Goal: Task Accomplishment & Management: Manage account settings

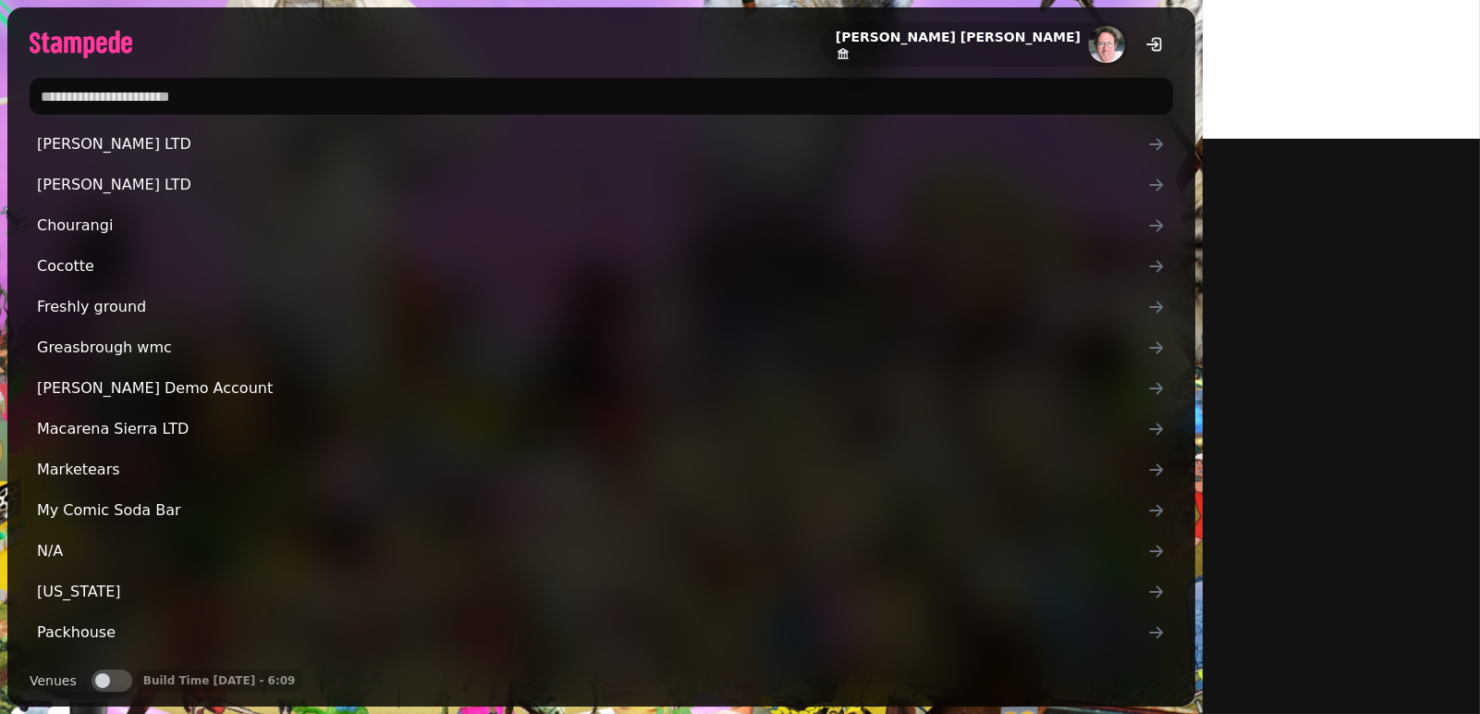
click at [70, 85] on input "text" at bounding box center [602, 96] width 1144 height 37
click at [242, 96] on input "text" at bounding box center [602, 96] width 1144 height 37
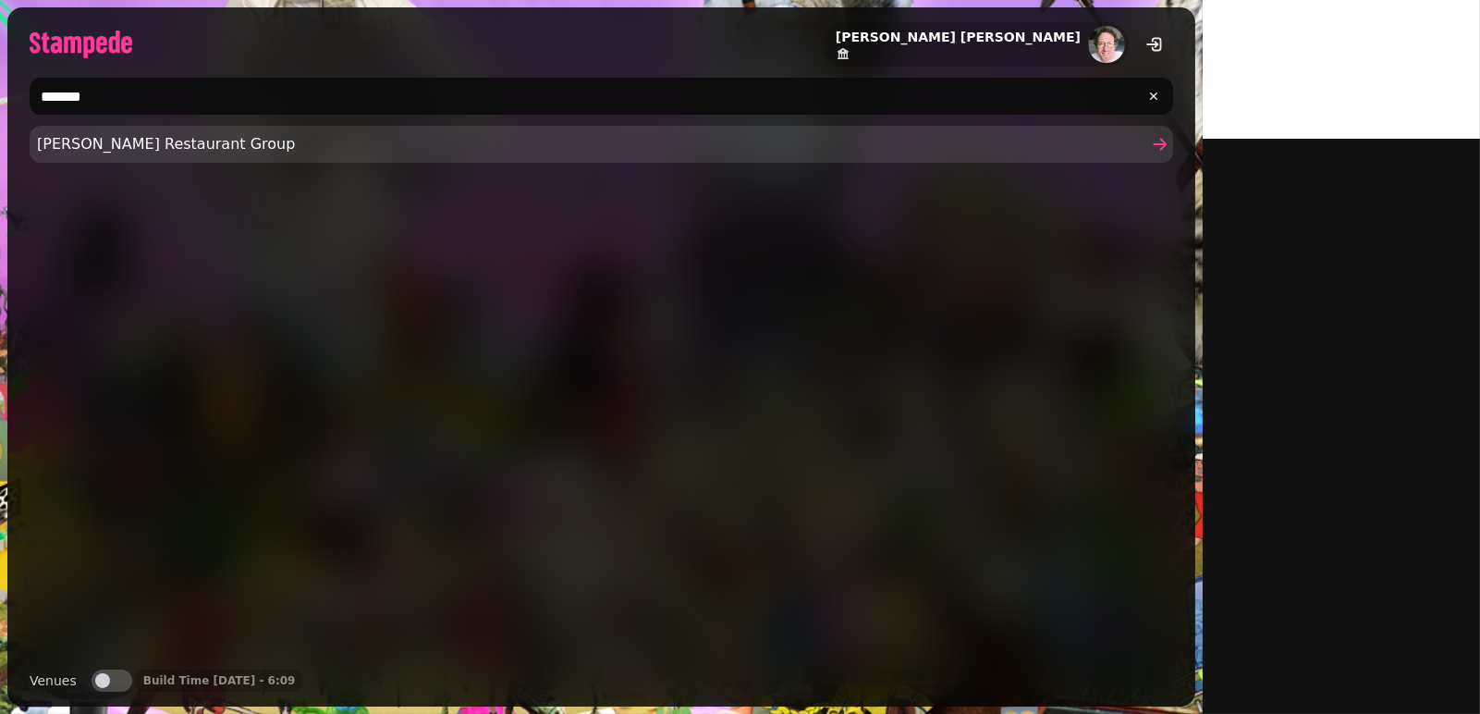
type input "*******"
click at [76, 140] on span "Friedman's Restaurant Group" at bounding box center [592, 144] width 1111 height 22
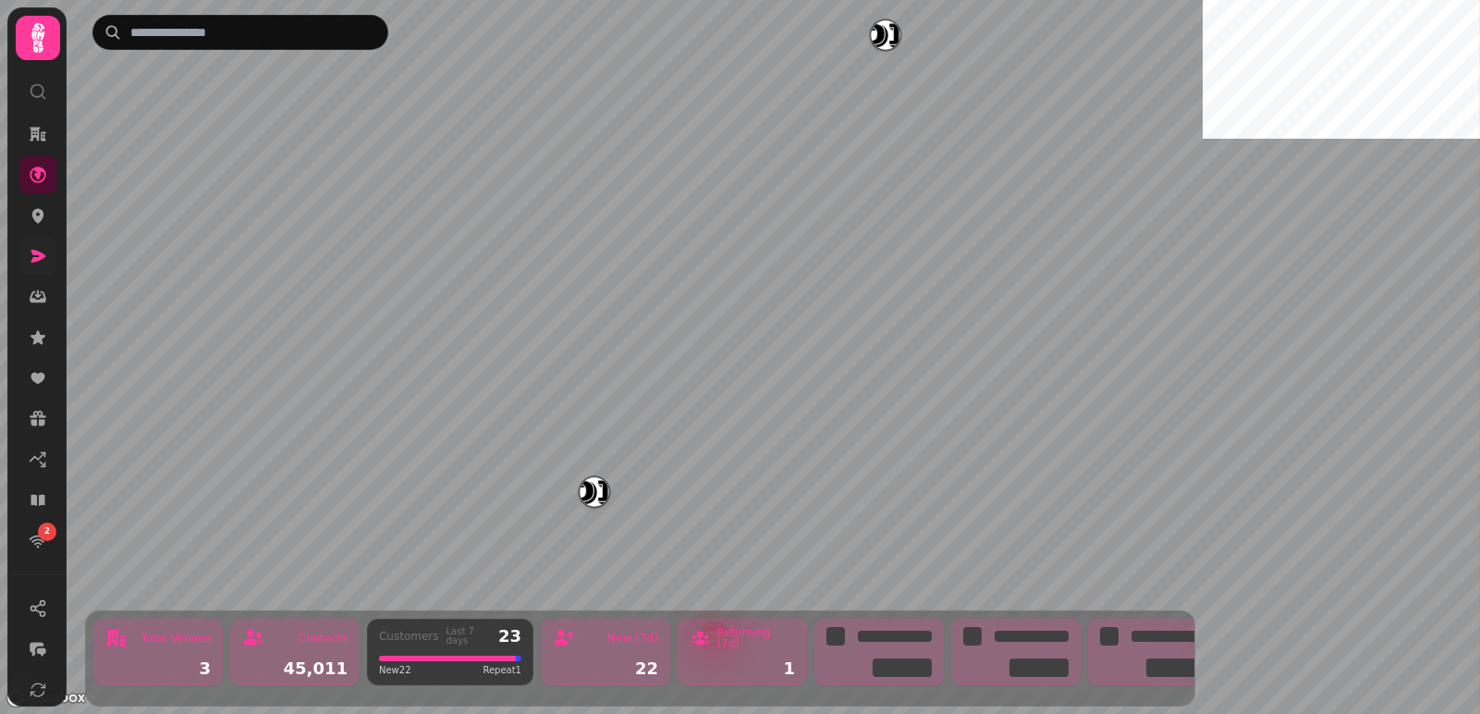
click at [22, 260] on link at bounding box center [37, 256] width 37 height 37
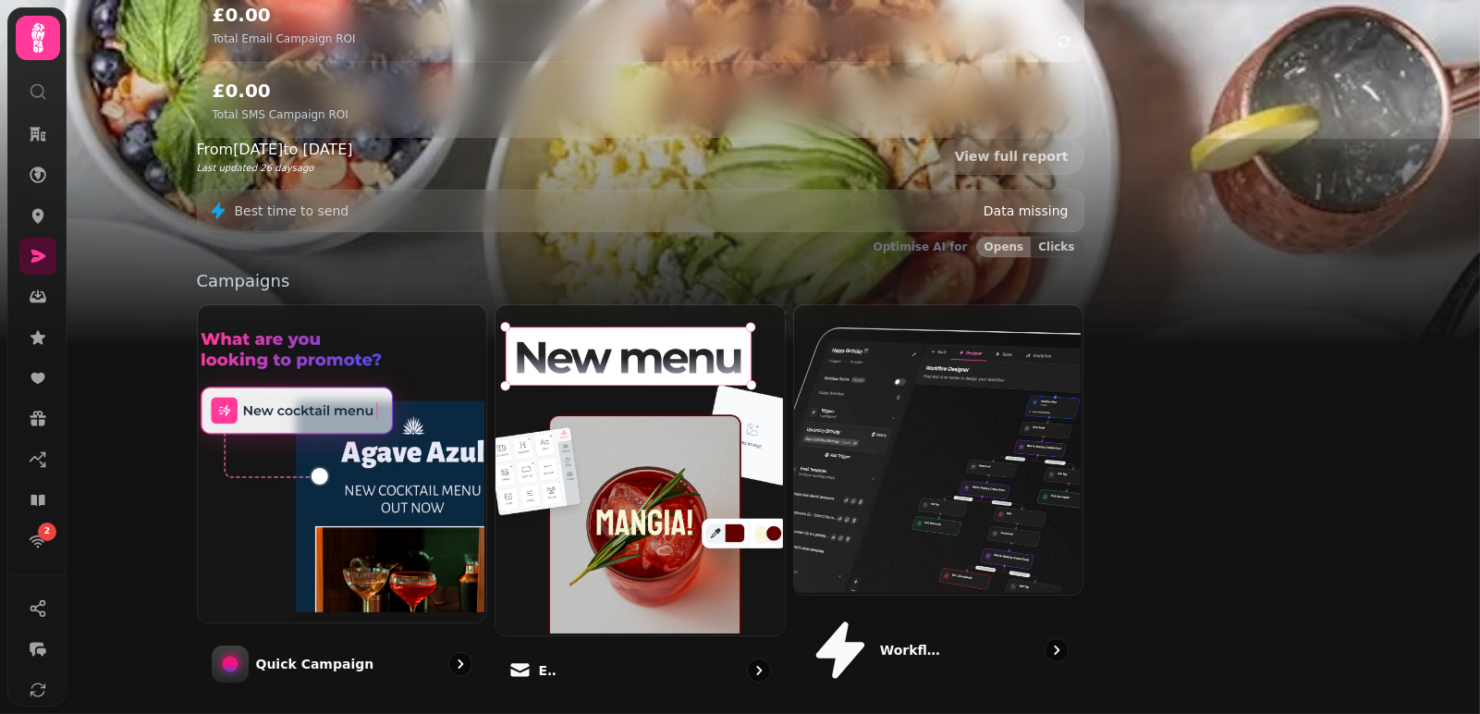
scroll to position [311, 0]
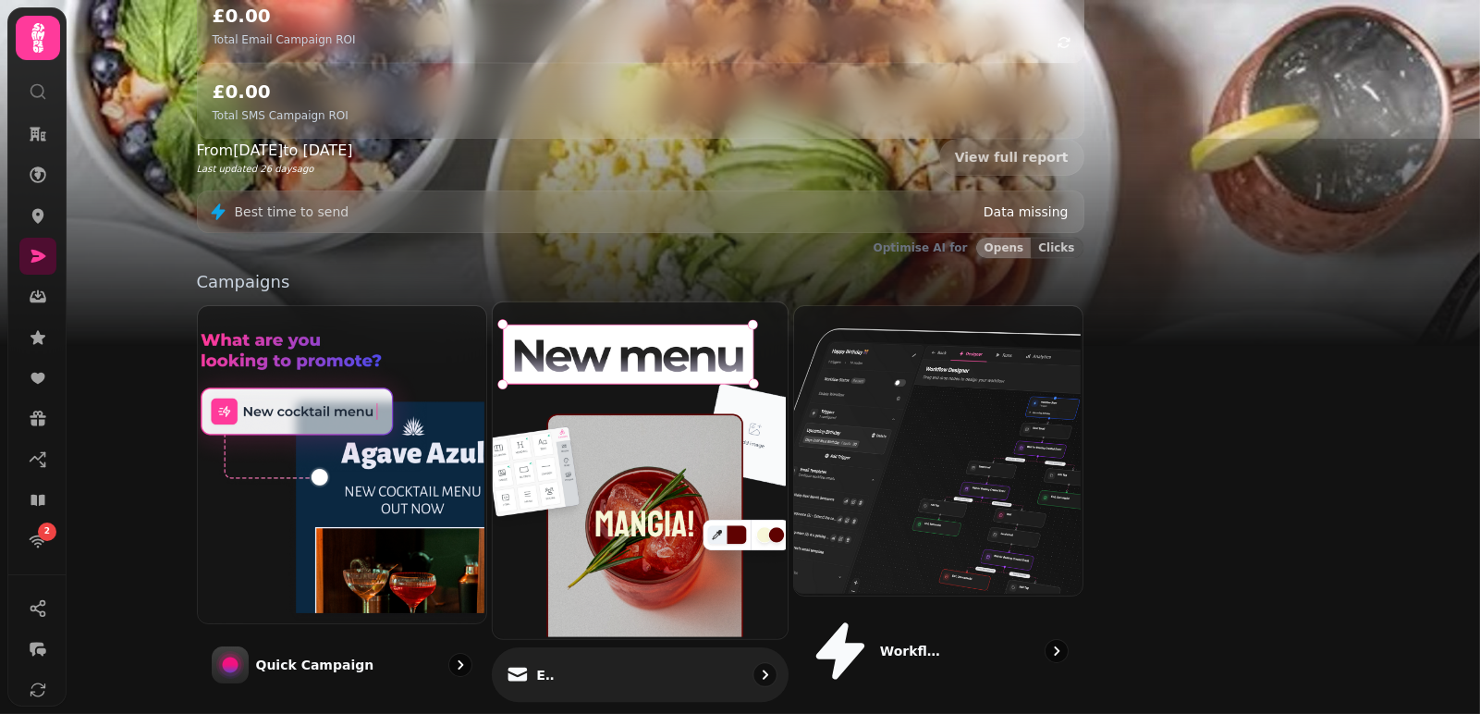
click at [733, 301] on img at bounding box center [638, 469] width 295 height 337
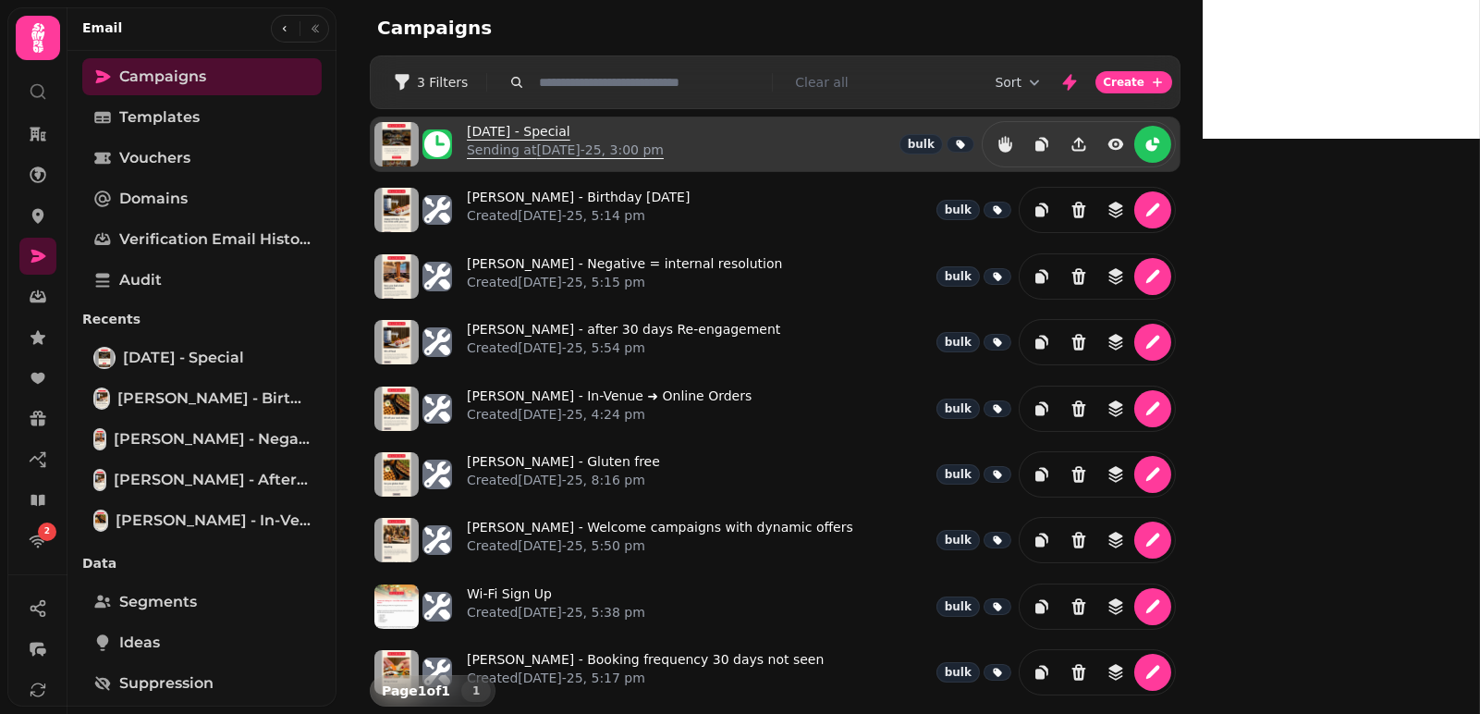
click at [525, 129] on link "Labor Day - Special Sending at 29th Aug-25, 3:00 pm" at bounding box center [565, 144] width 197 height 44
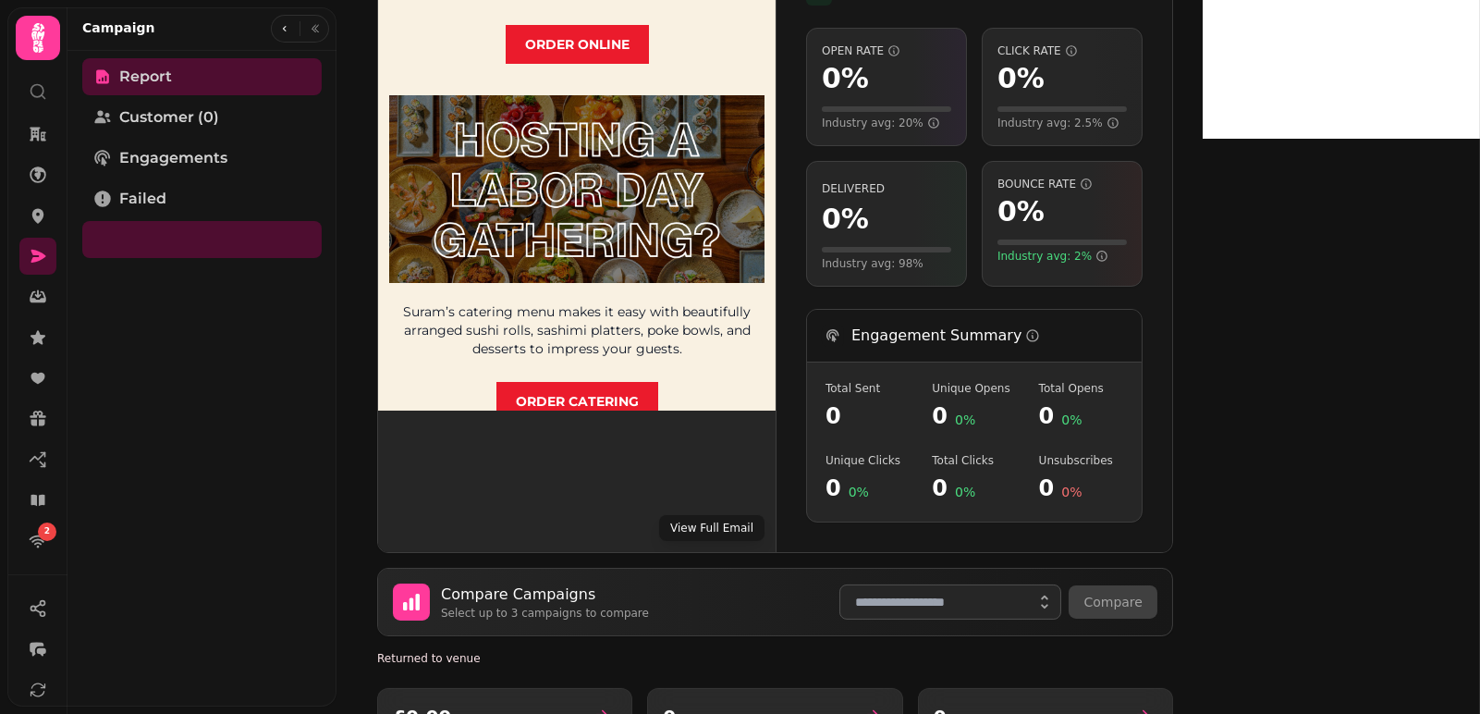
scroll to position [458, 0]
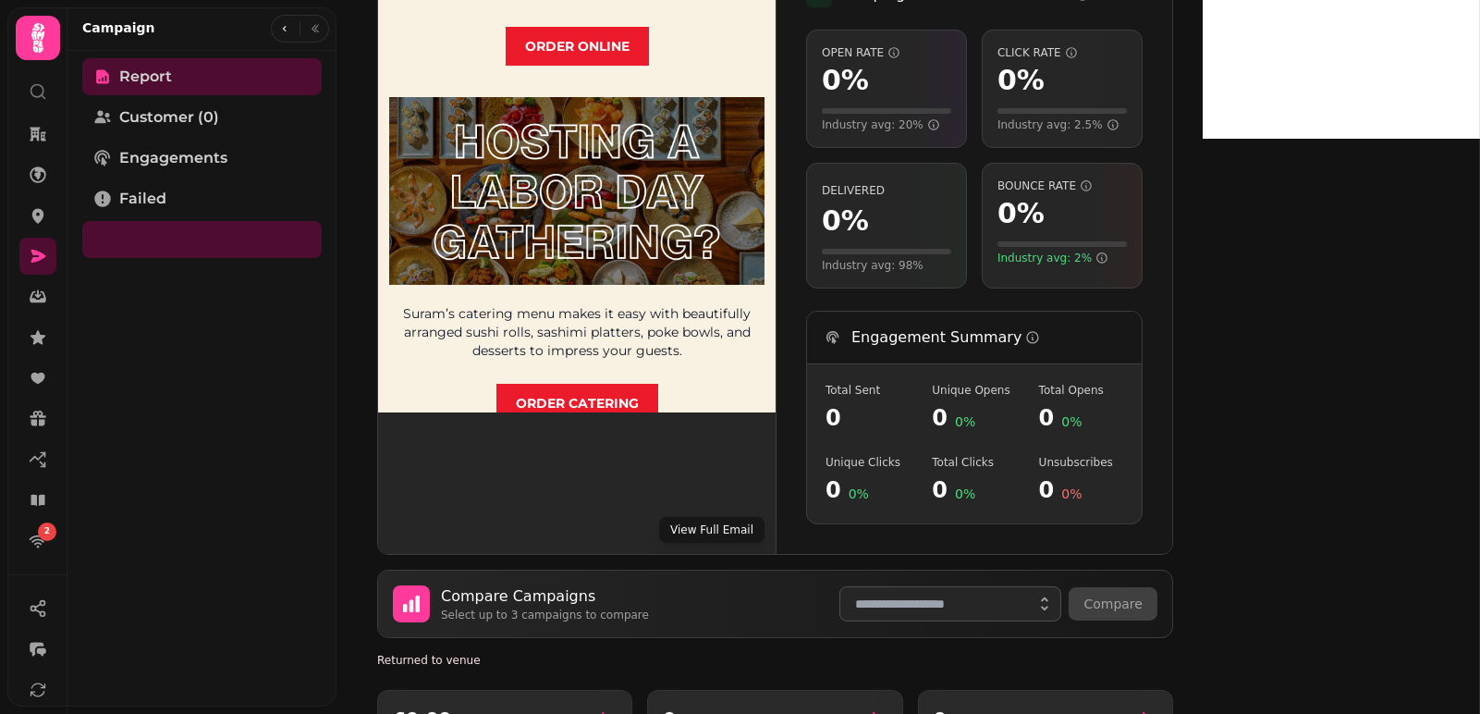
click at [683, 517] on button "View Full Email" at bounding box center [711, 530] width 105 height 26
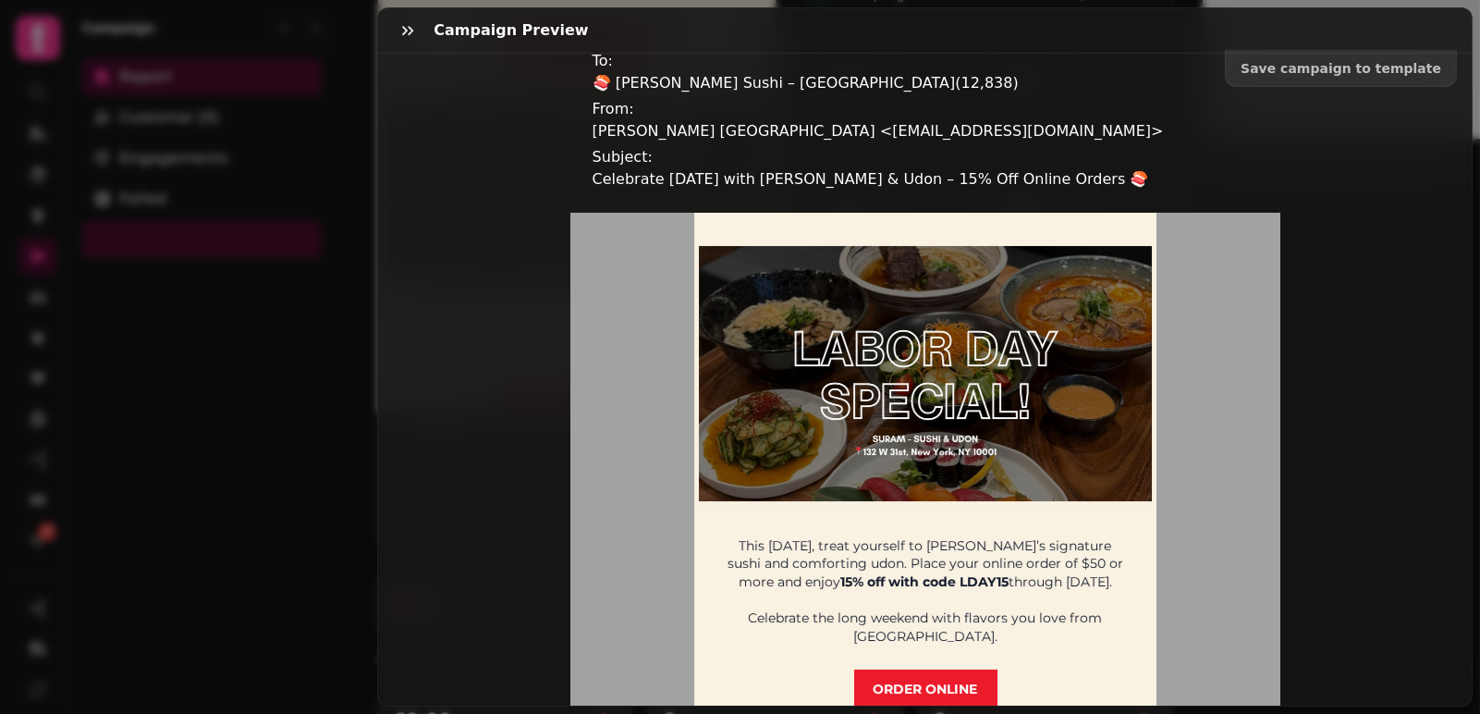
scroll to position [141, 0]
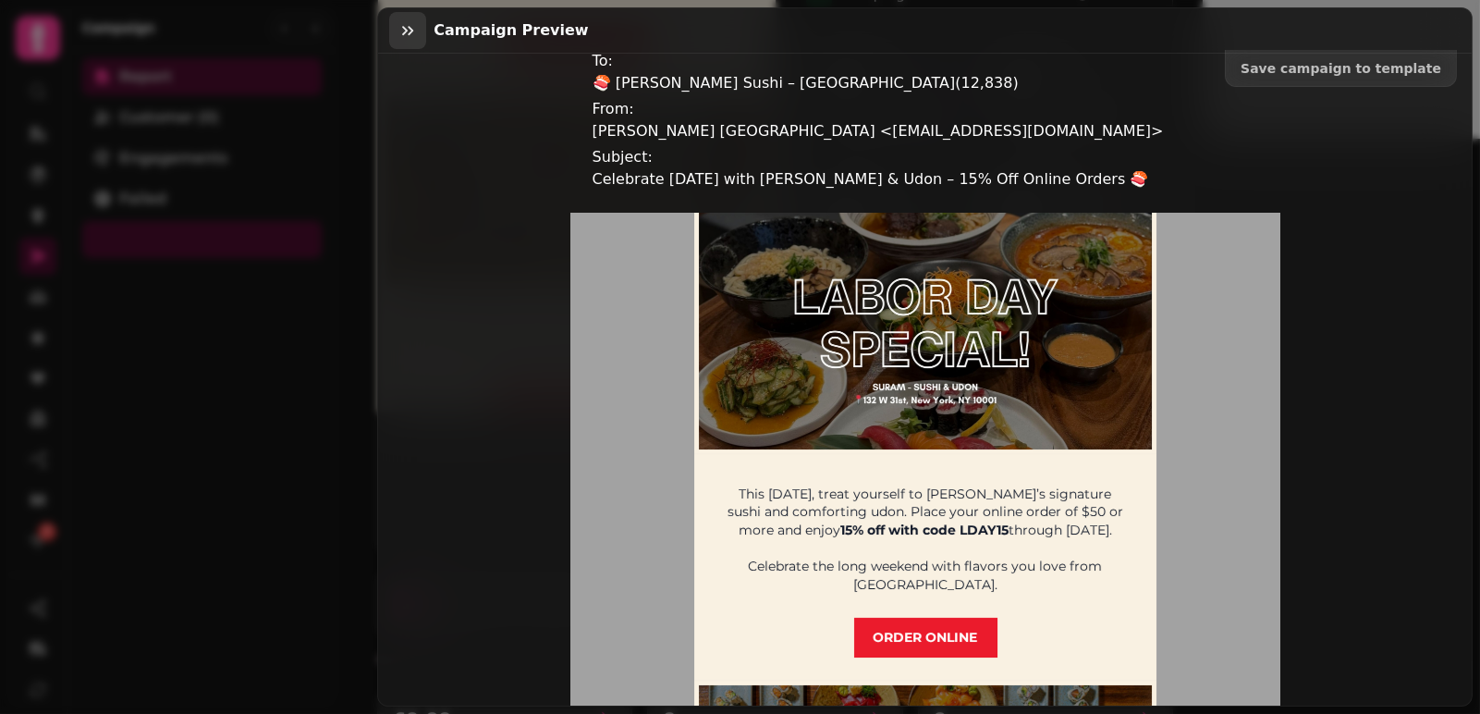
click at [401, 34] on icon "button" at bounding box center [408, 30] width 18 height 18
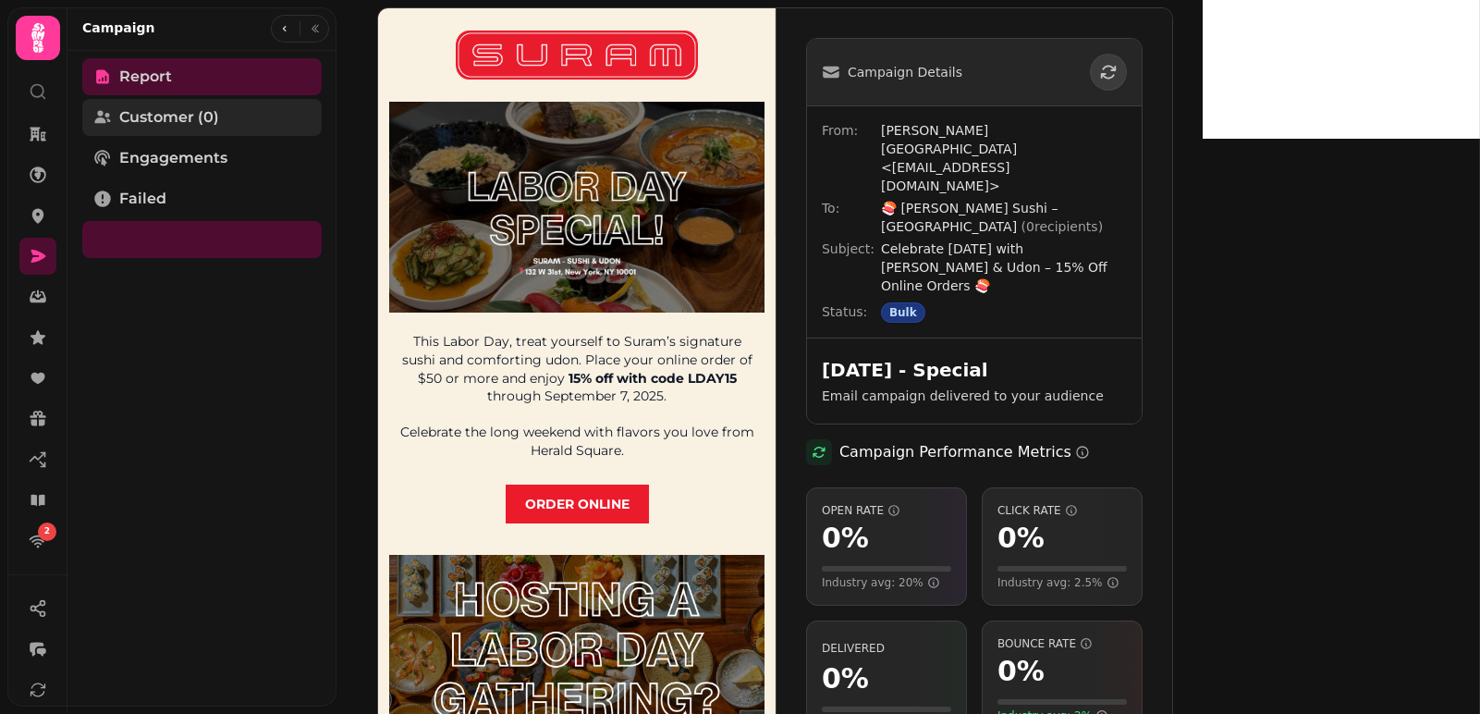
click at [178, 122] on span "Customer (0)" at bounding box center [169, 117] width 100 height 22
select select "**"
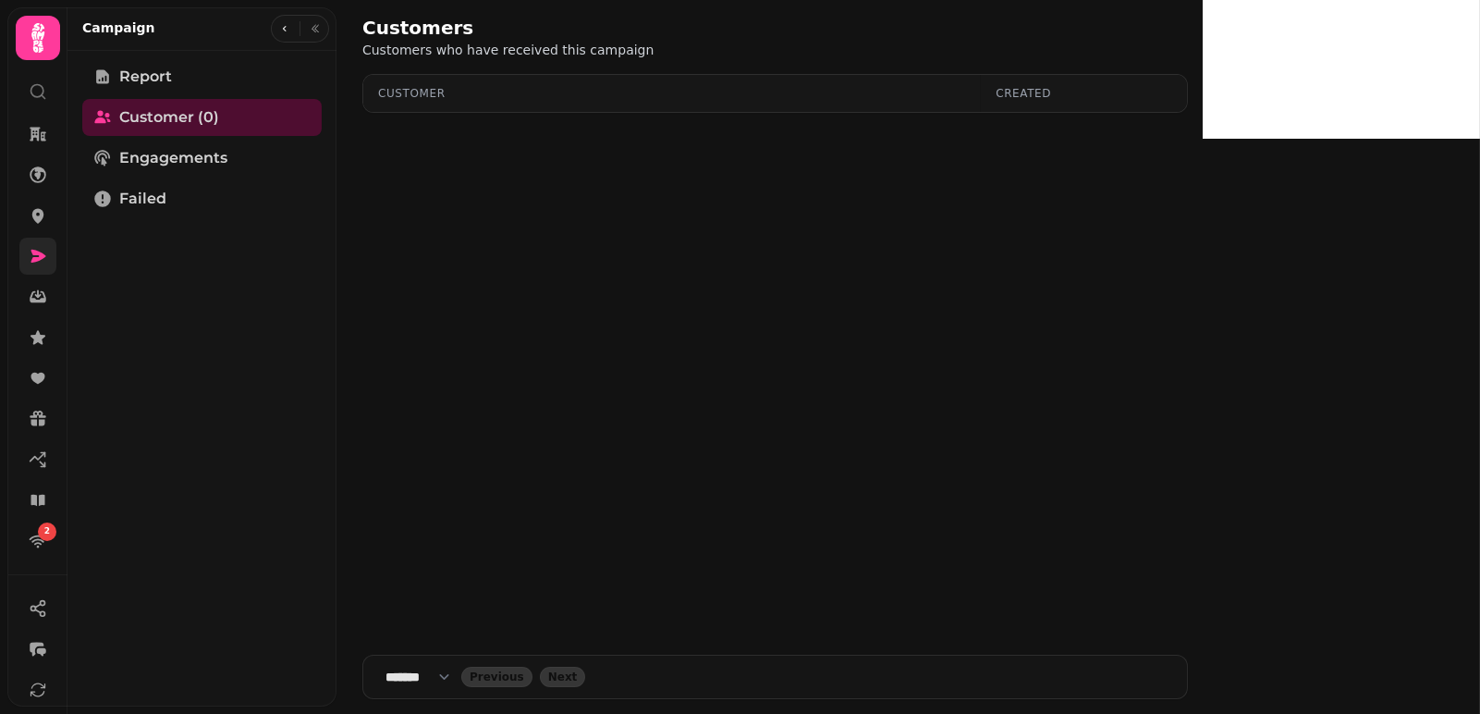
click at [48, 247] on link at bounding box center [37, 256] width 37 height 37
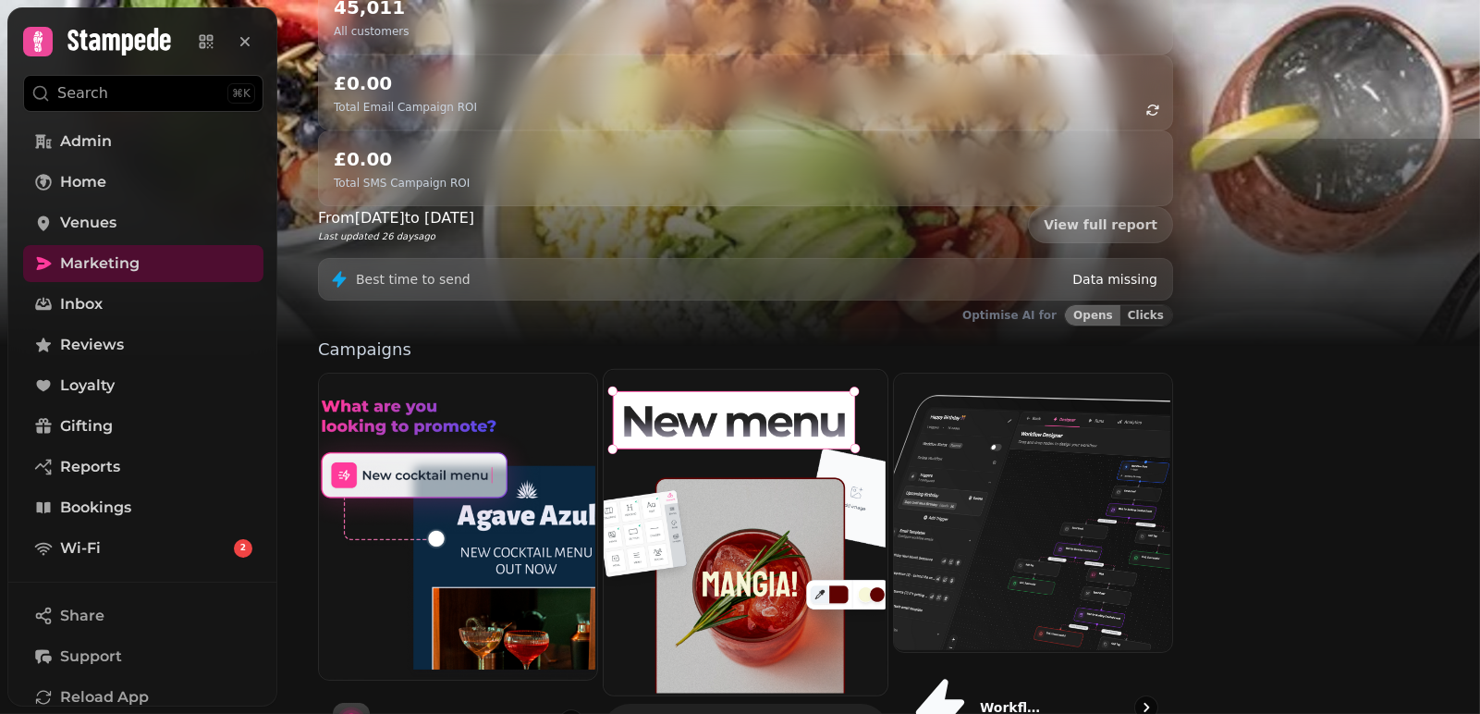
click at [886, 530] on img at bounding box center [744, 530] width 284 height 325
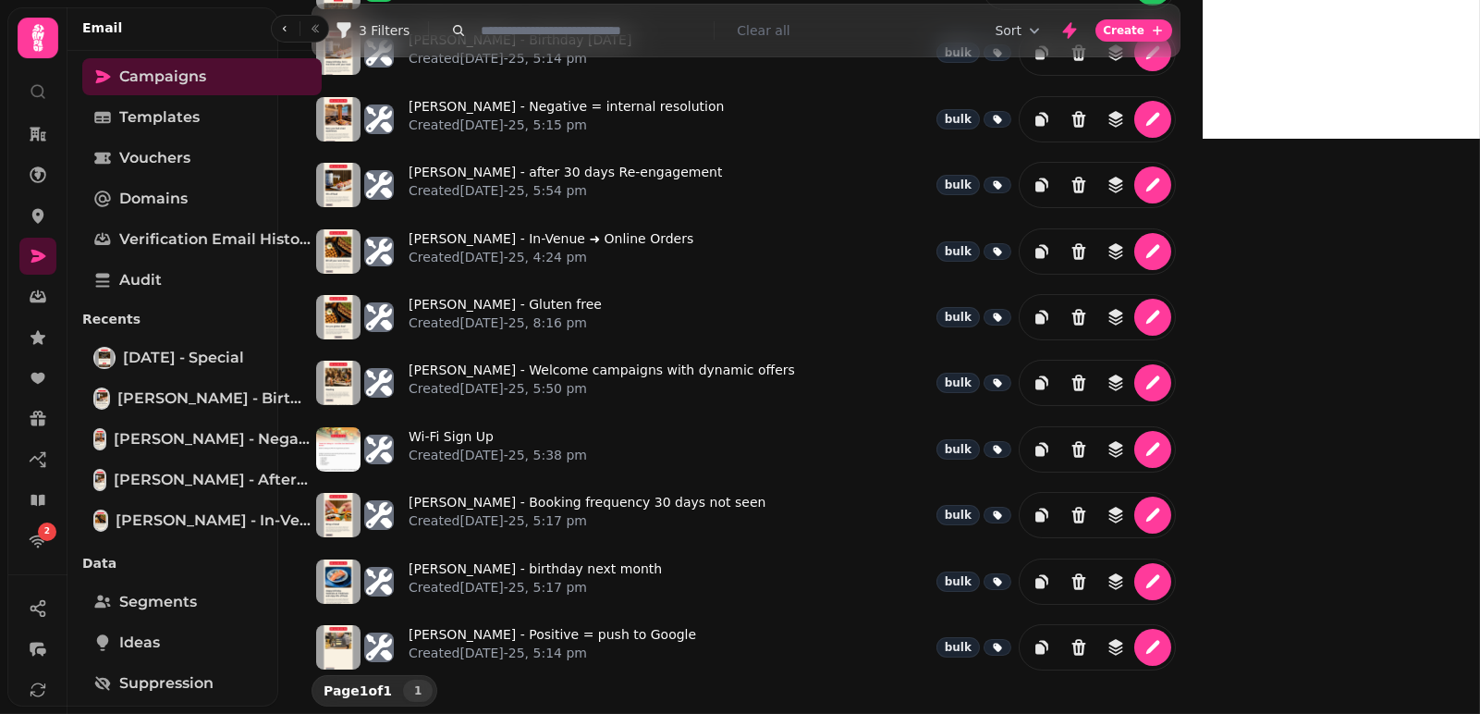
scroll to position [21, 0]
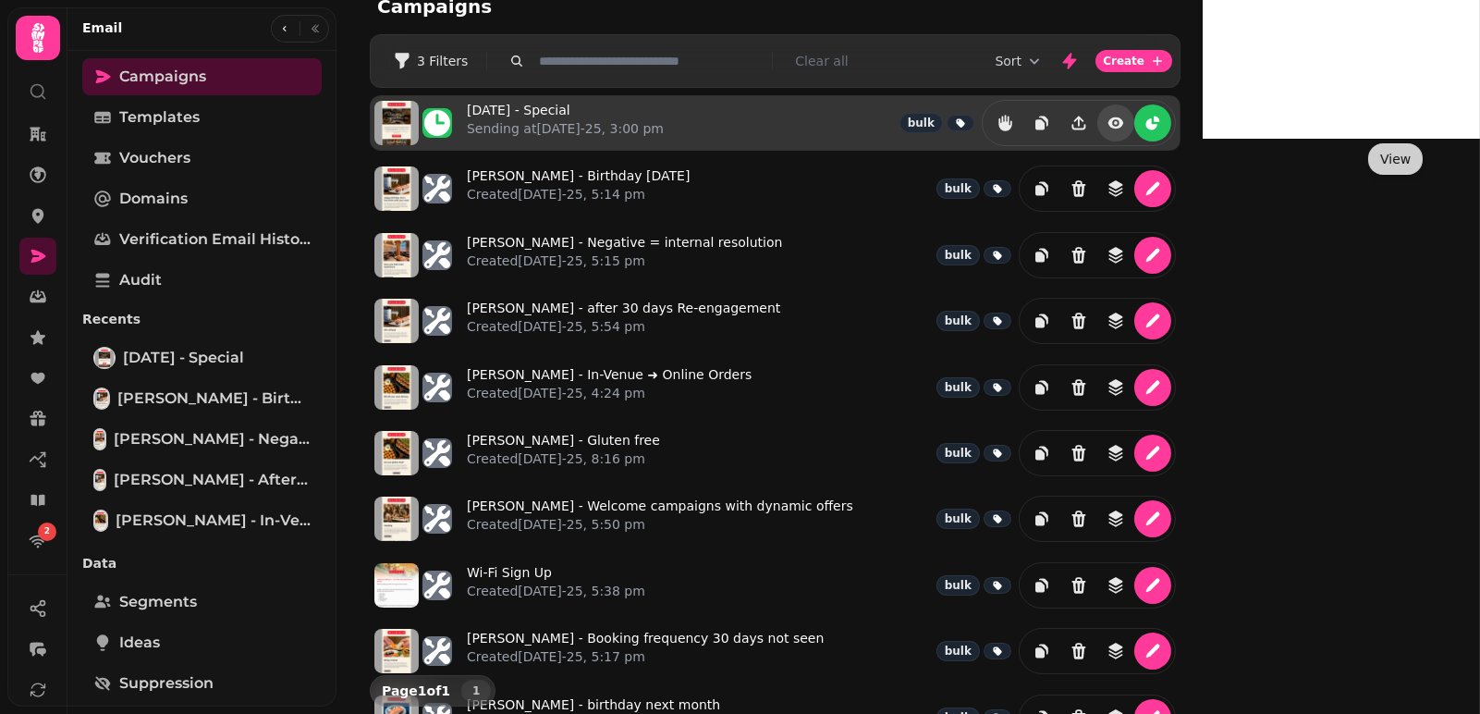
click at [1125, 123] on icon "view" at bounding box center [1116, 123] width 18 height 18
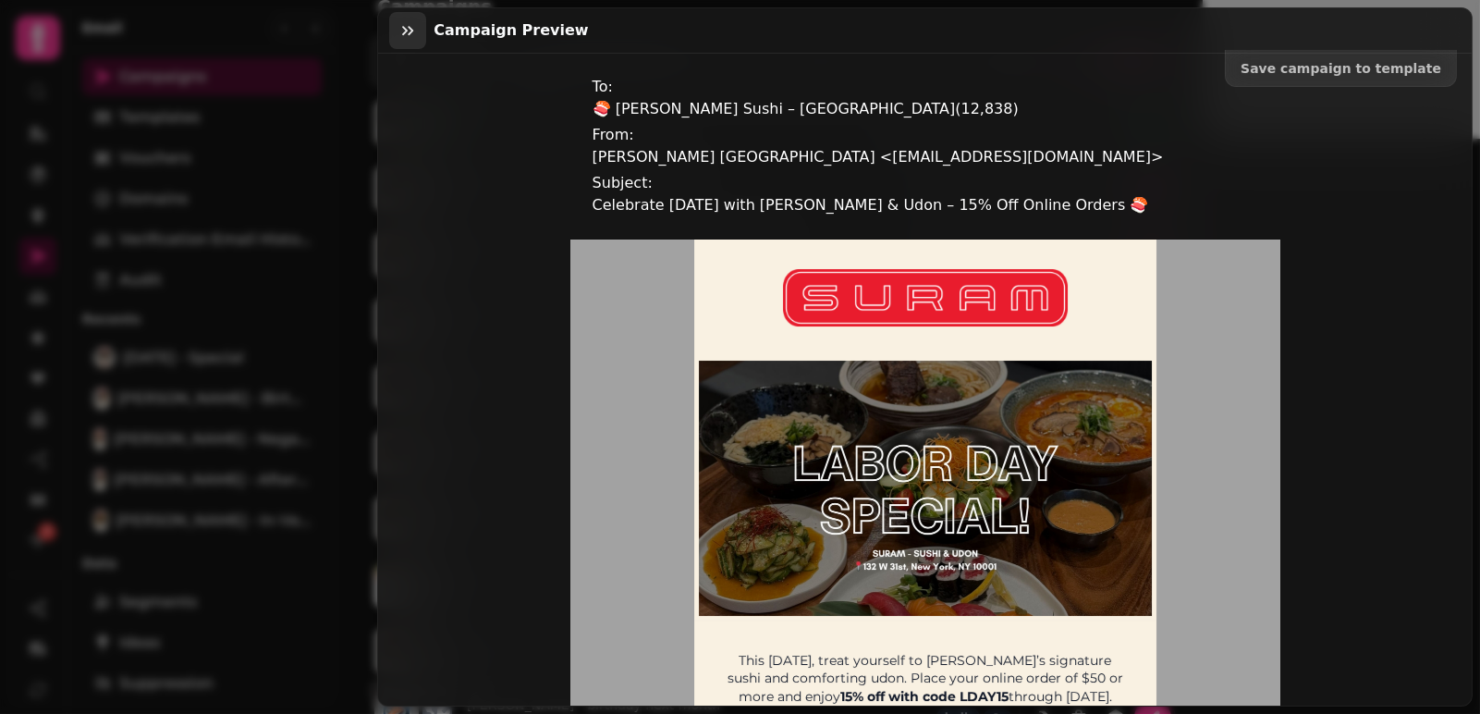
click at [414, 33] on icon "button" at bounding box center [408, 30] width 18 height 18
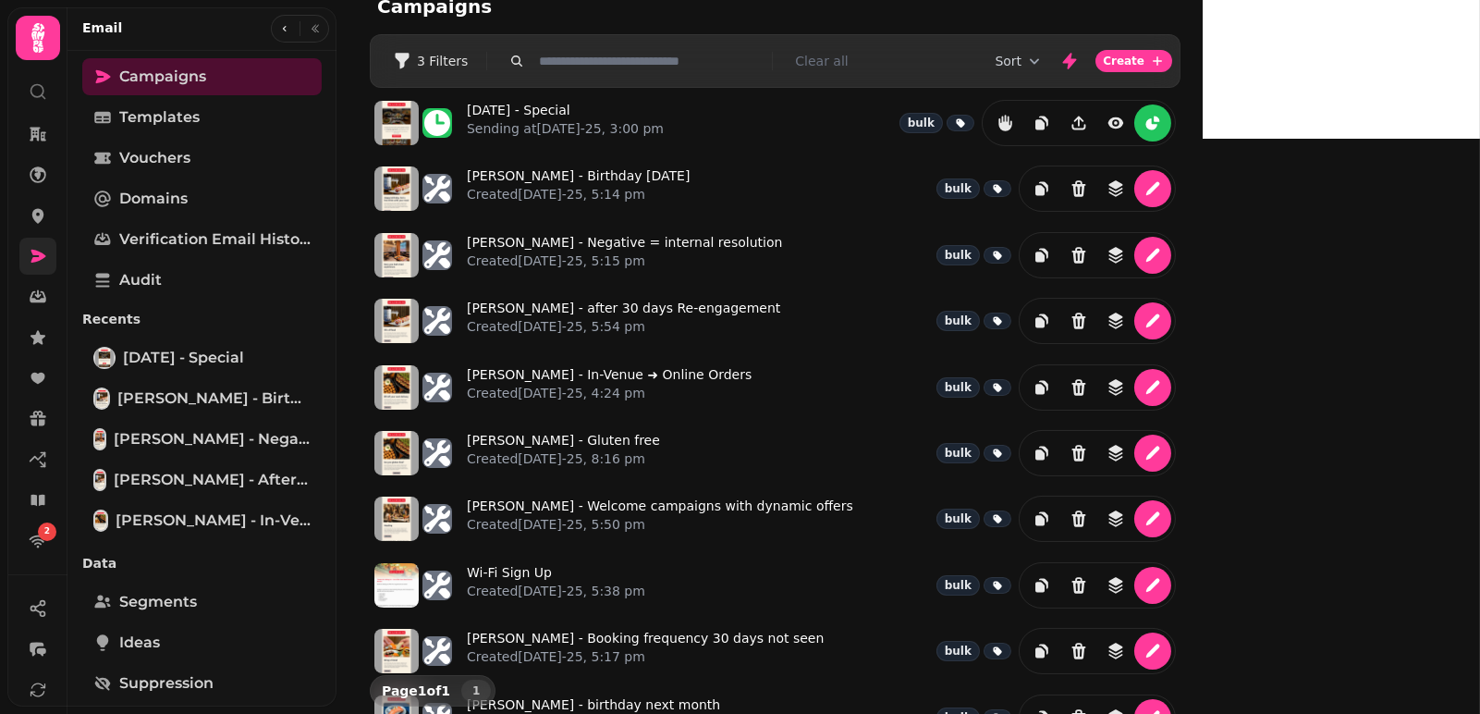
click at [43, 239] on link at bounding box center [37, 256] width 37 height 37
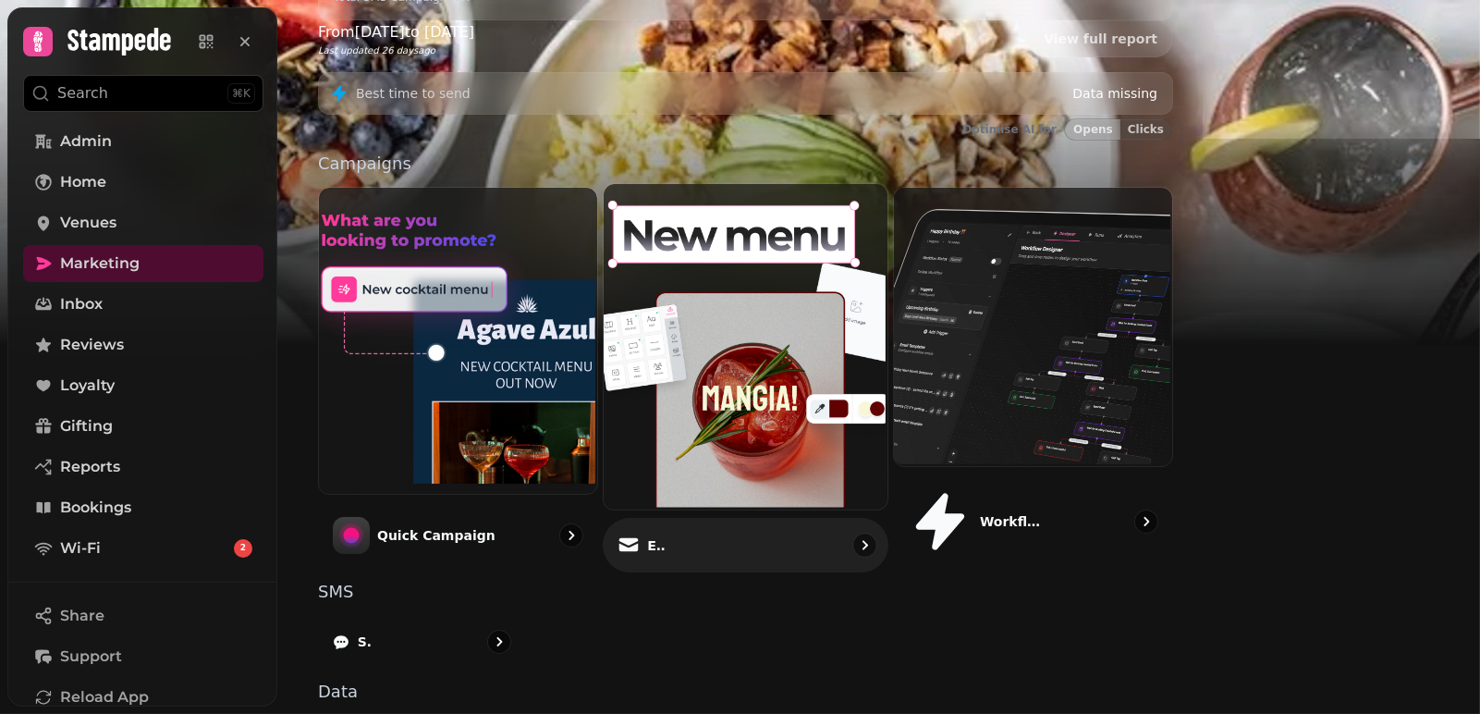
scroll to position [435, 0]
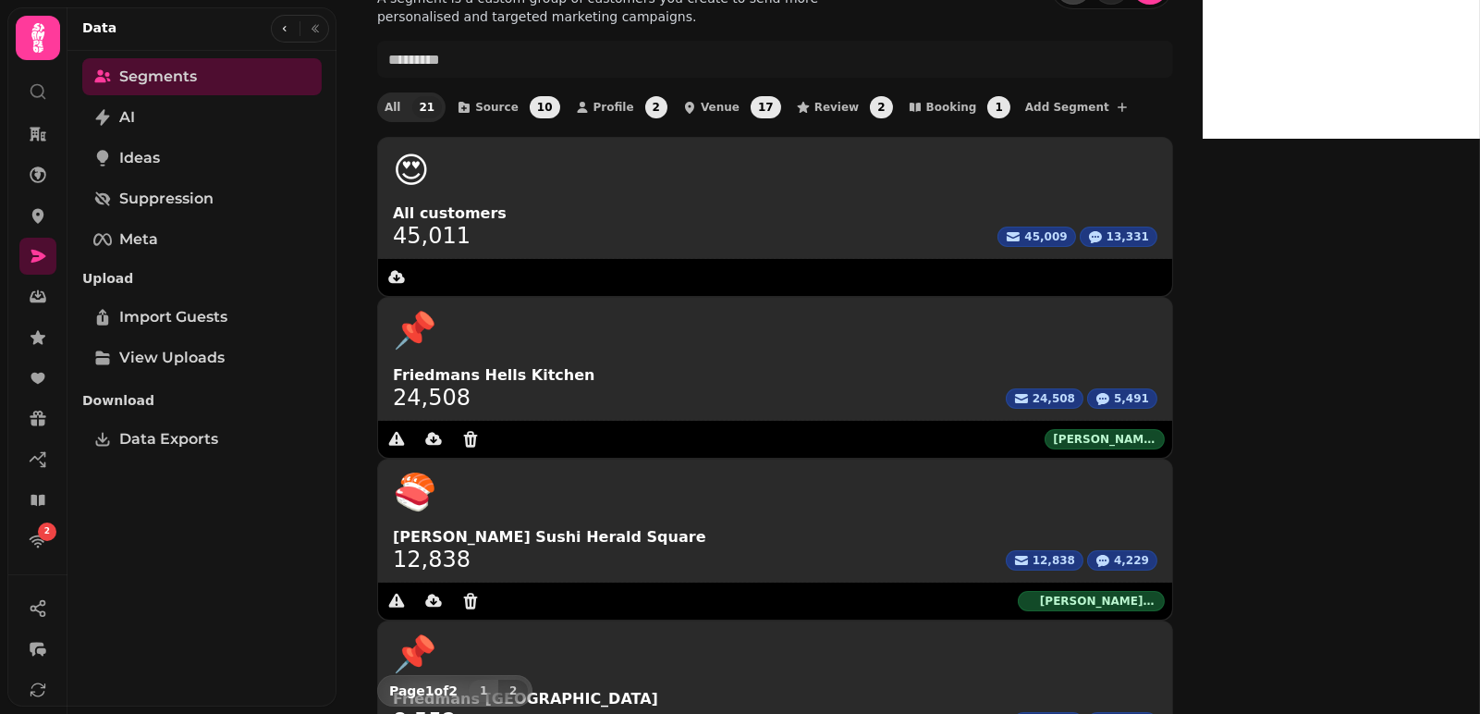
scroll to position [53, 0]
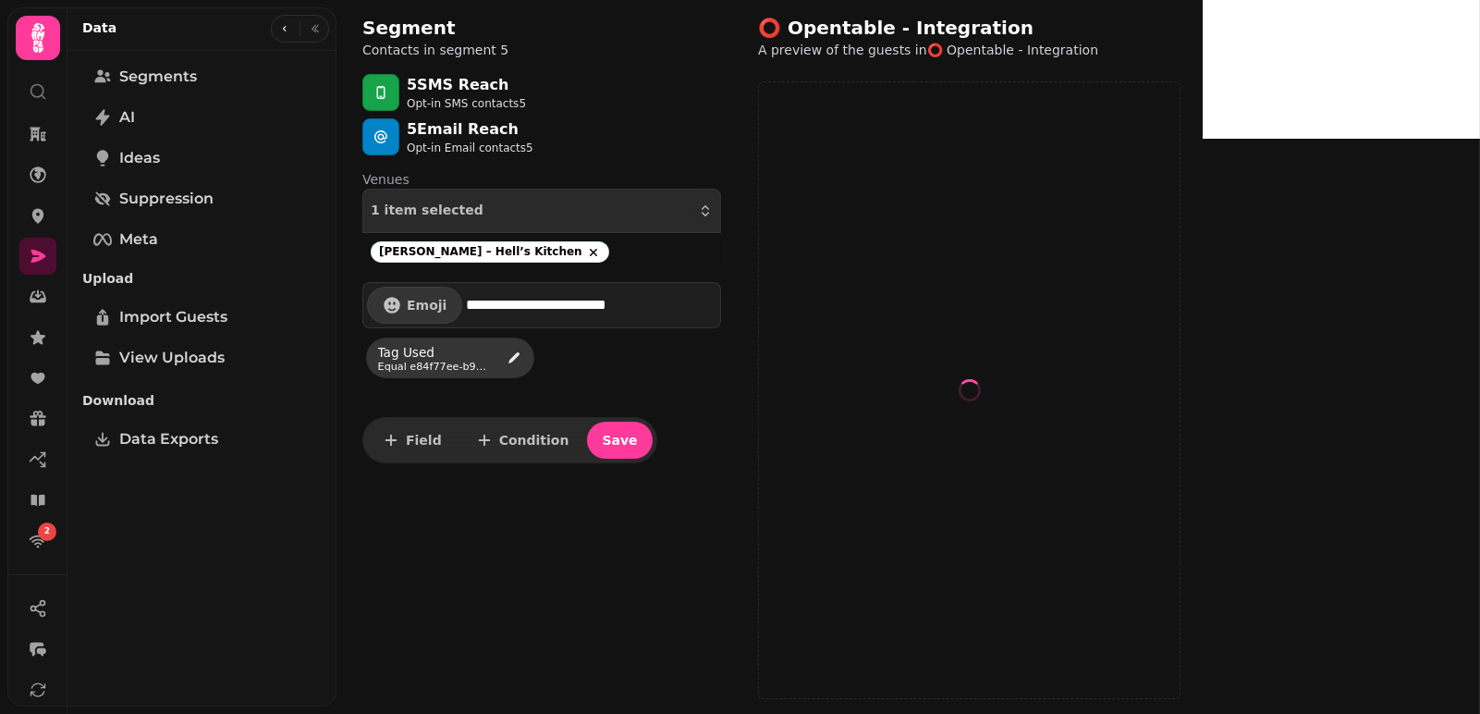
select select "**"
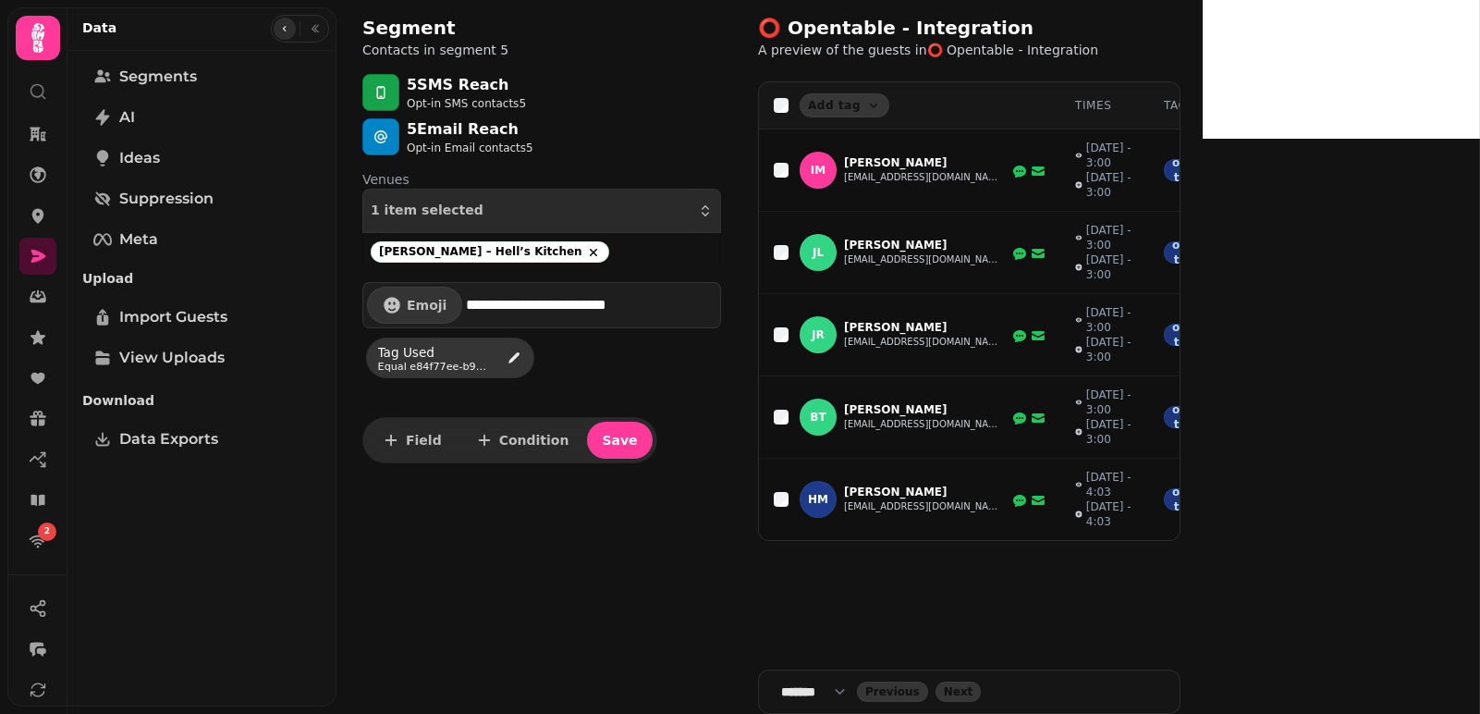
click at [290, 29] on icon "button" at bounding box center [284, 28] width 11 height 11
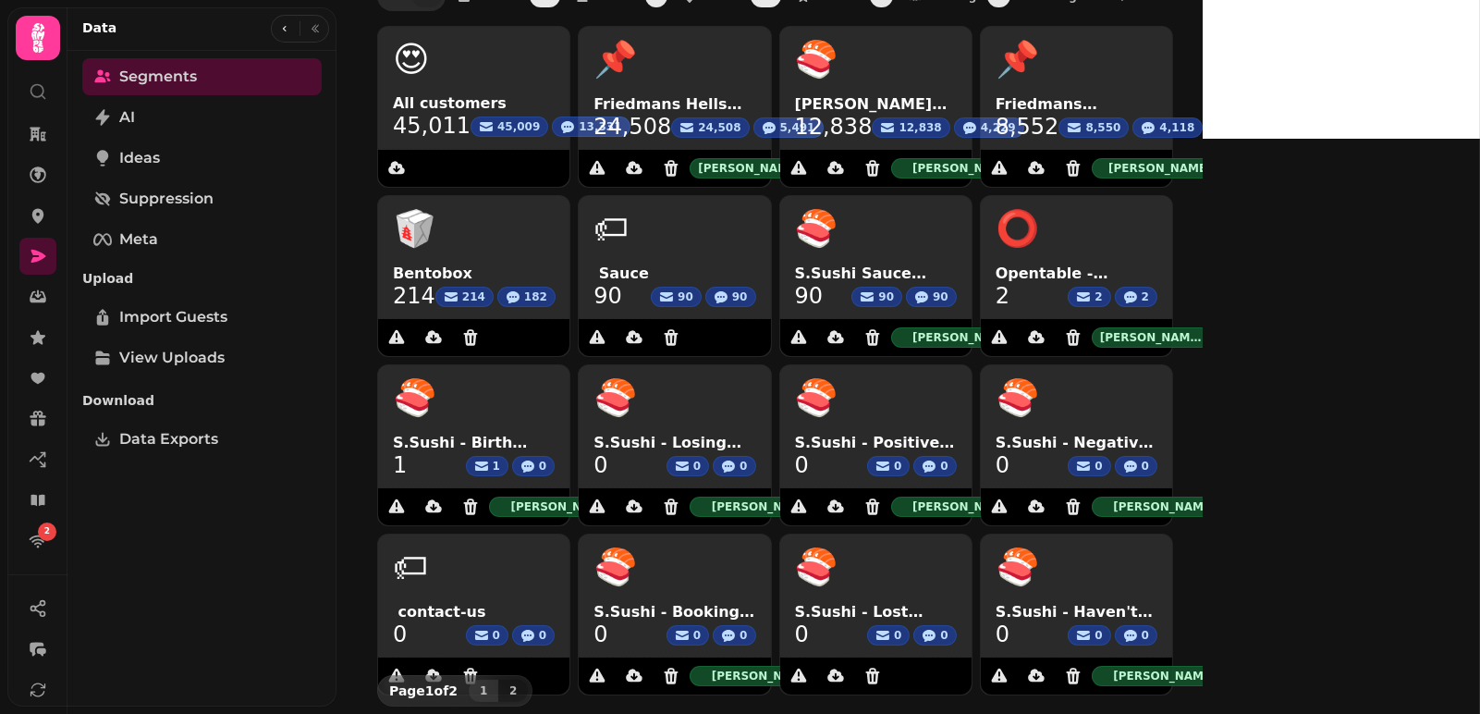
scroll to position [190, 0]
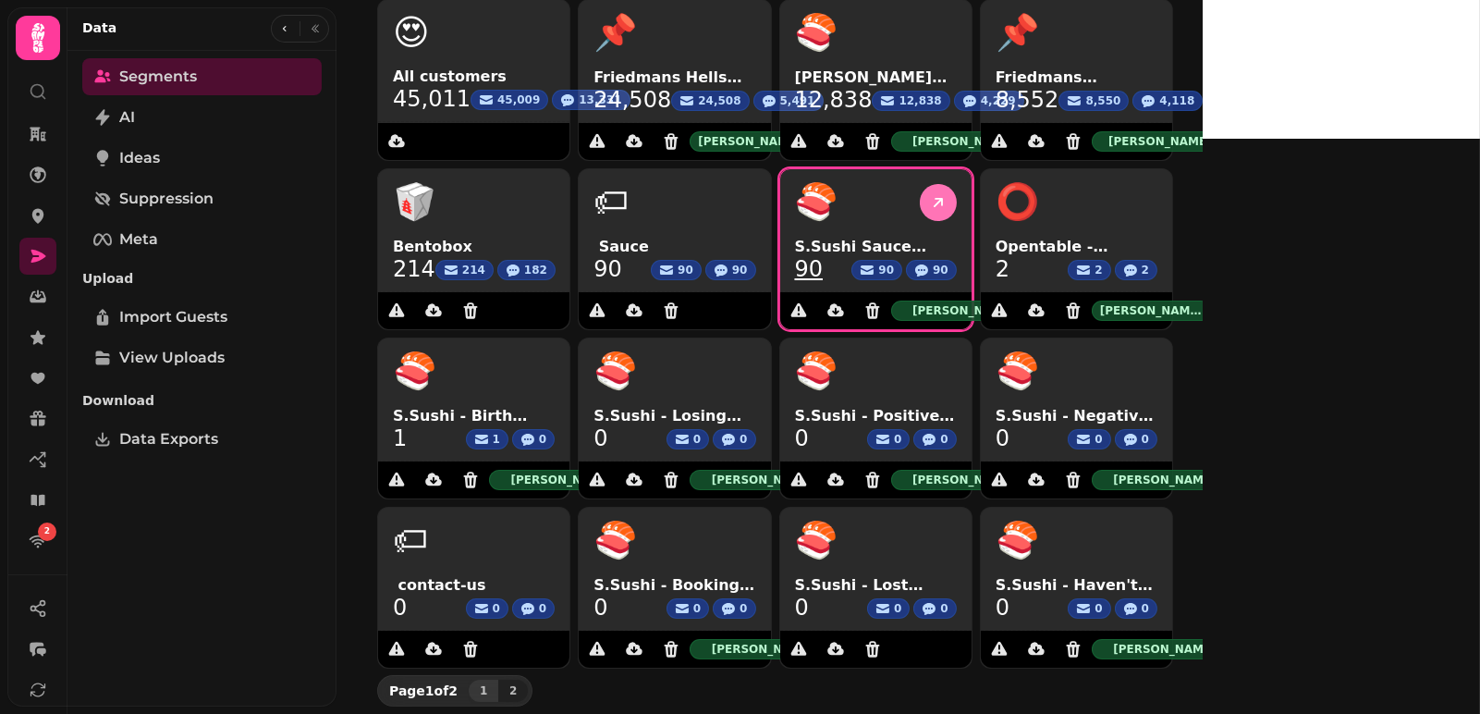
click at [943, 199] on icon at bounding box center [938, 202] width 9 height 9
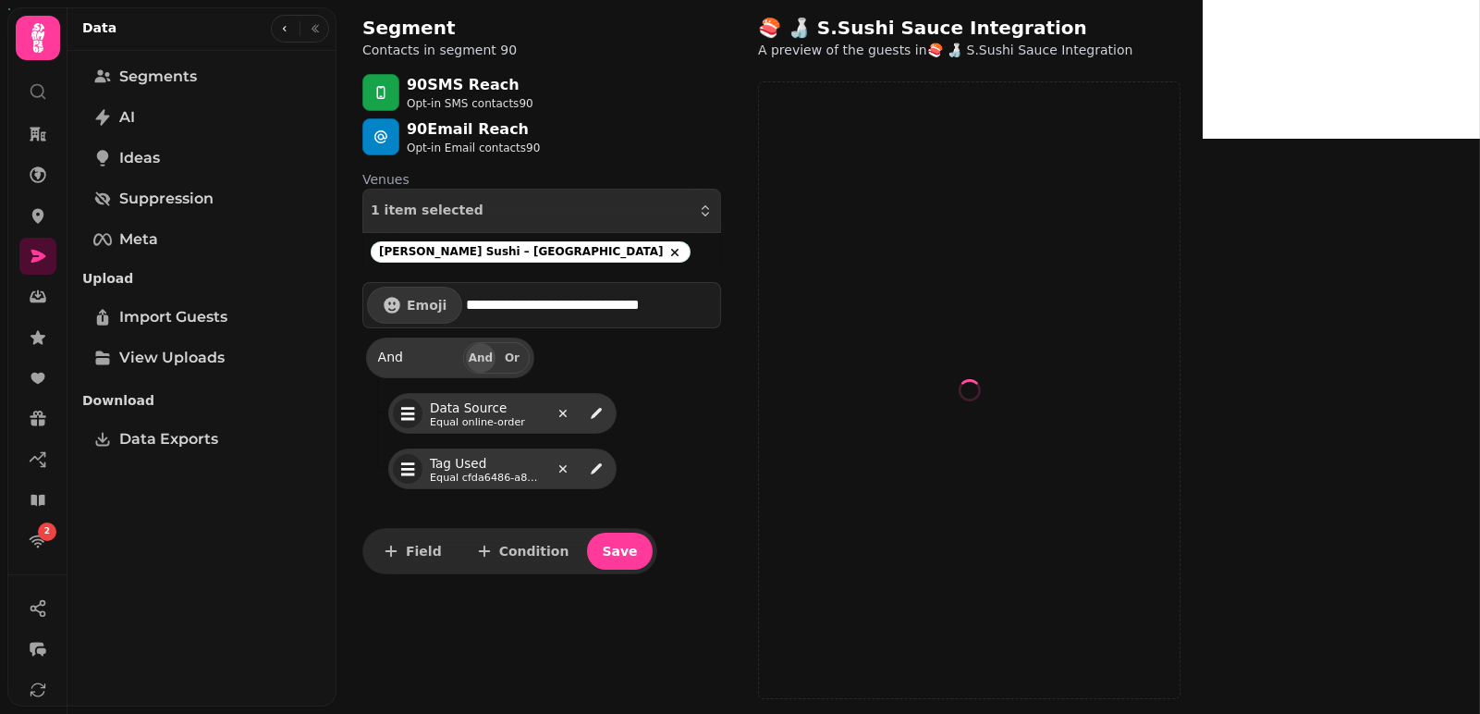
select select "**"
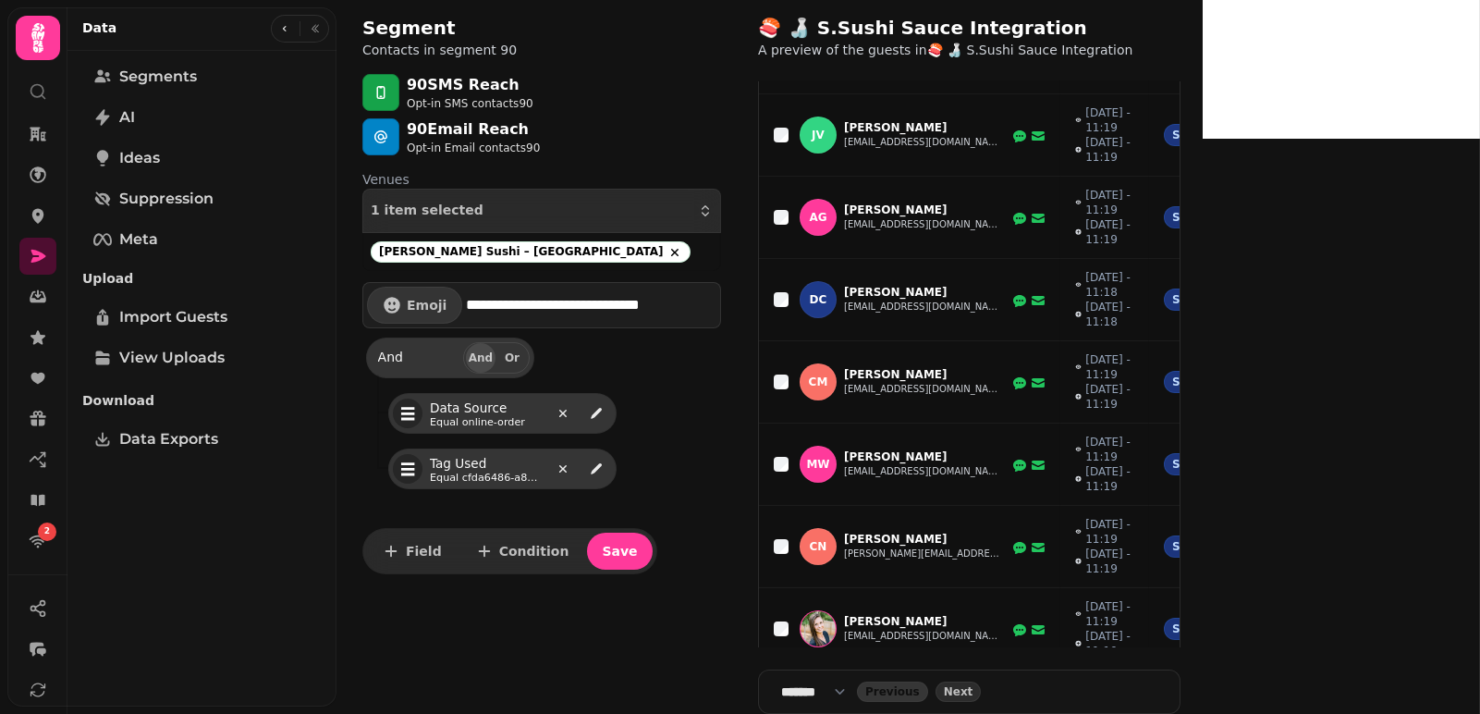
scroll to position [970, 0]
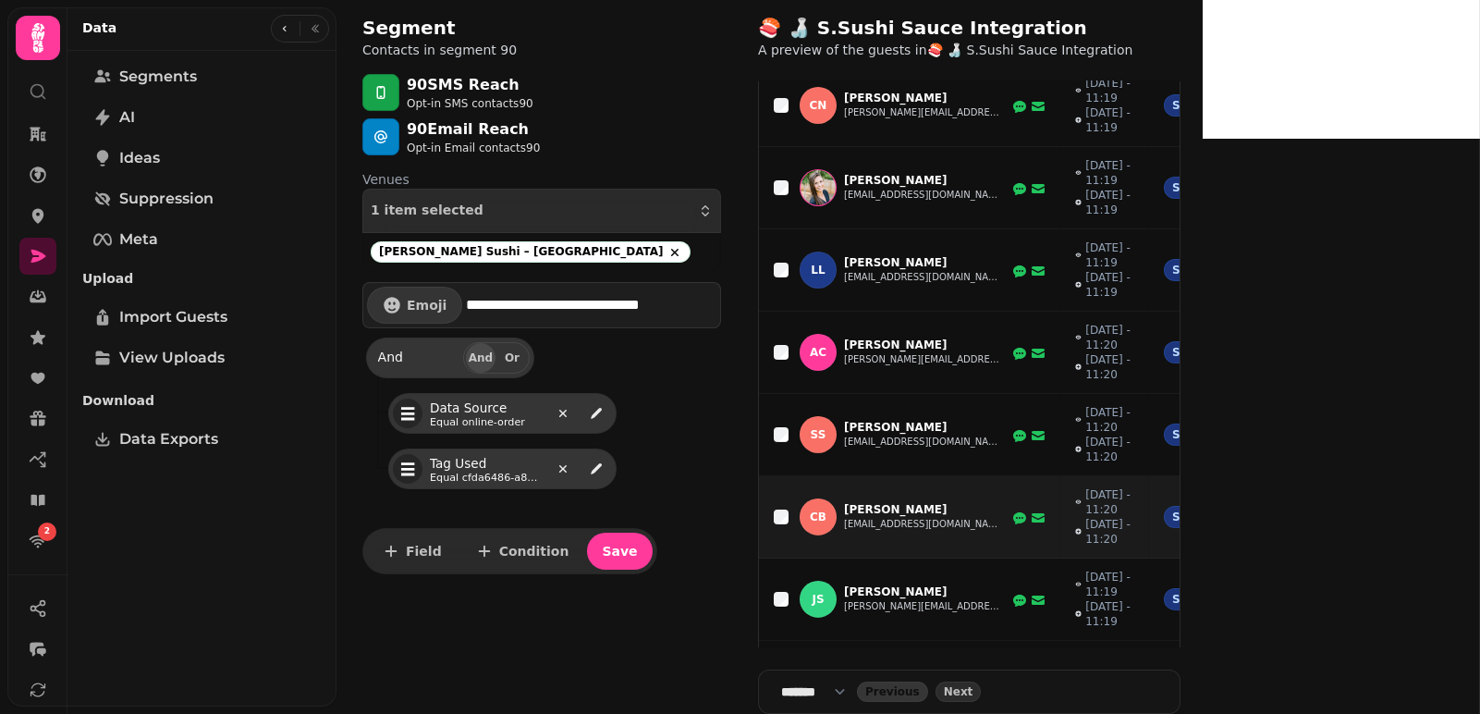
click at [853, 517] on button "chasenbloch@yahoo.com" at bounding box center [922, 524] width 157 height 15
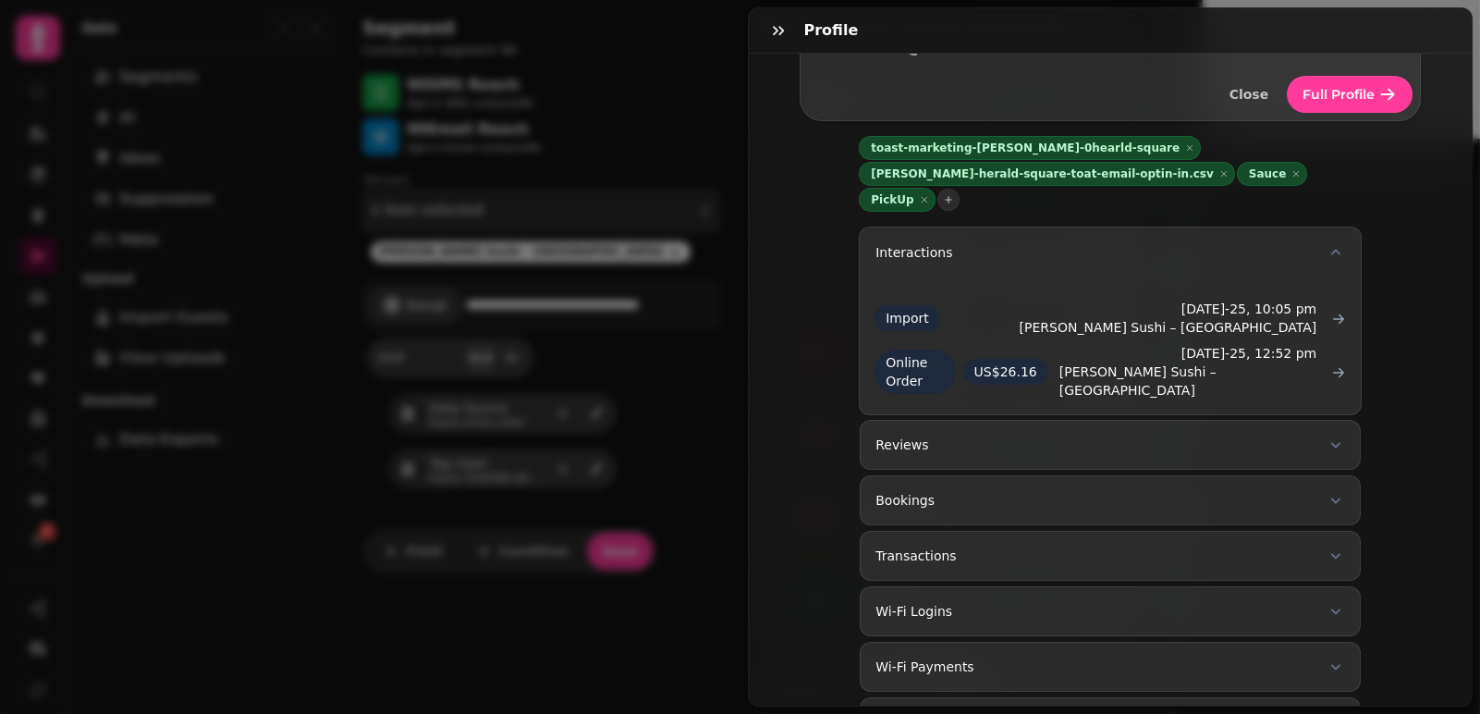
scroll to position [141, 0]
click at [1004, 421] on button "Reviews" at bounding box center [1110, 446] width 501 height 50
click at [1115, 580] on button "Transactions" at bounding box center [1110, 605] width 501 height 50
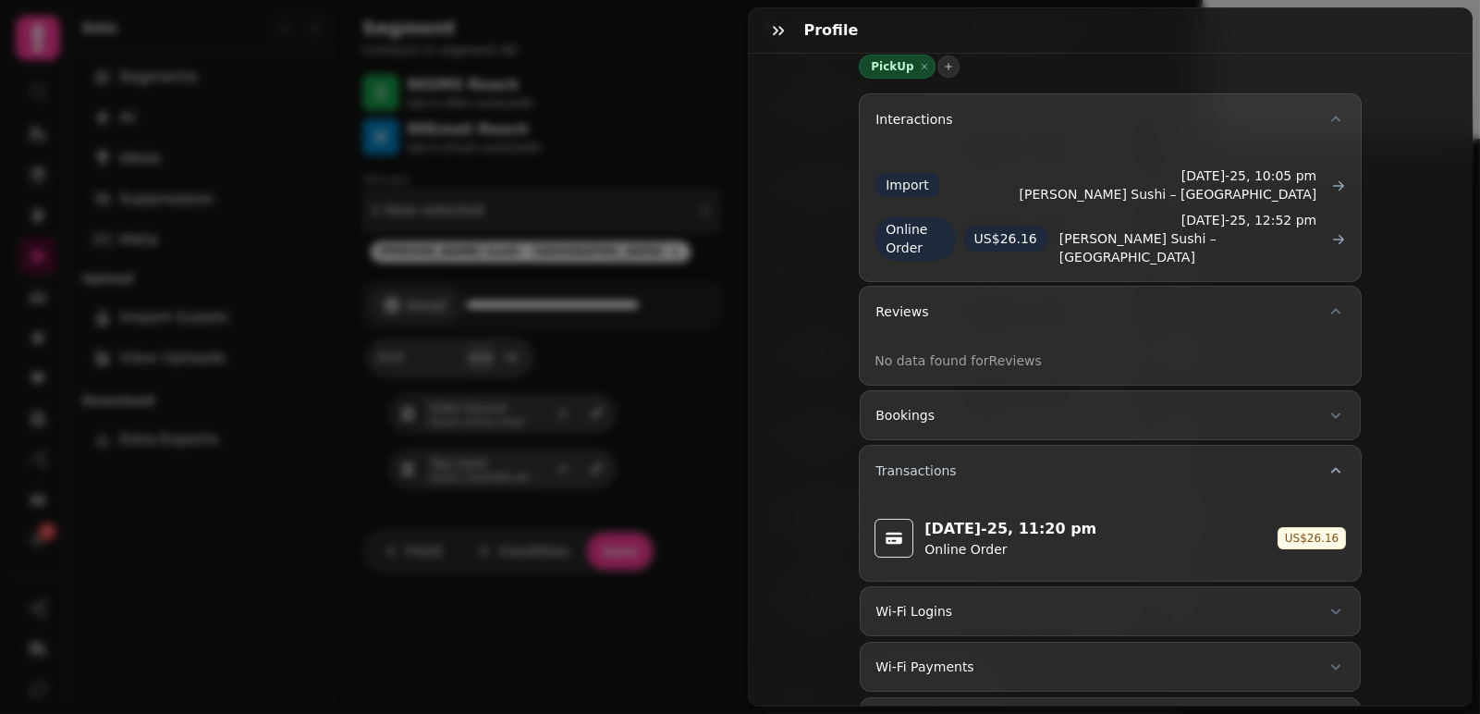
scroll to position [274, 0]
click at [1152, 587] on button "Wi-Fi Logins" at bounding box center [1110, 612] width 501 height 50
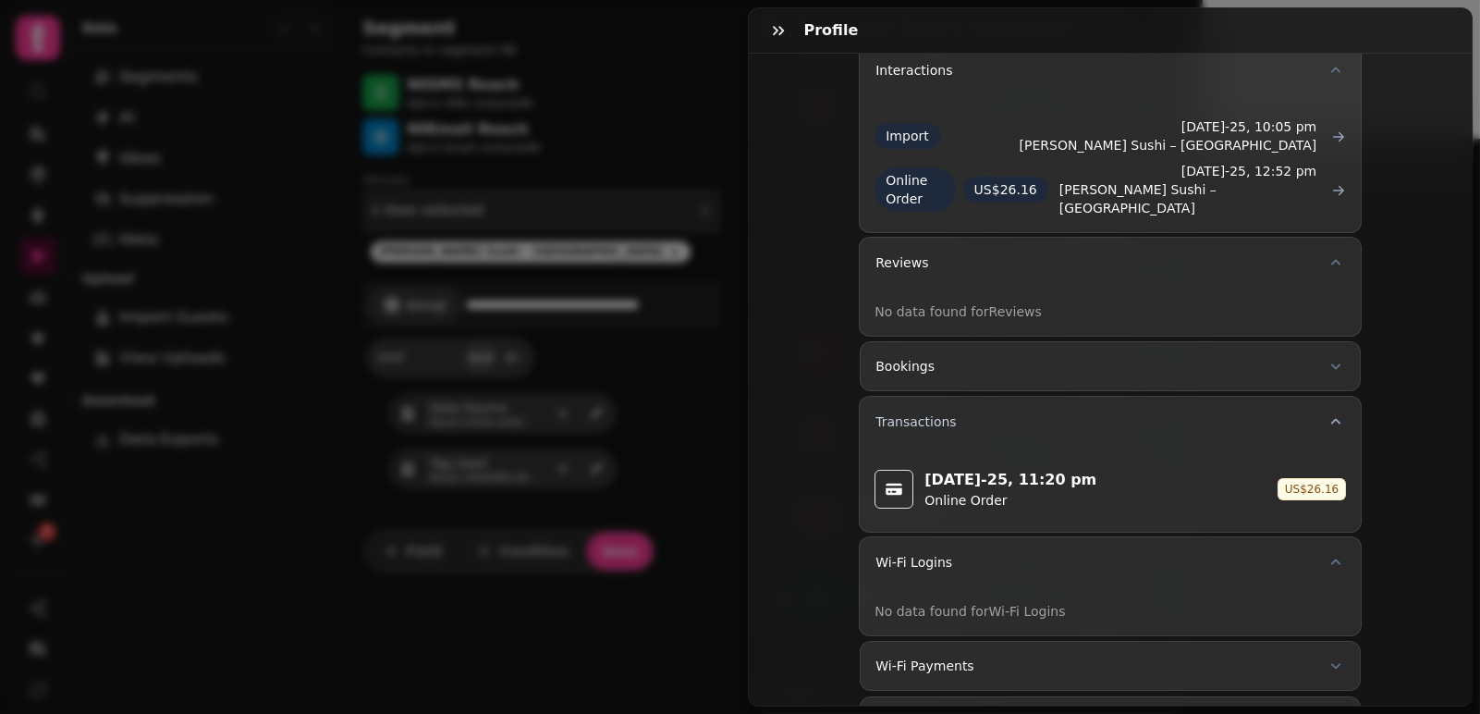
scroll to position [321, 0]
click at [1133, 698] on div "Gift Cards" at bounding box center [1110, 724] width 503 height 52
click at [1096, 644] on button "Wi-Fi Payments" at bounding box center [1110, 669] width 501 height 50
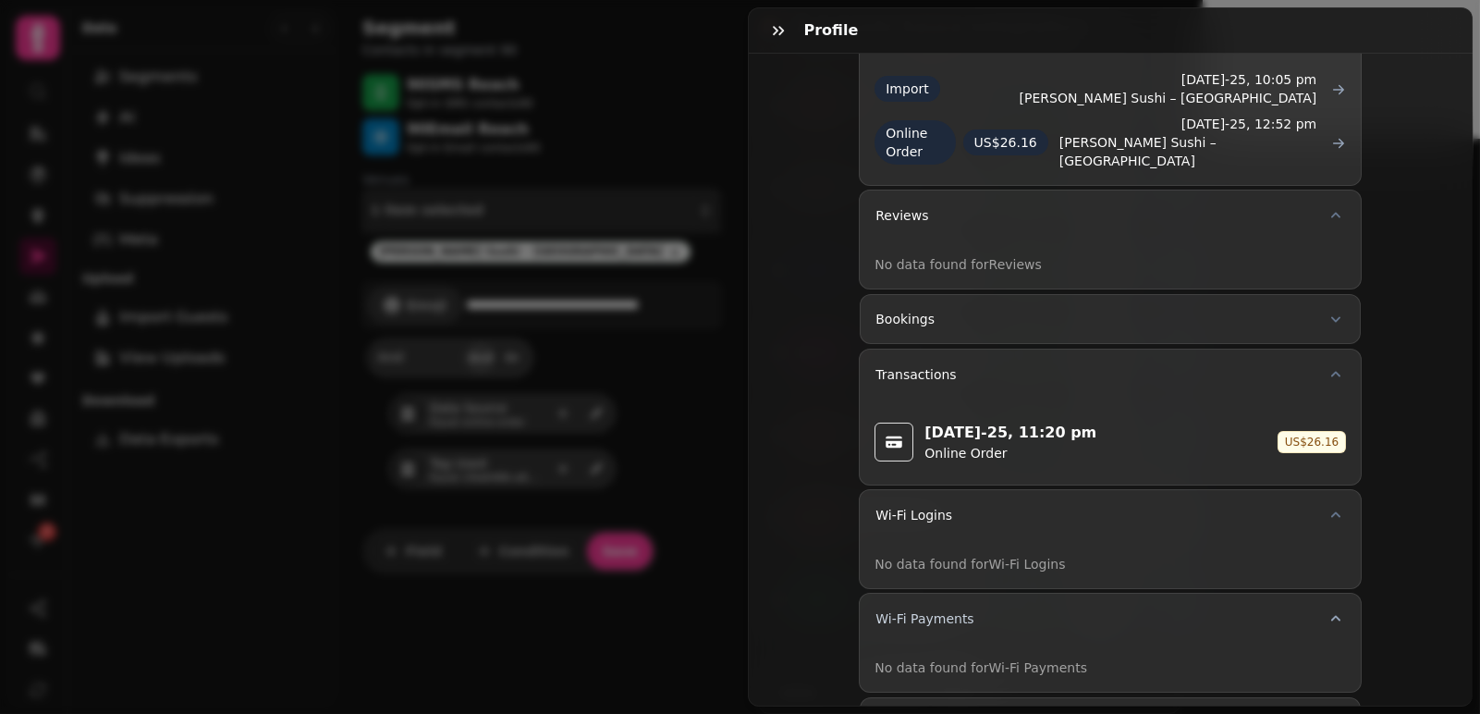
scroll to position [0, 0]
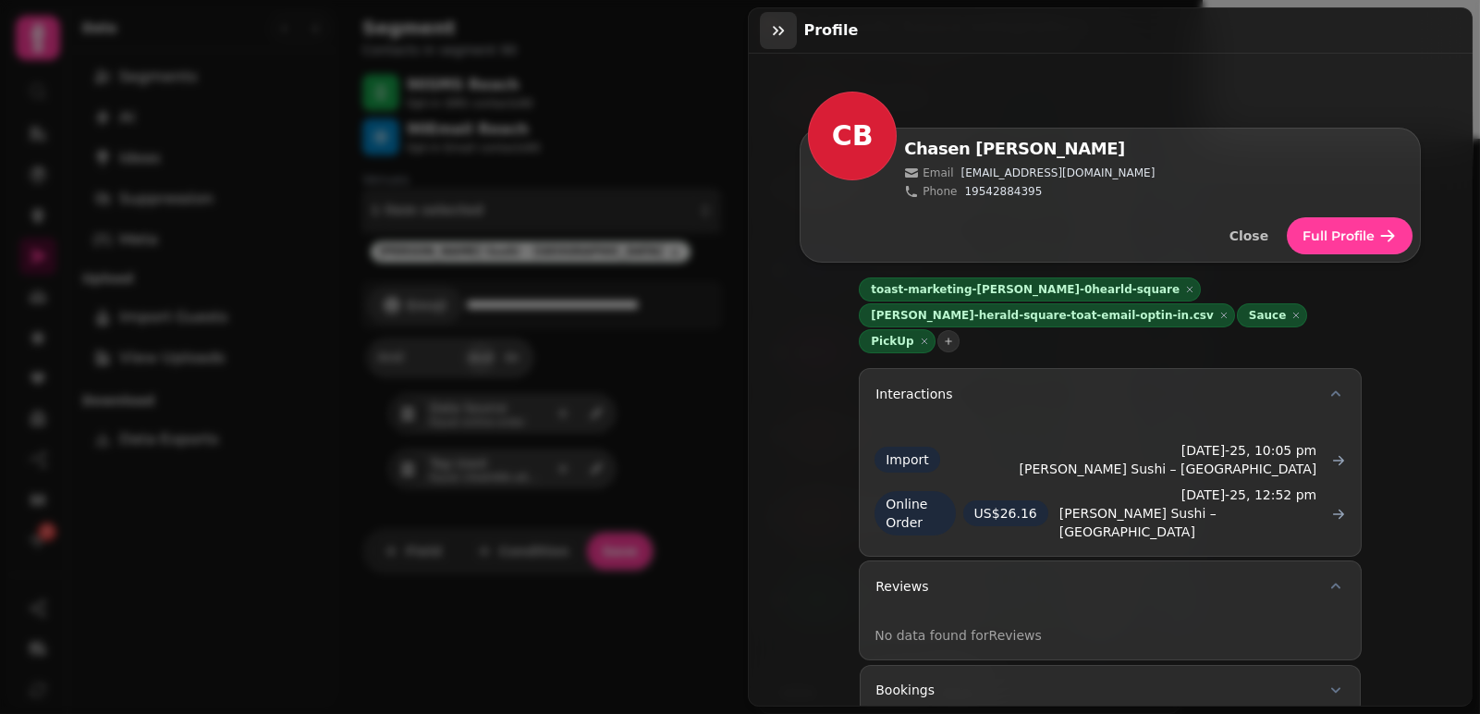
click at [771, 33] on icon "button" at bounding box center [778, 30] width 18 height 18
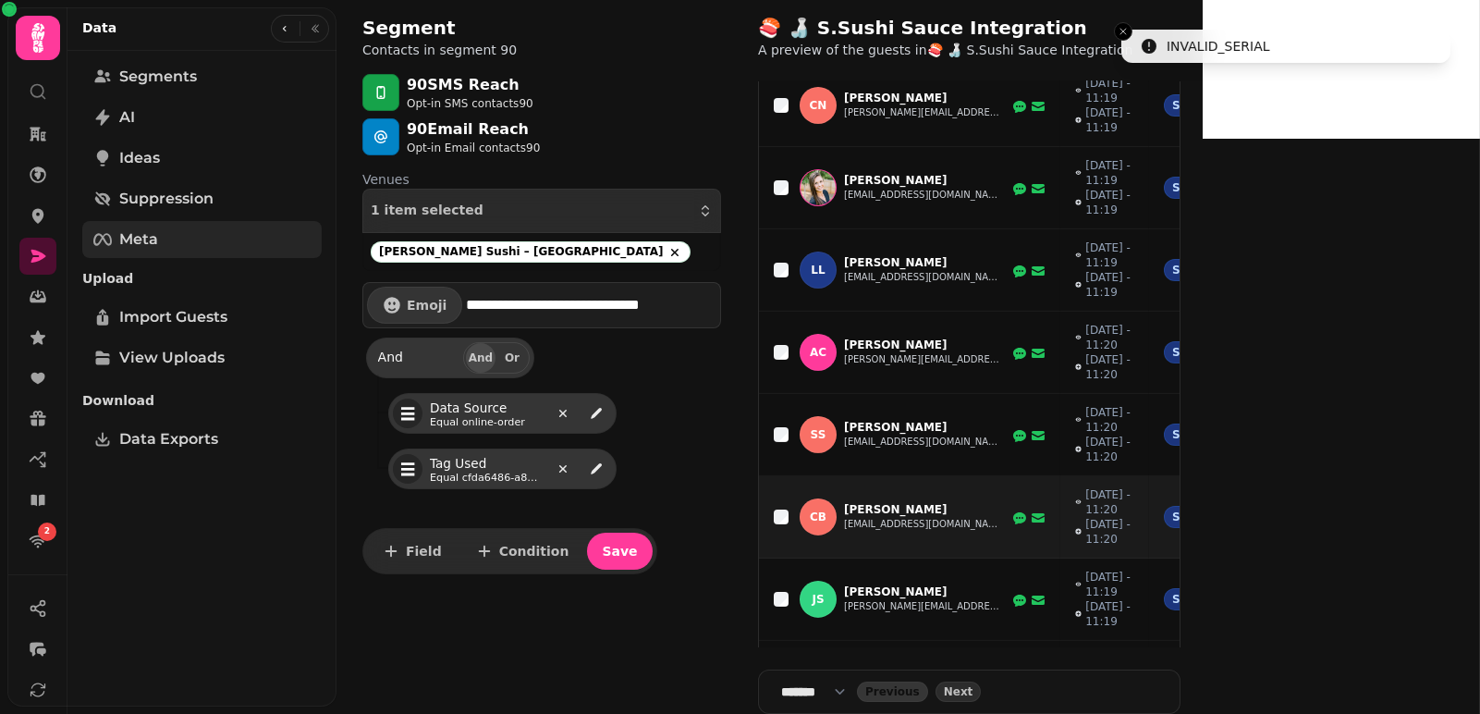
click at [137, 238] on span "Meta" at bounding box center [138, 239] width 39 height 22
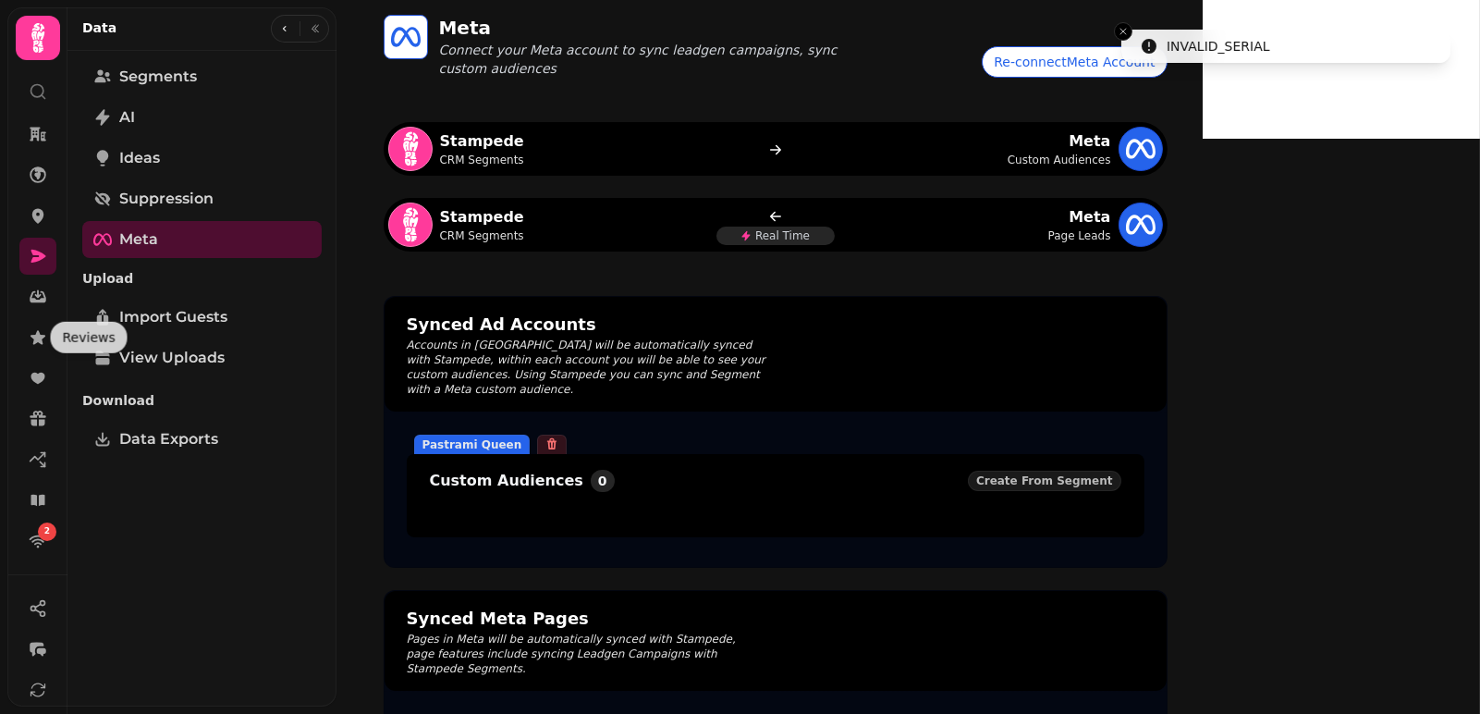
click at [68, 349] on div "Reviews Reviews" at bounding box center [88, 337] width 77 height 31
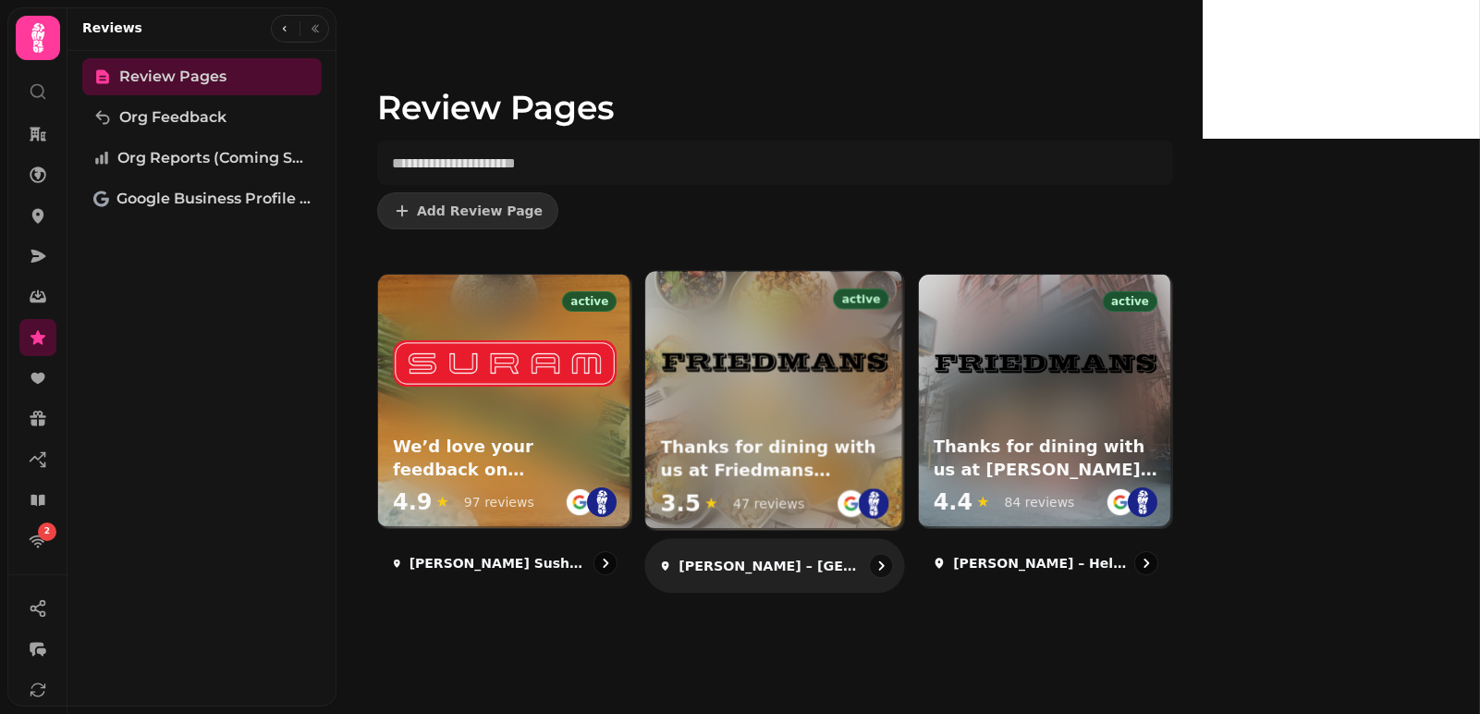
click at [873, 430] on div "active Thanks for dining with us at Friedmans West End! 3.5 ★ 47 reviews" at bounding box center [775, 401] width 259 height 259
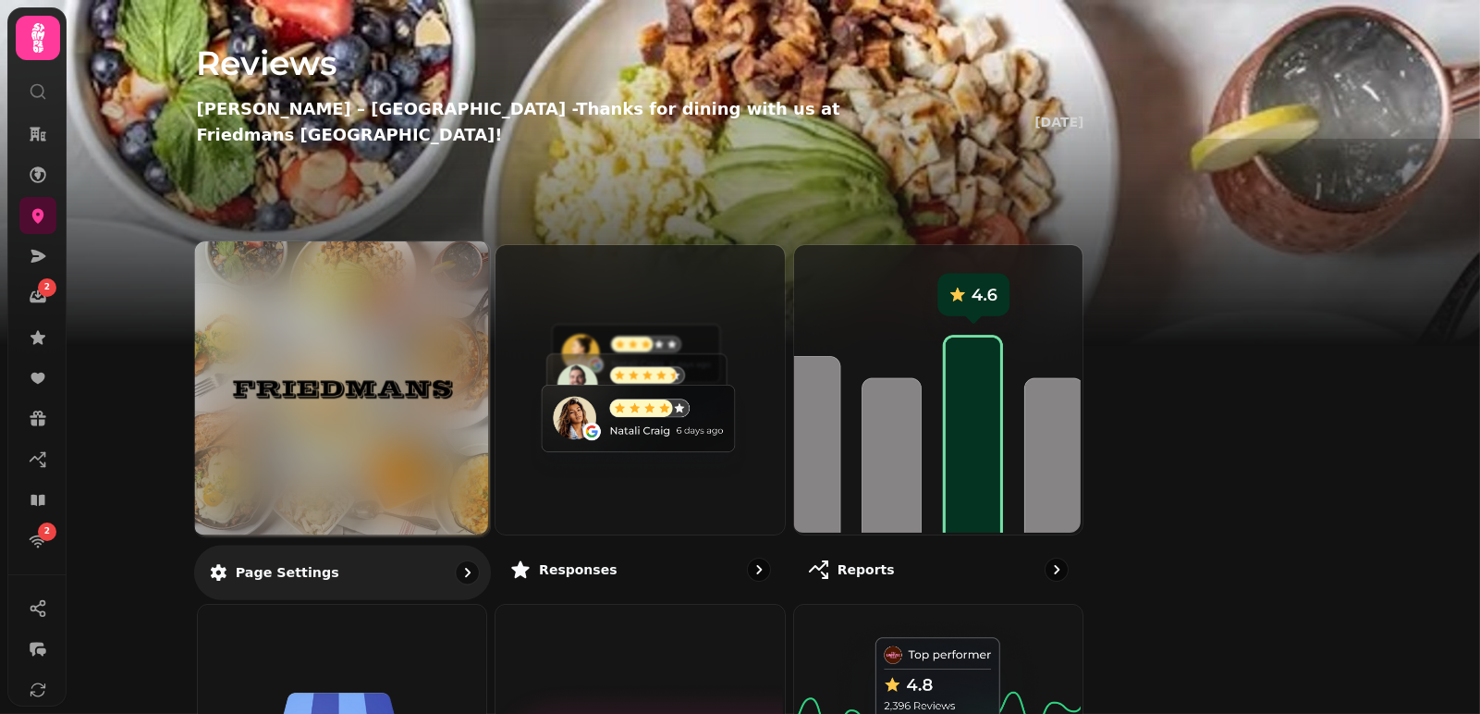
click at [415, 372] on img at bounding box center [341, 388] width 221 height 121
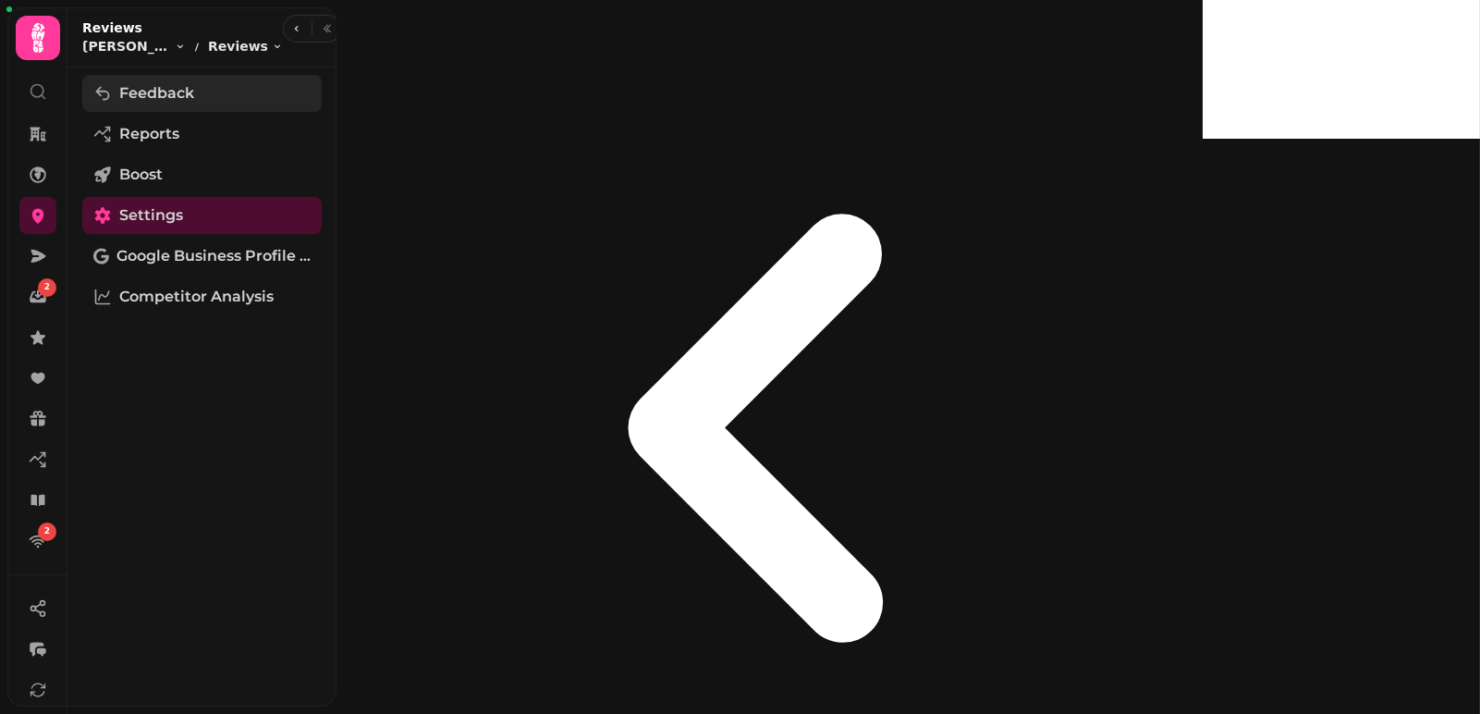
click at [131, 96] on span "Feedback" at bounding box center [156, 93] width 75 height 22
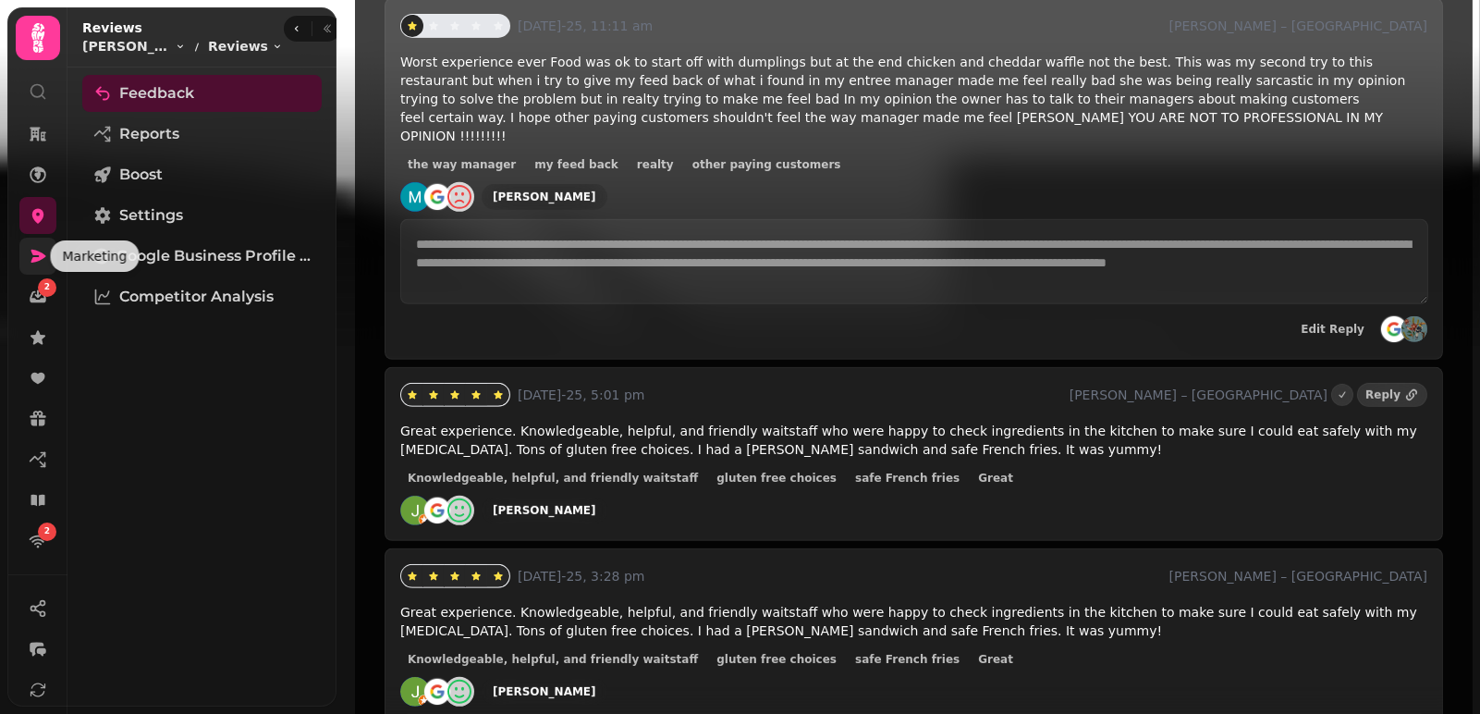
click at [31, 257] on icon at bounding box center [38, 256] width 18 height 18
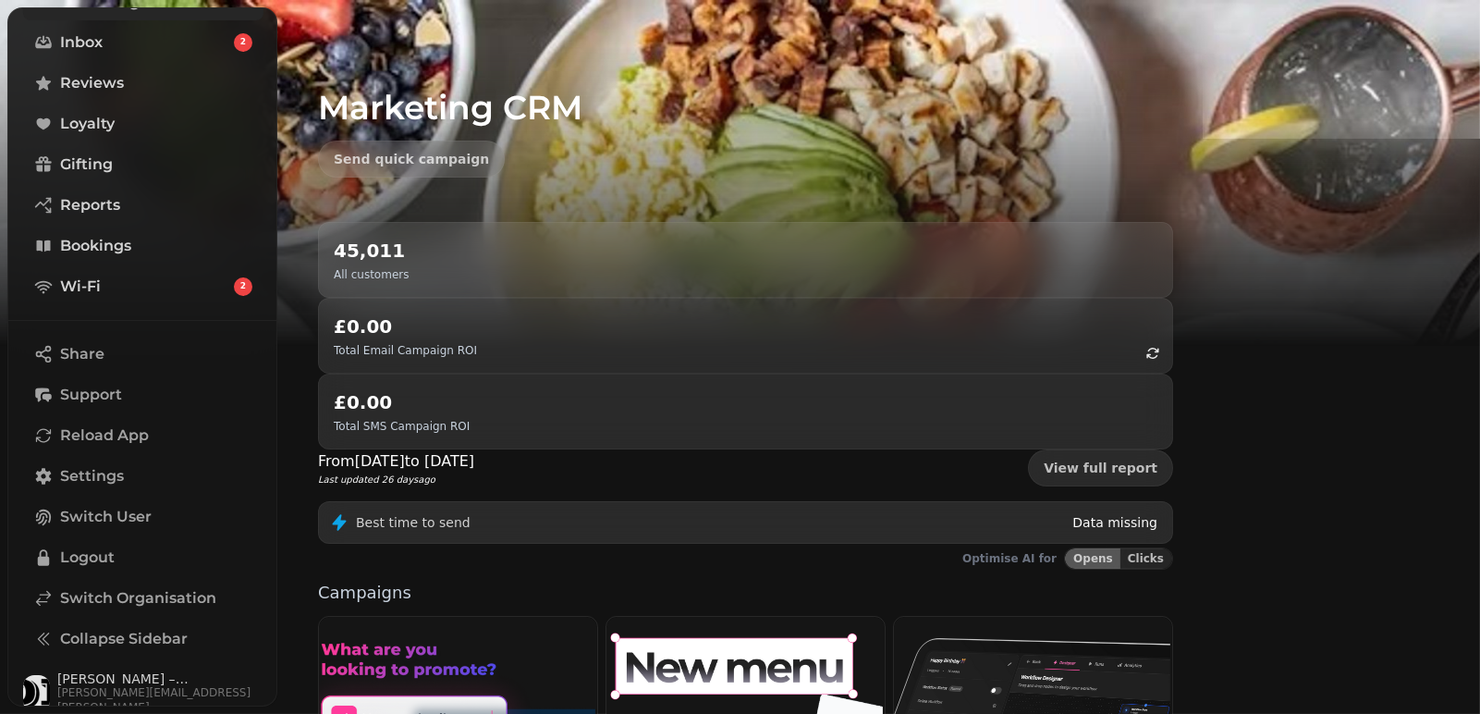
scroll to position [271, 0]
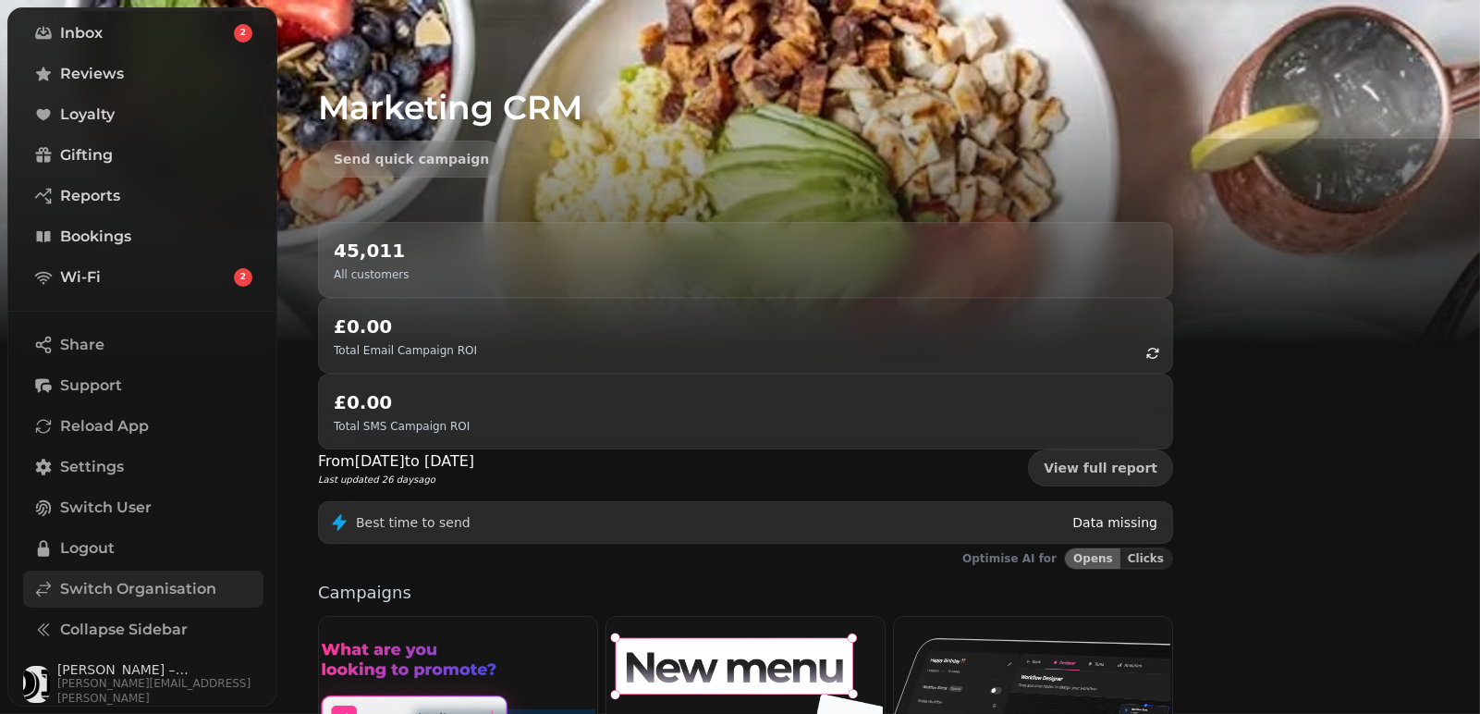
click at [141, 590] on span "Switch Organisation" at bounding box center [138, 589] width 156 height 22
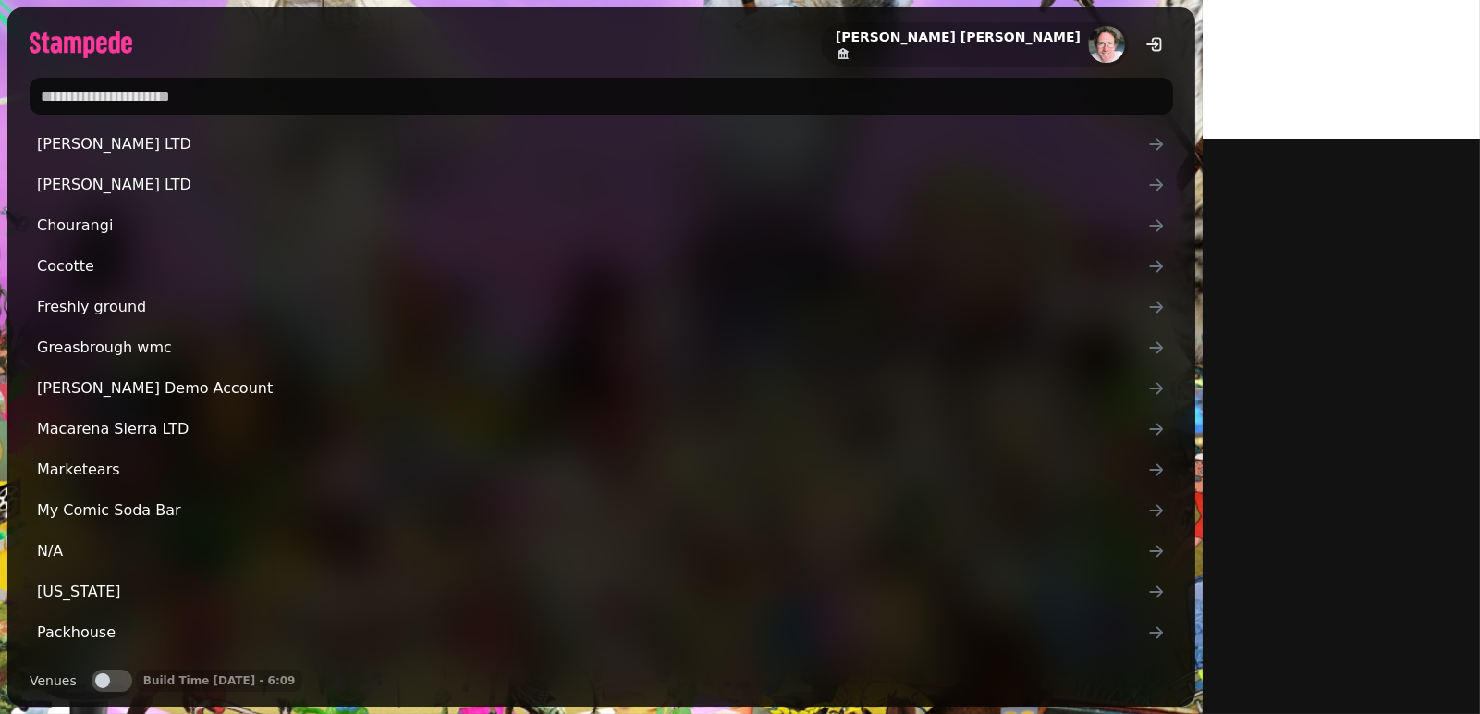
click at [117, 88] on input "text" at bounding box center [602, 96] width 1144 height 37
click at [354, 102] on input "text" at bounding box center [602, 96] width 1144 height 37
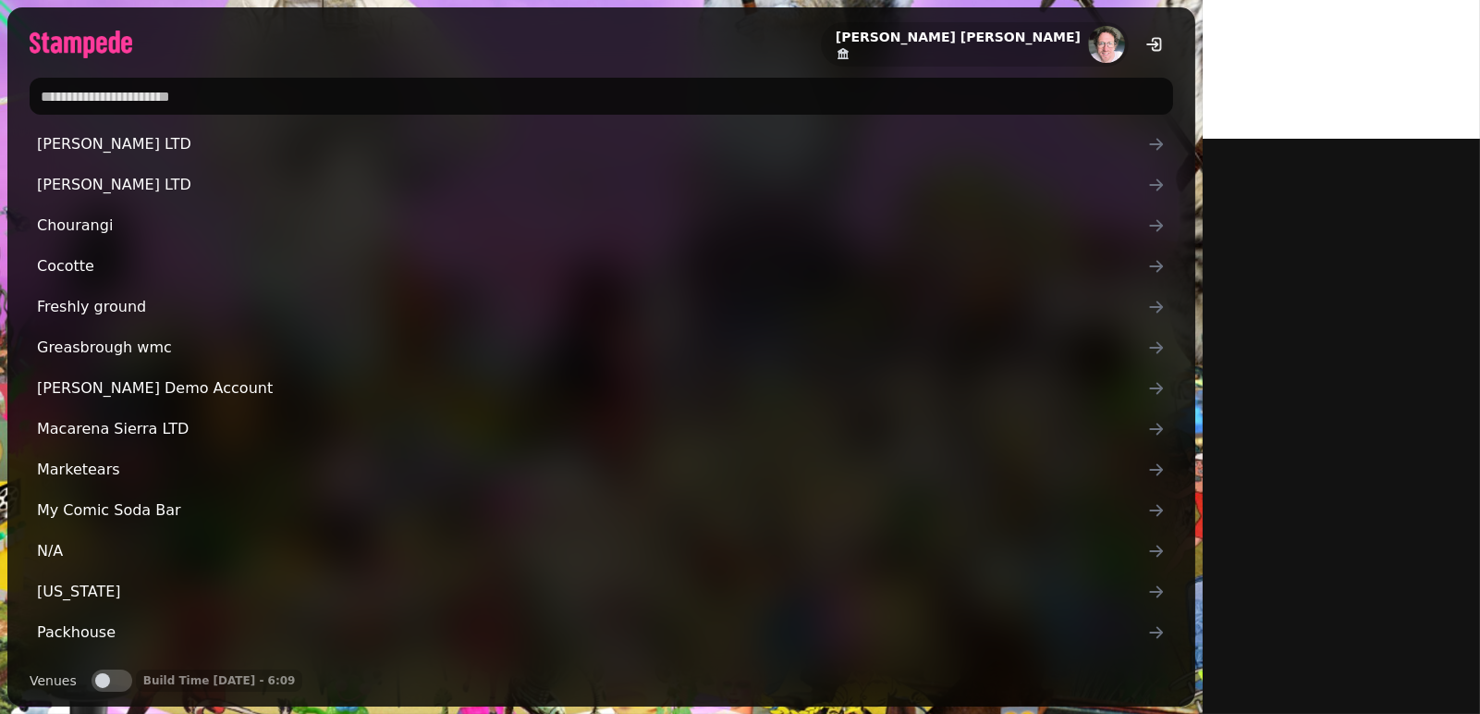
click at [354, 102] on input "text" at bounding box center [602, 96] width 1144 height 37
click at [404, 87] on input "text" at bounding box center [602, 96] width 1144 height 37
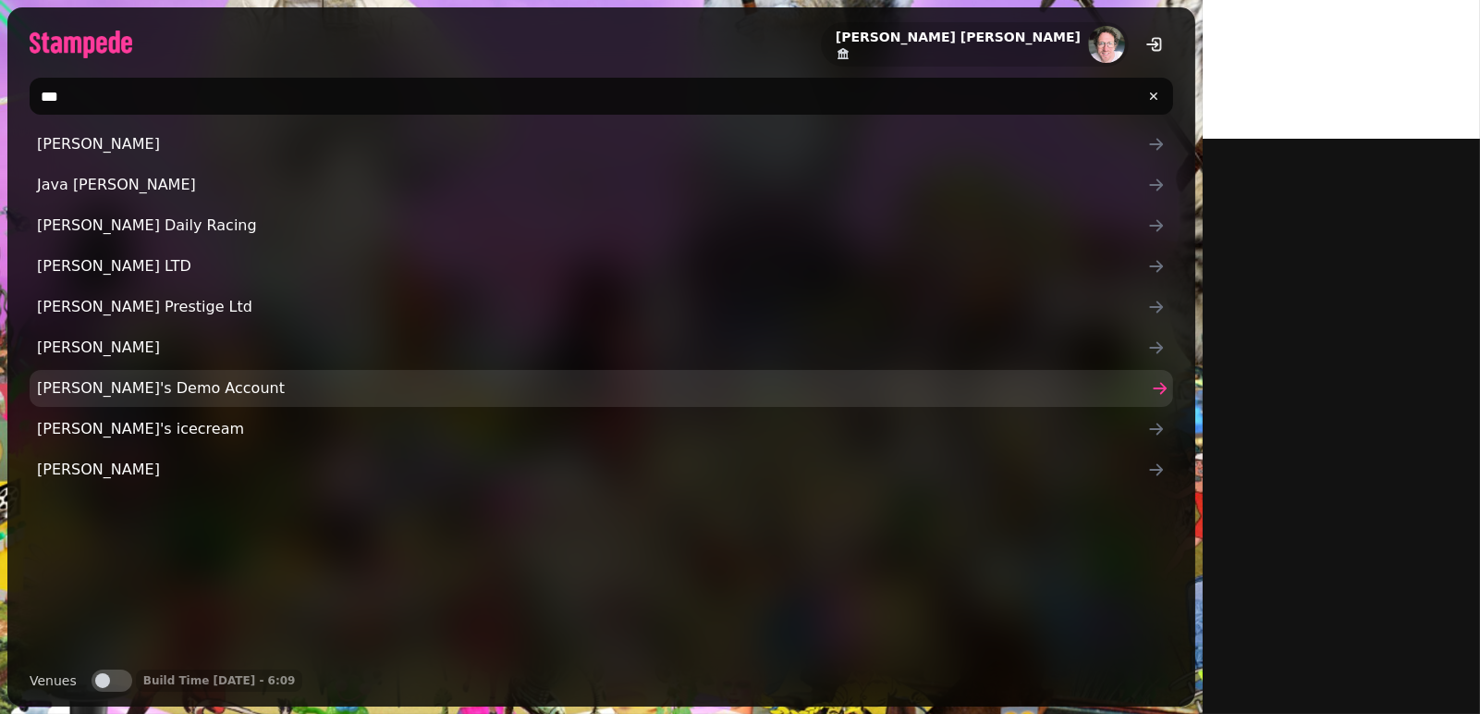
type input "***"
click at [82, 385] on span "Joe's Demo Account" at bounding box center [592, 388] width 1111 height 22
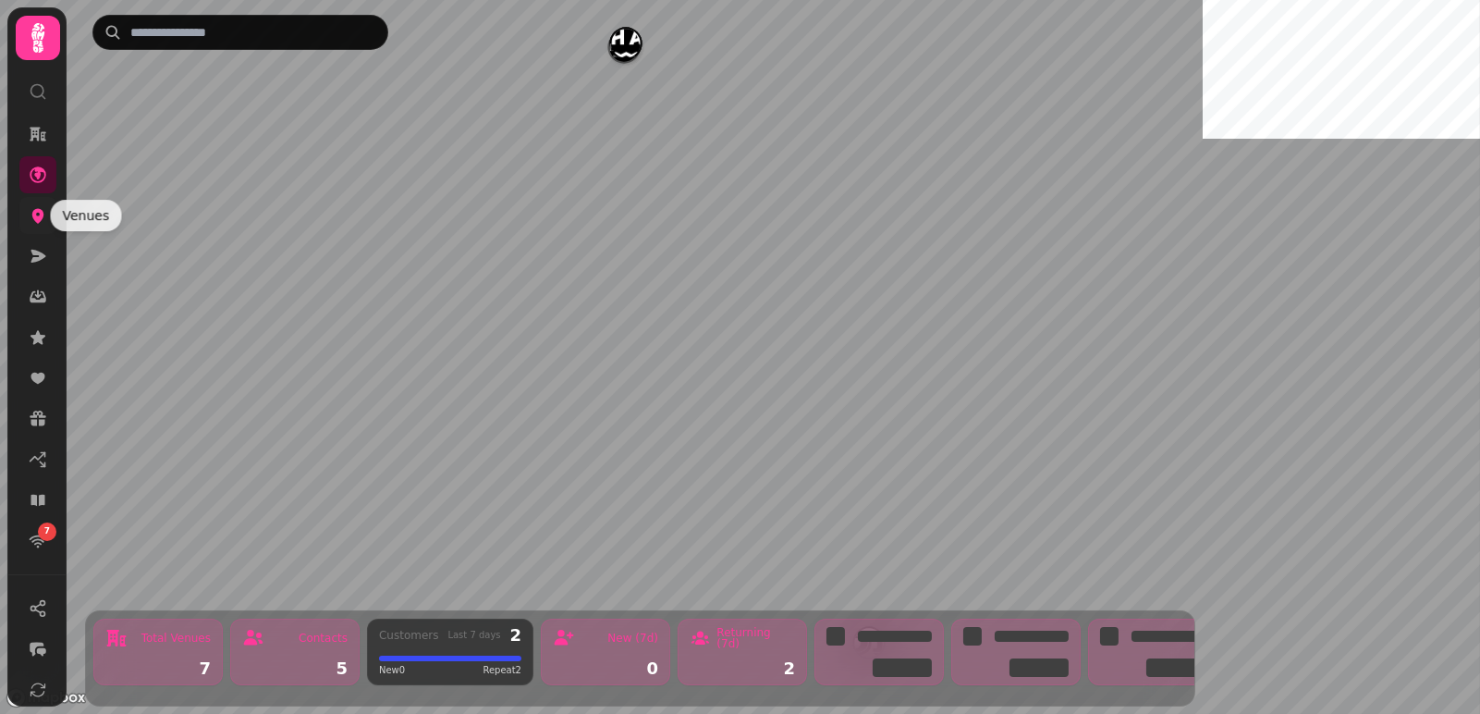
click at [34, 218] on icon at bounding box center [38, 216] width 12 height 15
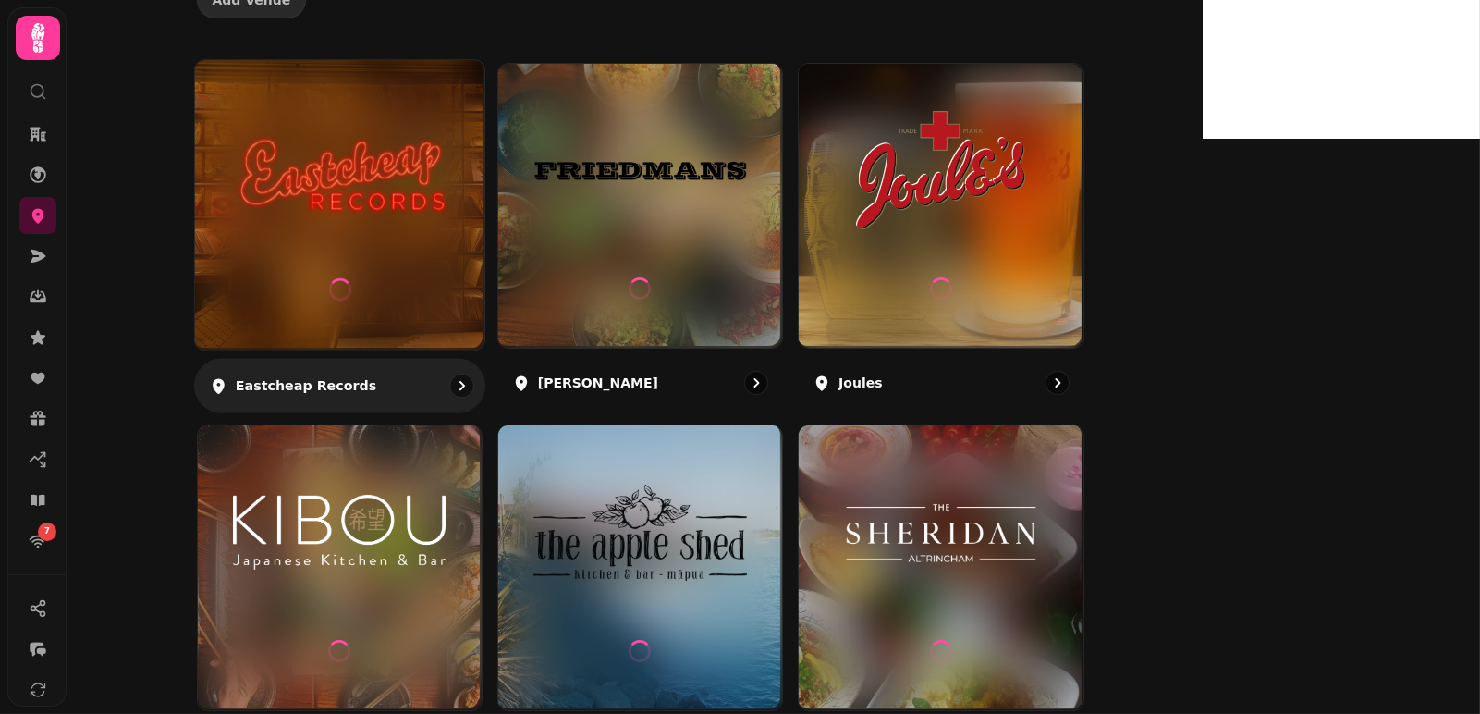
scroll to position [215, 0]
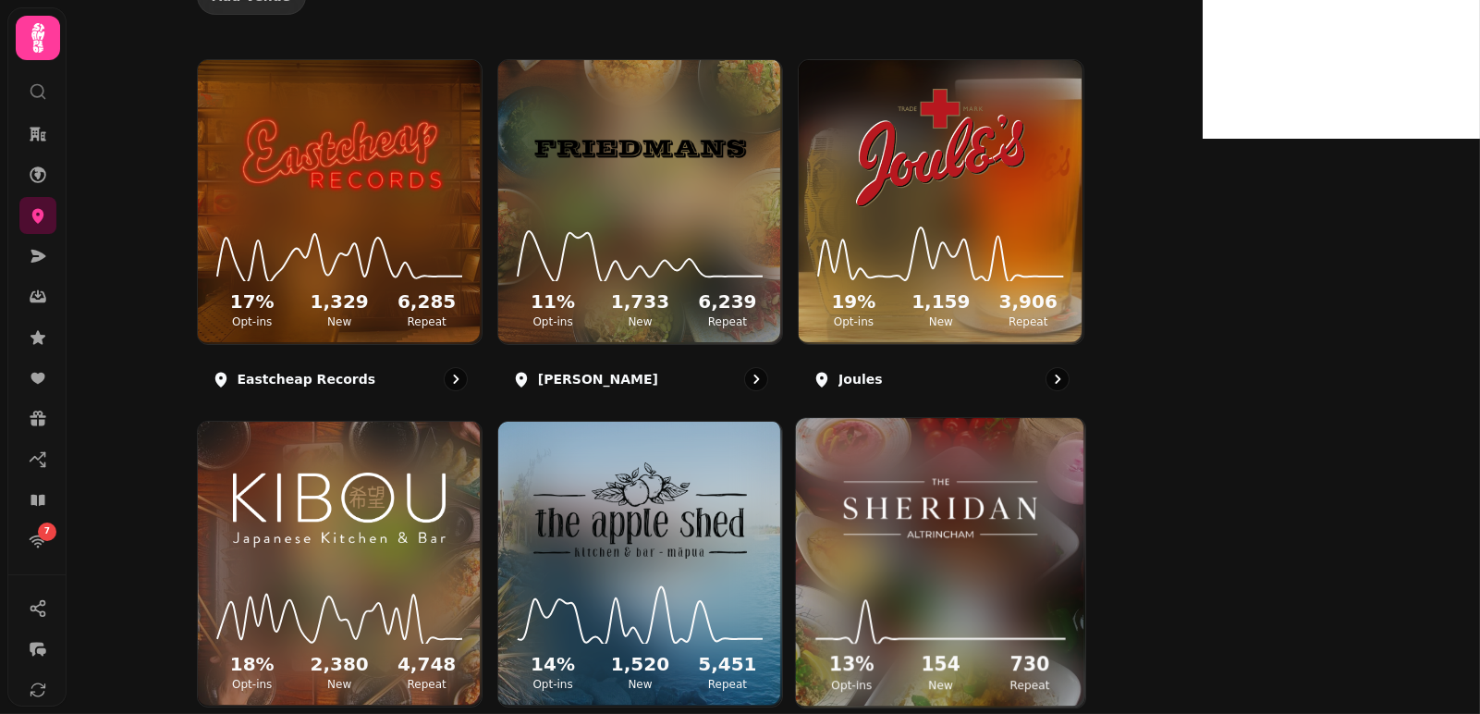
click at [1050, 501] on img at bounding box center [940, 508] width 217 height 121
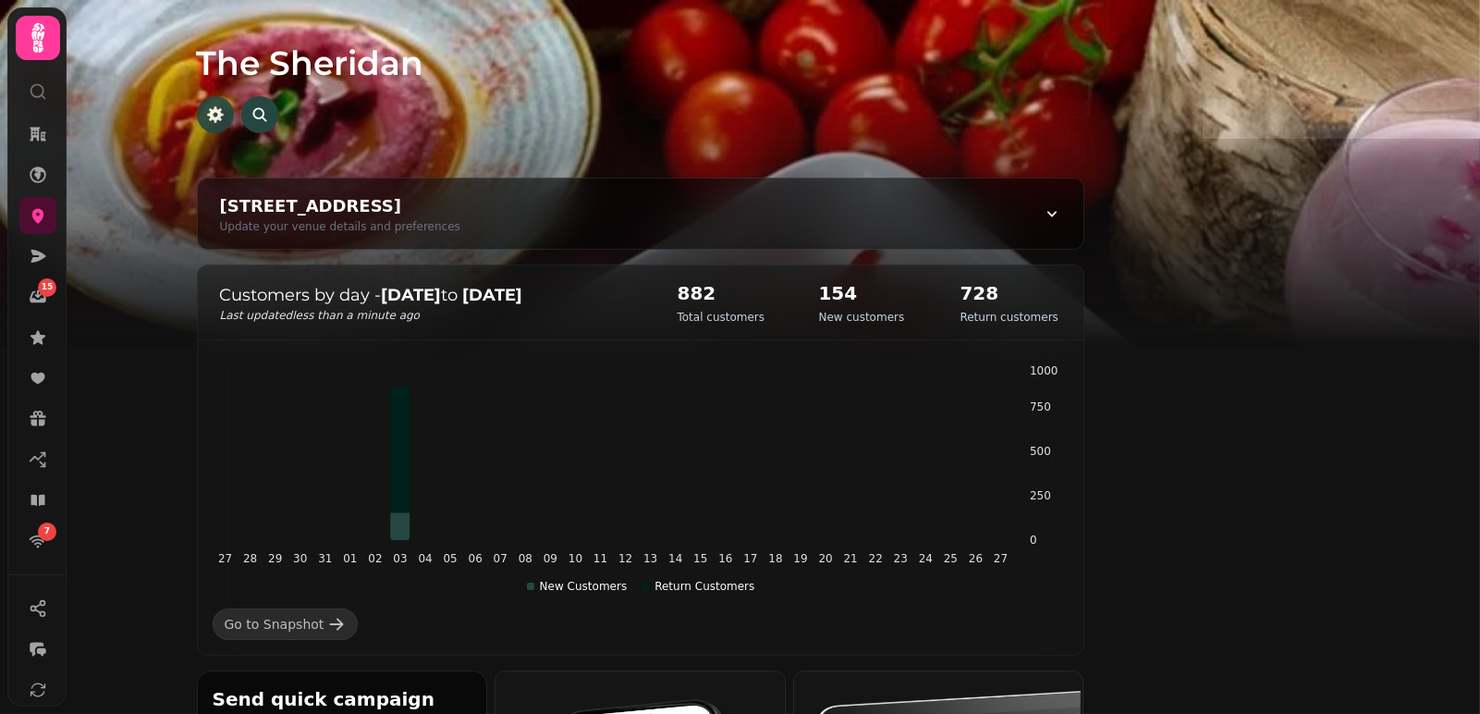
click at [224, 112] on icon "button" at bounding box center [215, 114] width 17 height 17
select select "**********"
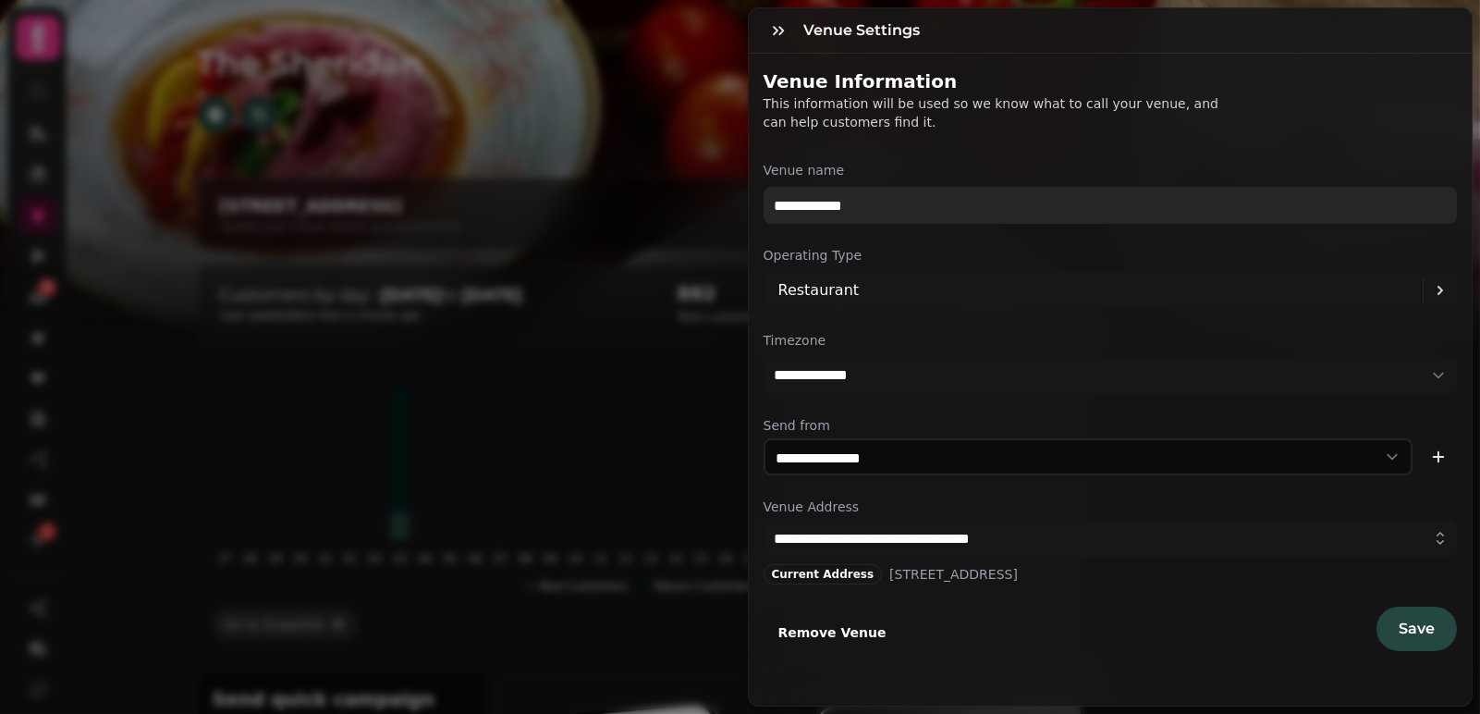
click at [804, 211] on input "**********" at bounding box center [1111, 205] width 694 height 37
paste input "text"
click at [885, 200] on input "**********" at bounding box center [1111, 205] width 694 height 37
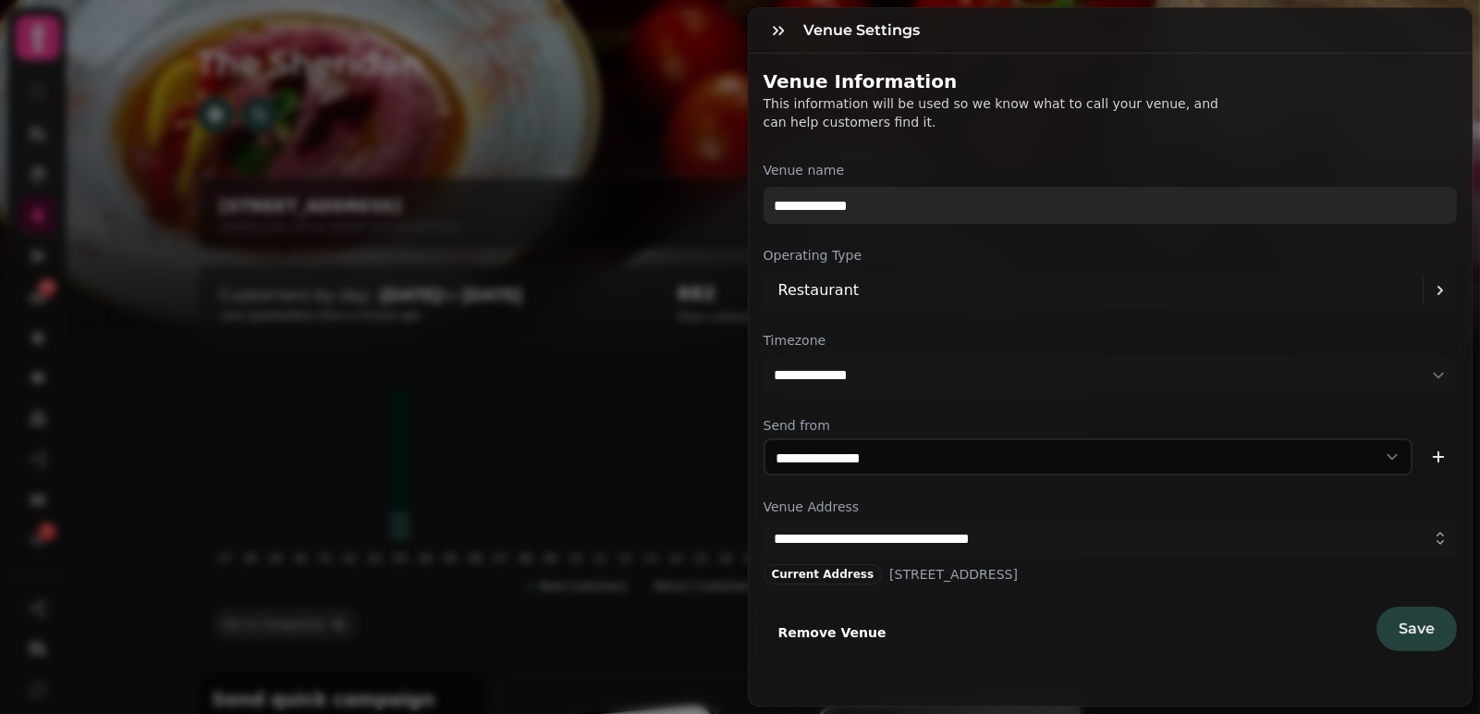
type input "**********"
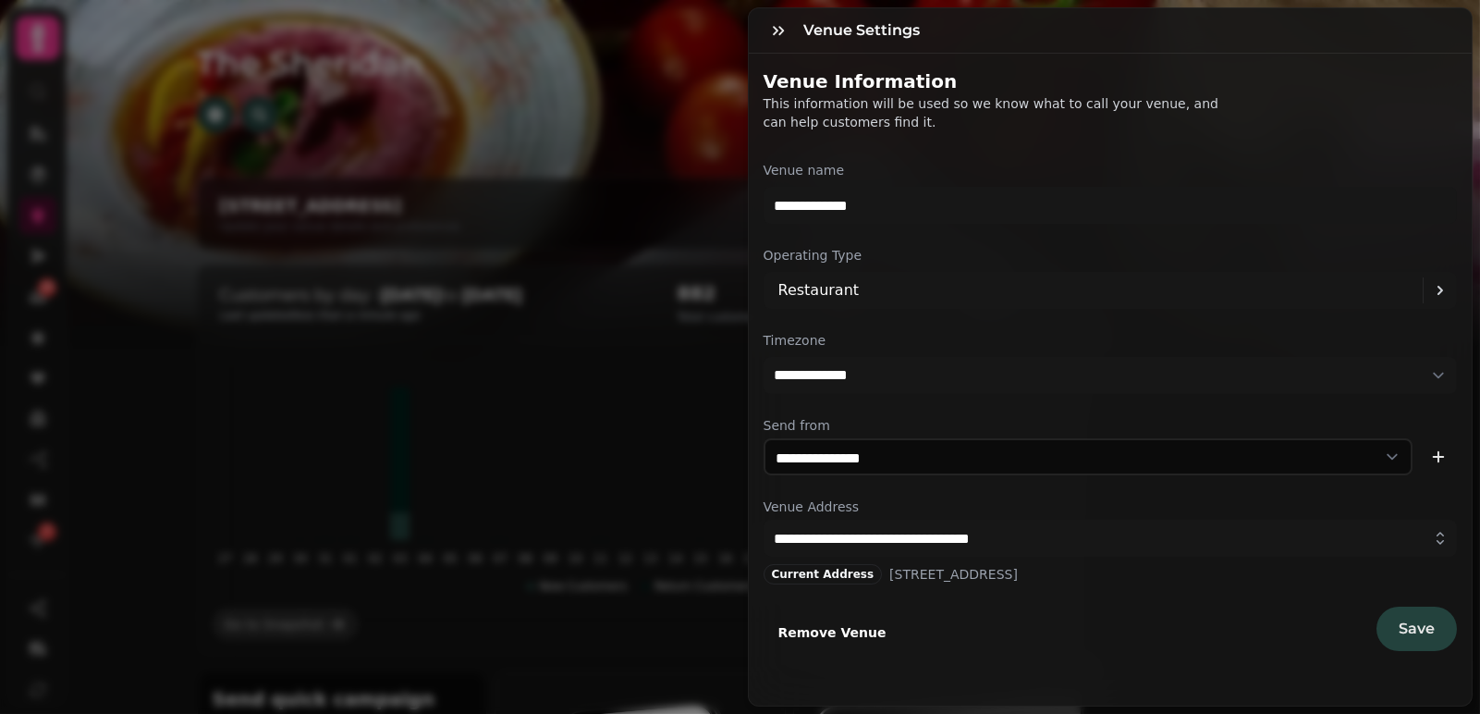
click at [1393, 618] on button "Save" at bounding box center [1417, 629] width 80 height 44
click at [773, 37] on icon "button" at bounding box center [778, 30] width 18 height 18
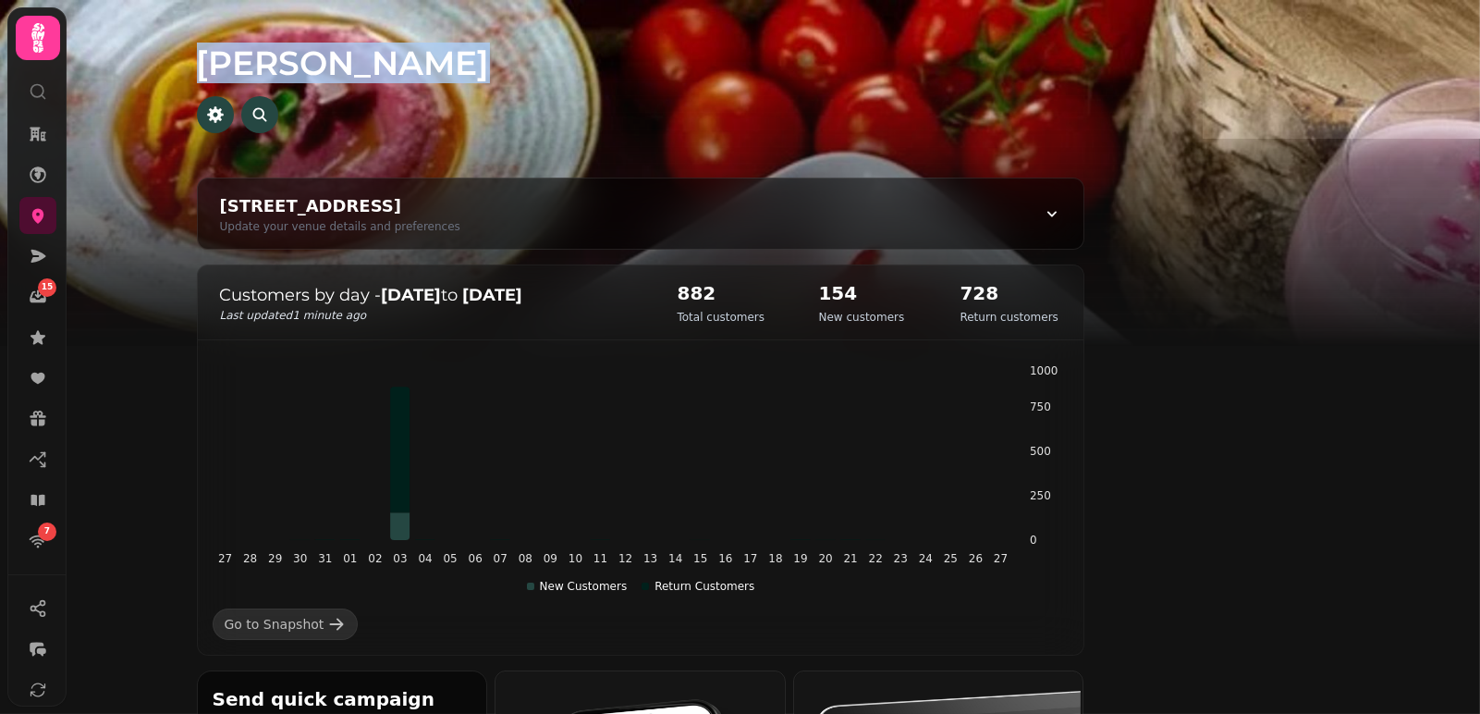
drag, startPoint x: 620, startPoint y: 66, endPoint x: 332, endPoint y: 55, distance: 287.8
click at [332, 55] on div "[PERSON_NAME]" at bounding box center [640, 89] width 947 height 178
copy h1 "[PERSON_NAME]"
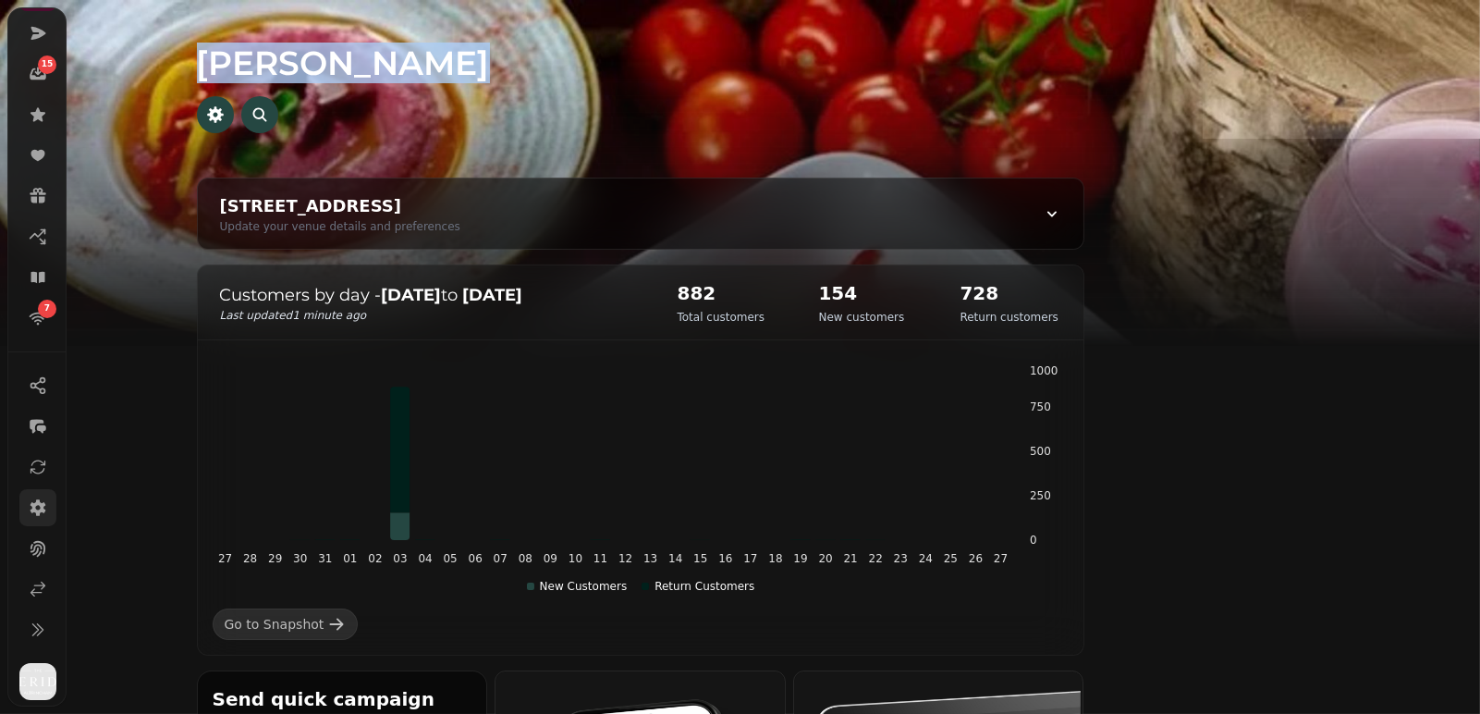
click at [29, 499] on icon at bounding box center [38, 507] width 18 height 18
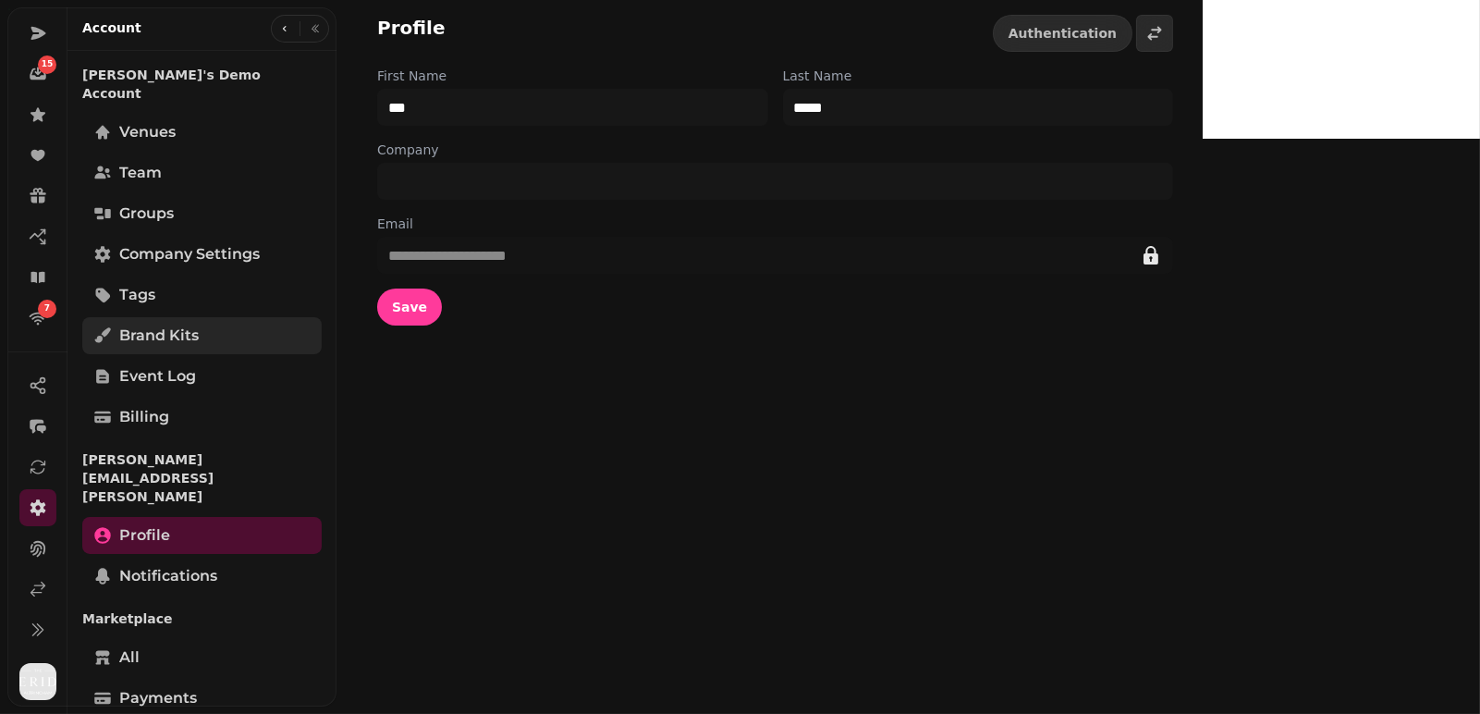
click at [131, 325] on span "Brand Kits" at bounding box center [159, 336] width 80 height 22
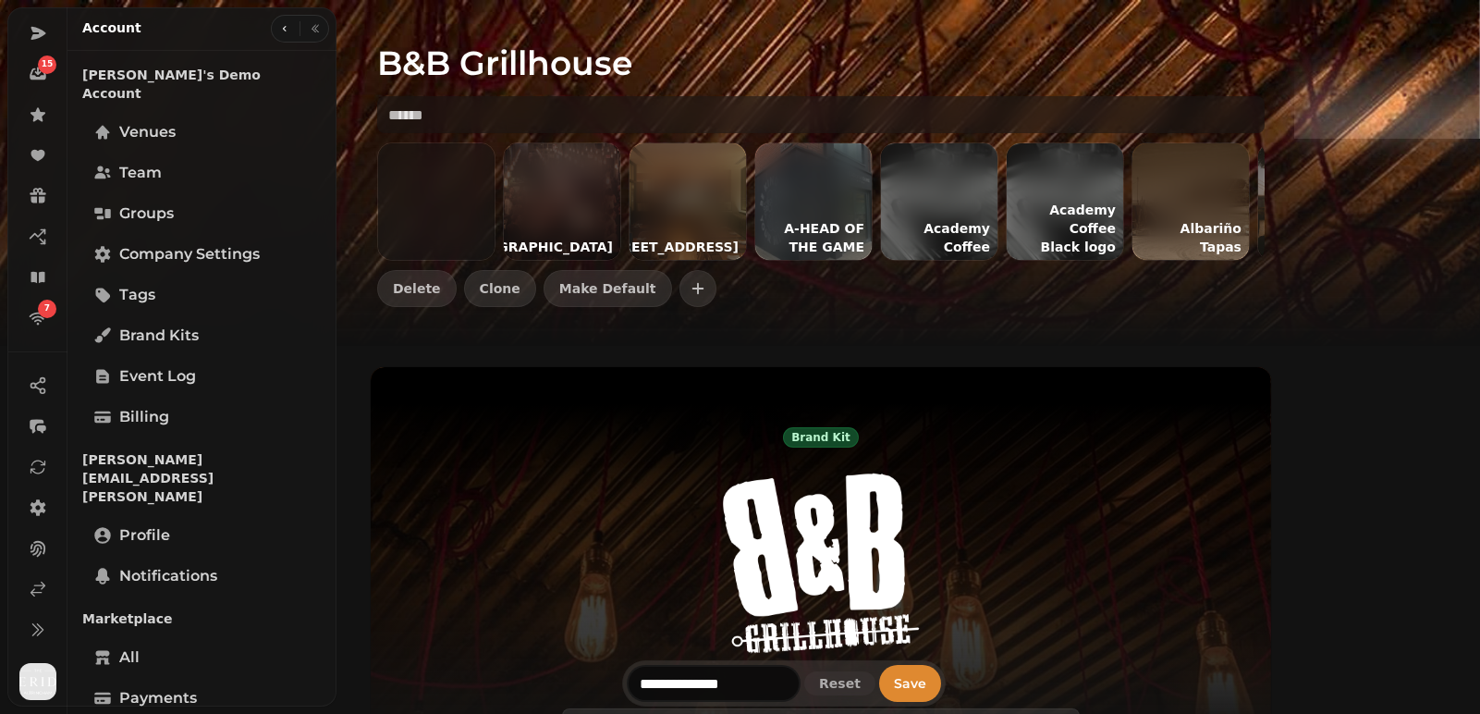
click at [780, 293] on div "Delete Clone Make Default" at bounding box center [821, 288] width 888 height 37
click at [717, 290] on button "button" at bounding box center [698, 288] width 37 height 37
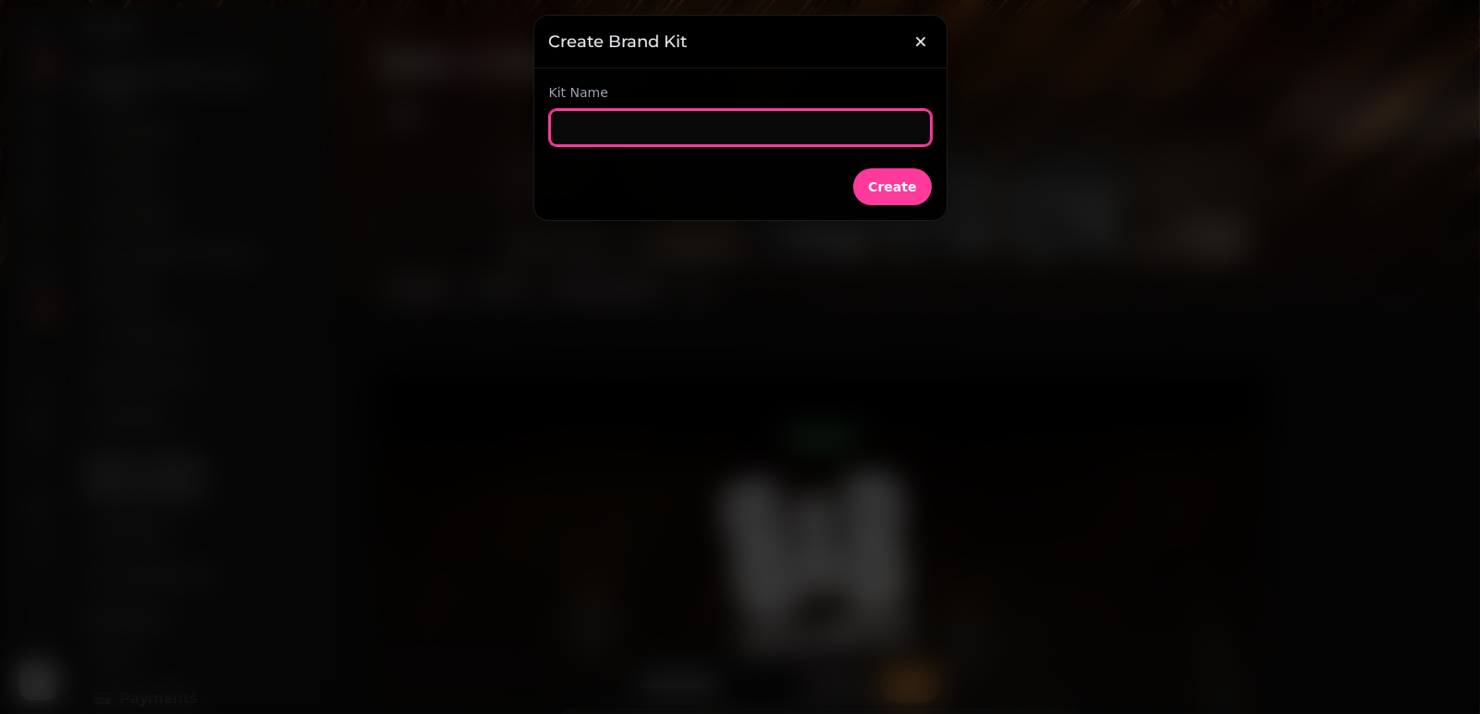
click at [654, 125] on input "text" at bounding box center [740, 127] width 383 height 37
paste input "**********"
type input "**********"
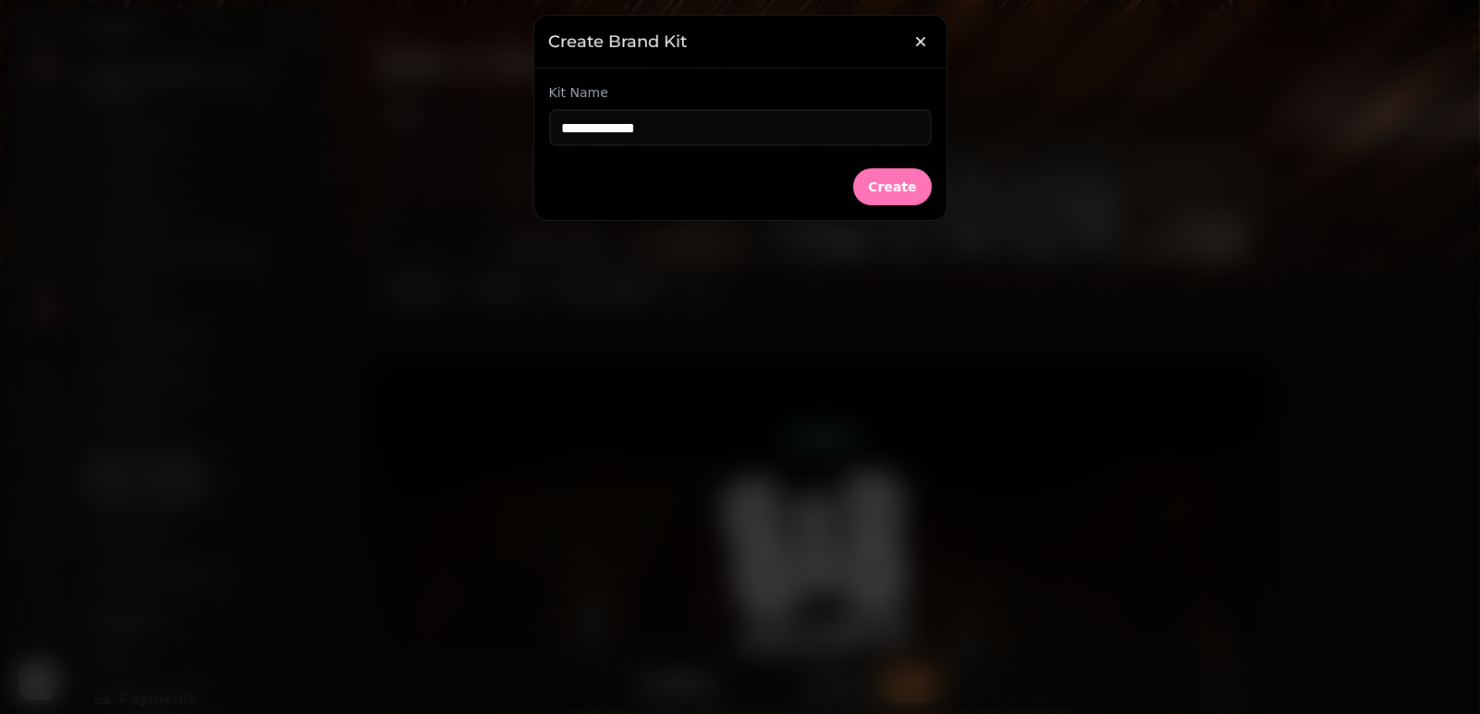
click at [903, 190] on span "Create" at bounding box center [892, 186] width 48 height 13
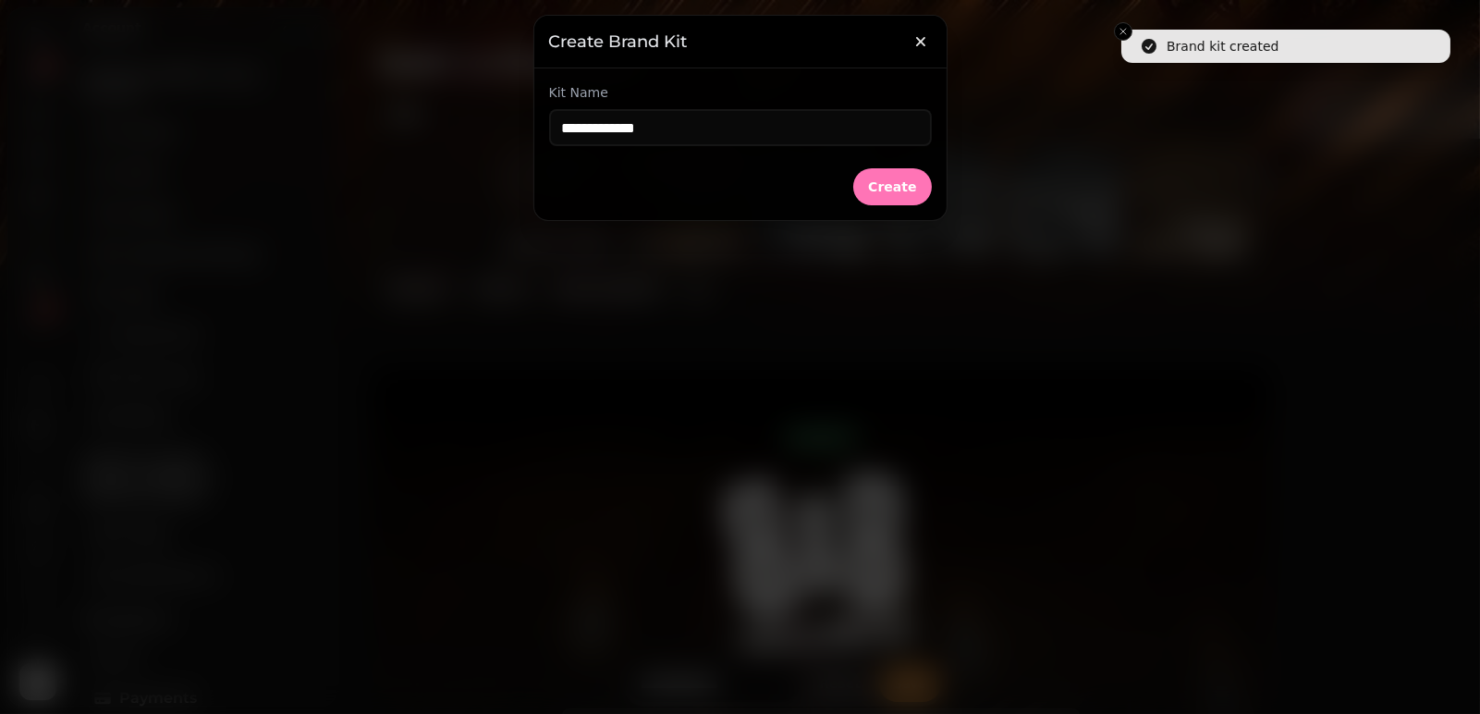
type input "*******"
type input "**********"
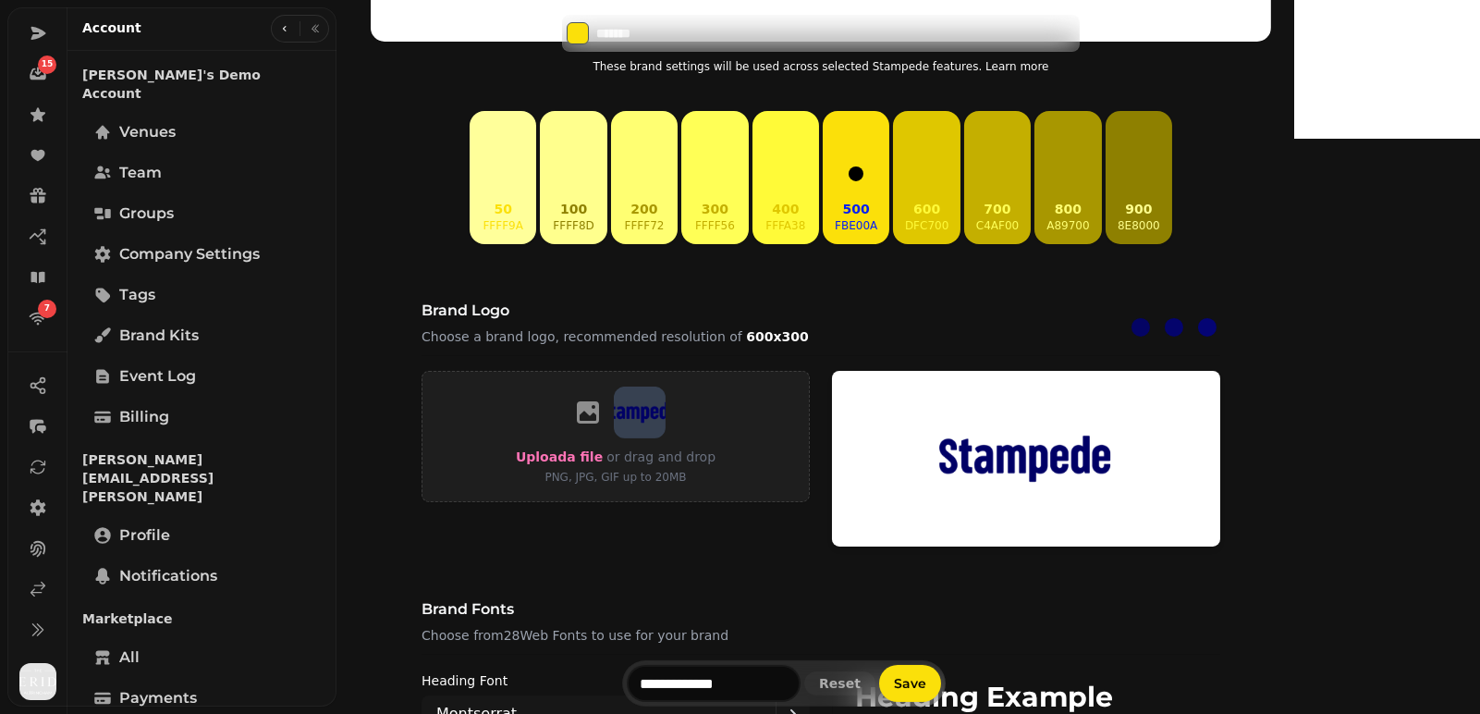
scroll to position [780, 0]
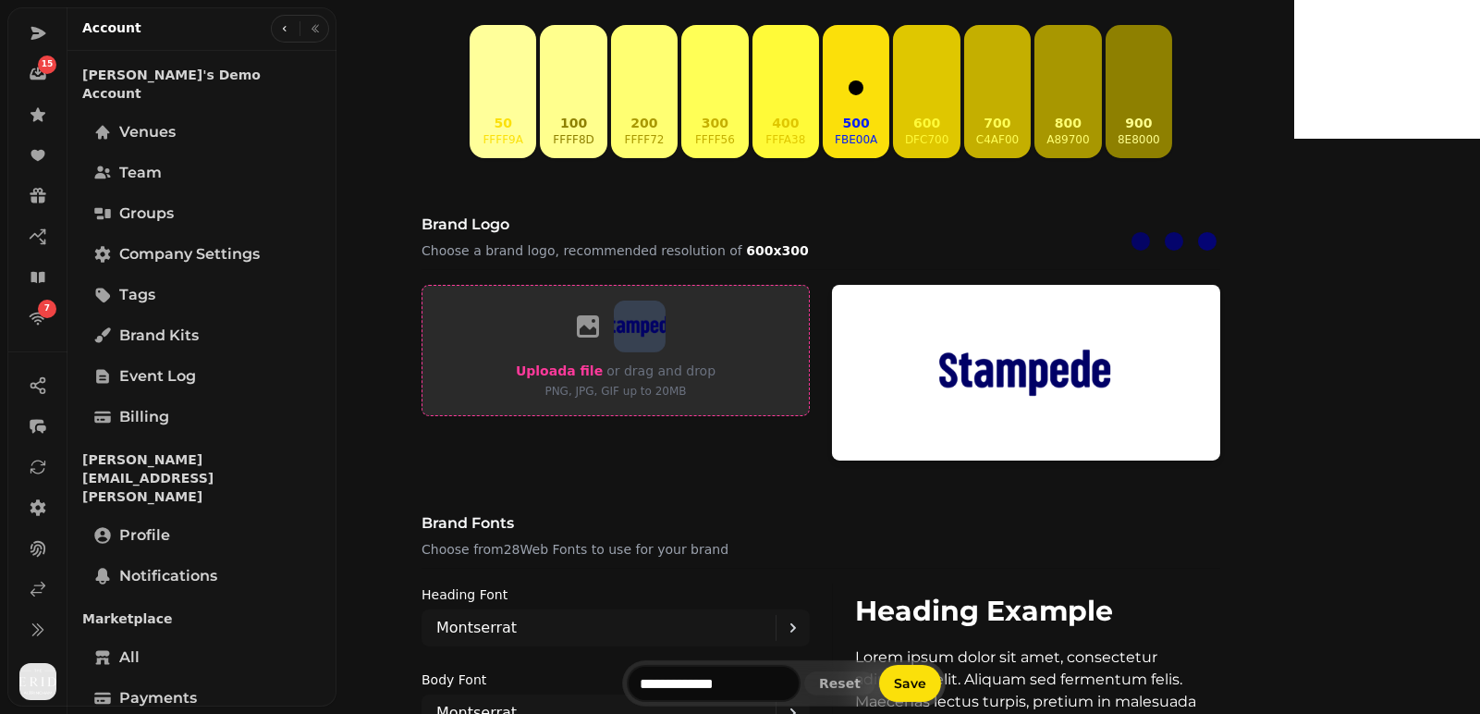
click at [603, 372] on span "Upload a file" at bounding box center [559, 370] width 87 height 15
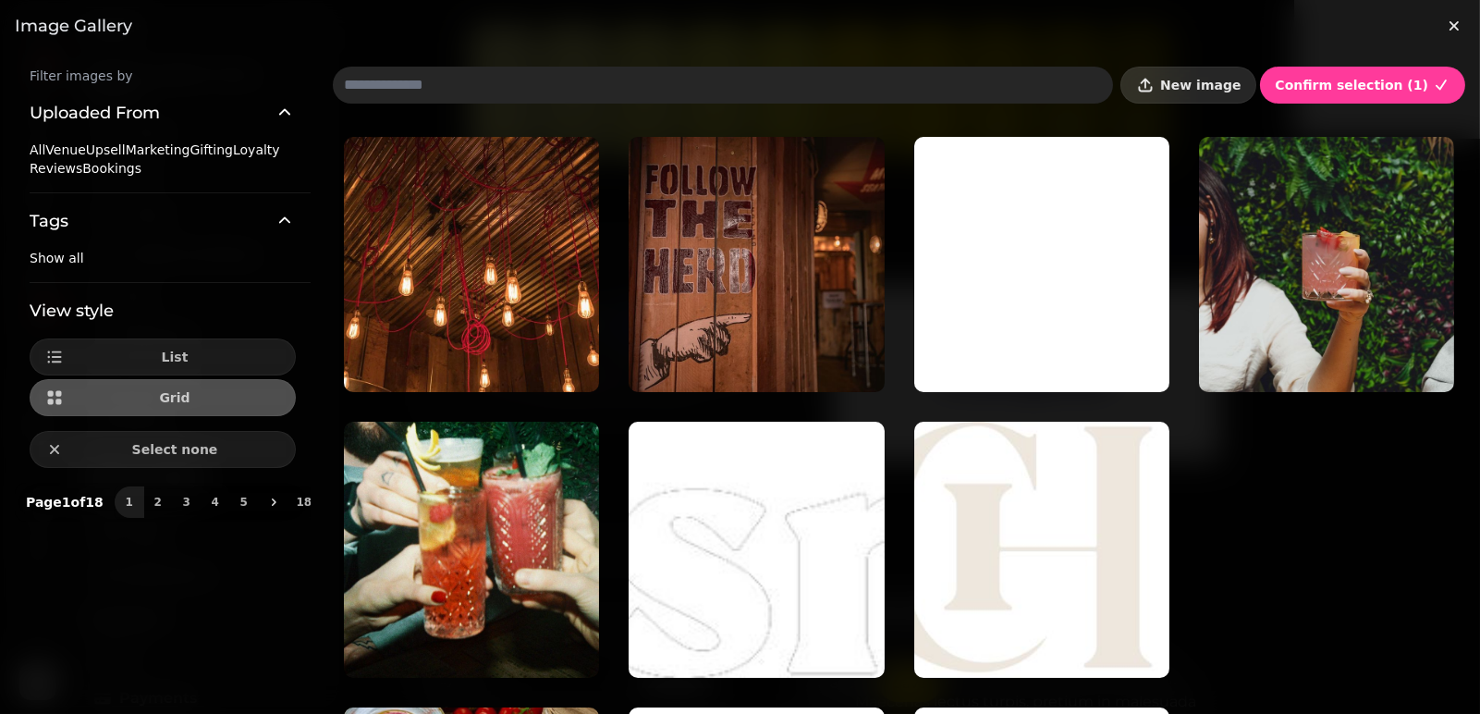
click at [1201, 68] on button "New image" at bounding box center [1189, 85] width 136 height 37
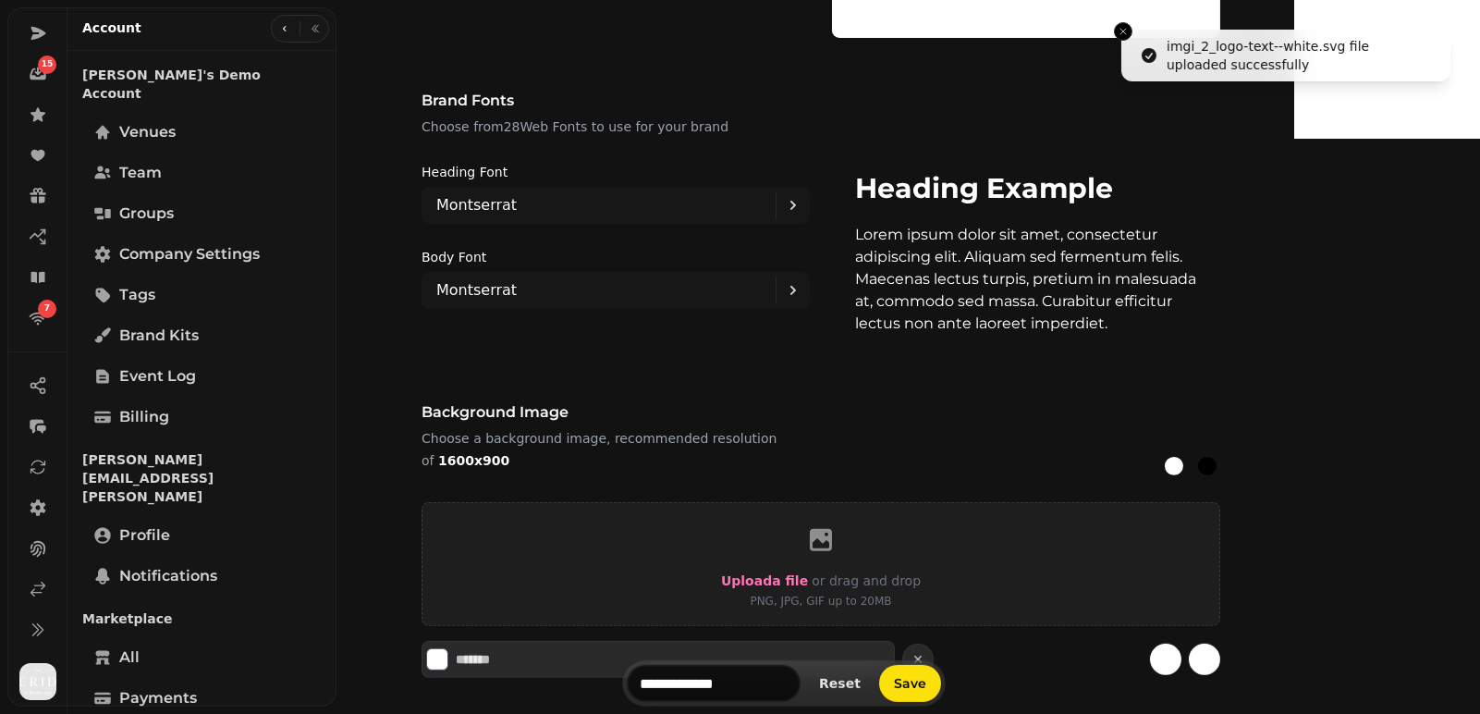
scroll to position [1200, 0]
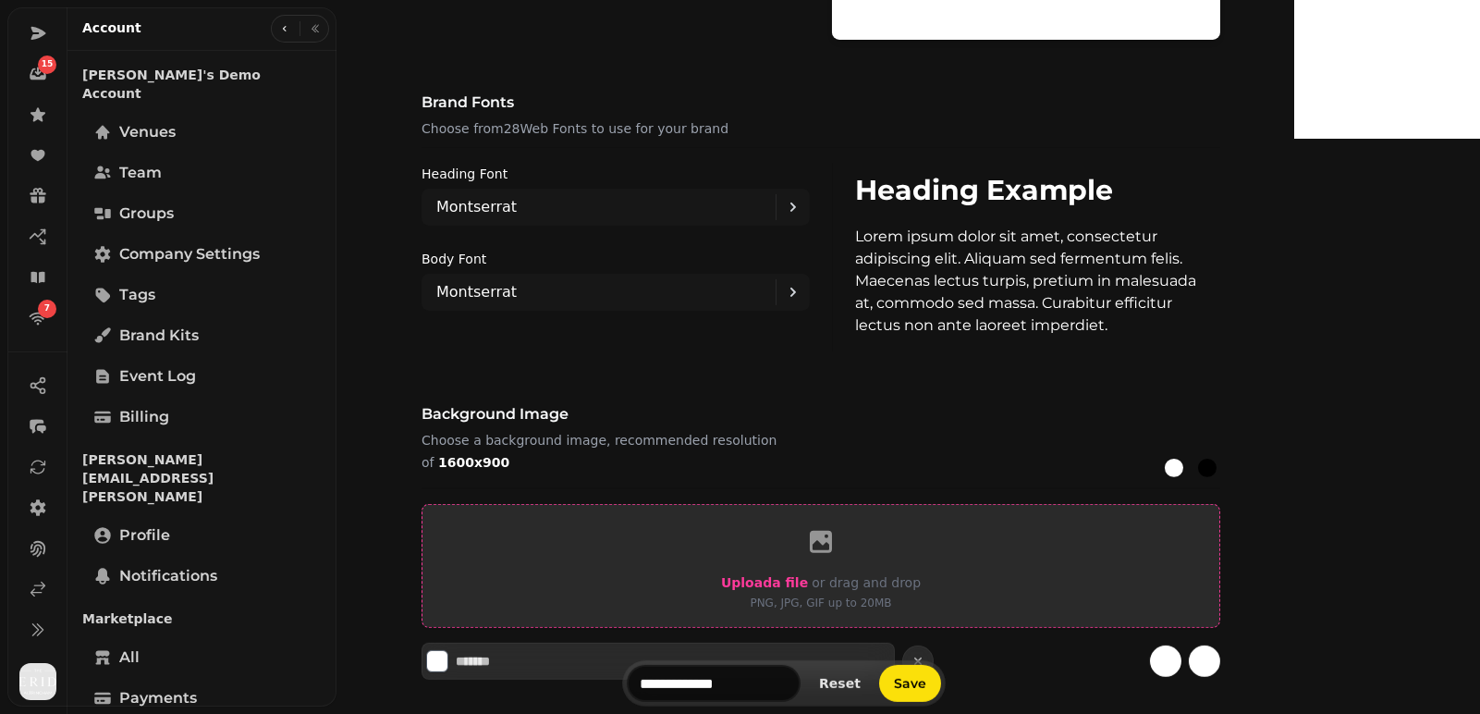
click at [808, 582] on span "Upload a file" at bounding box center [764, 582] width 87 height 15
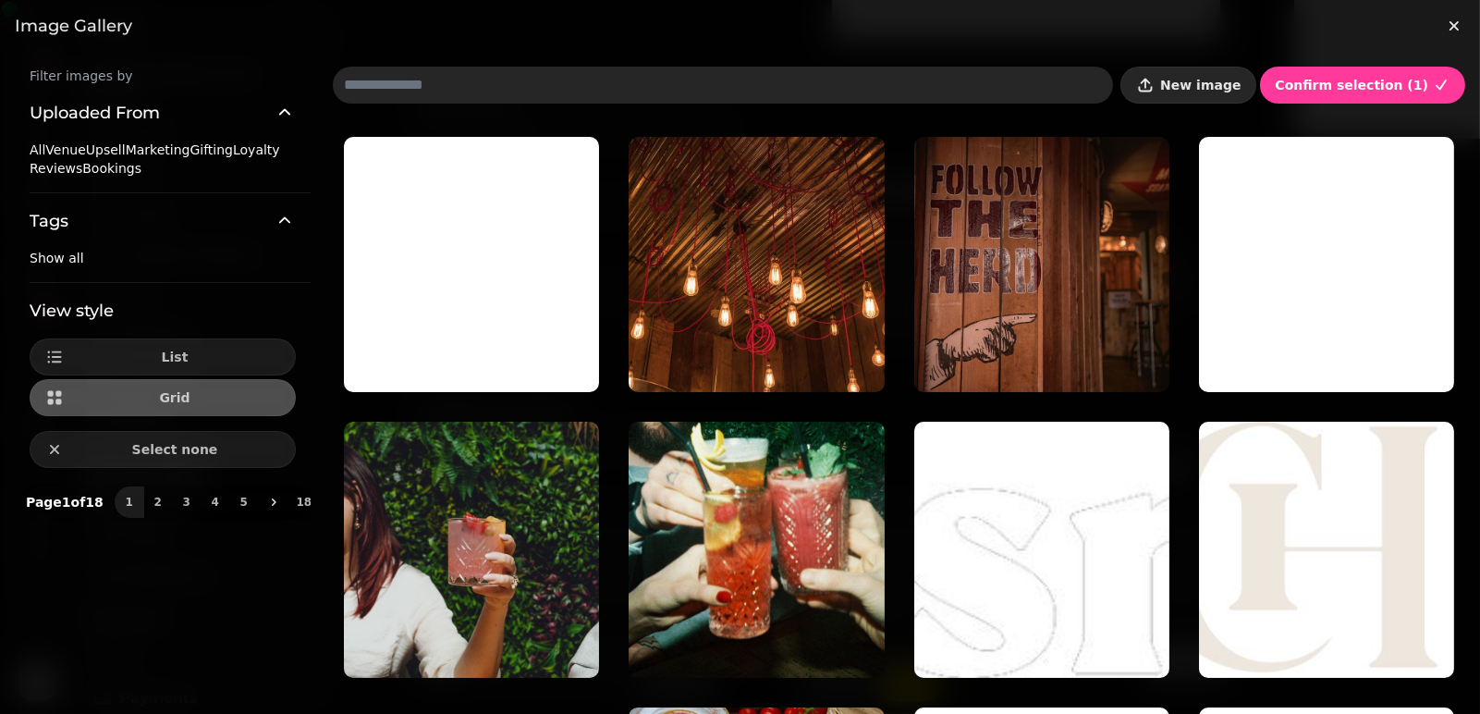
click at [1234, 86] on span "New image" at bounding box center [1200, 85] width 80 height 13
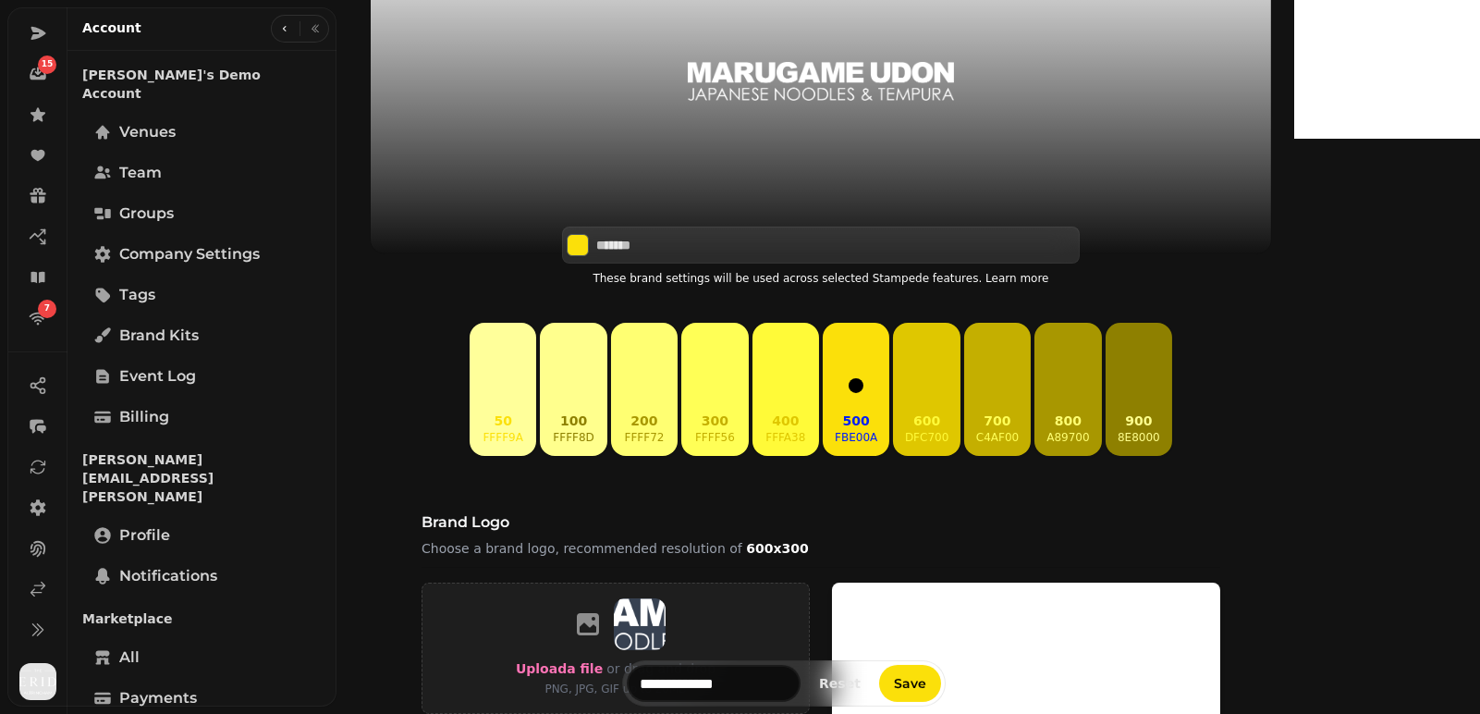
scroll to position [506, 0]
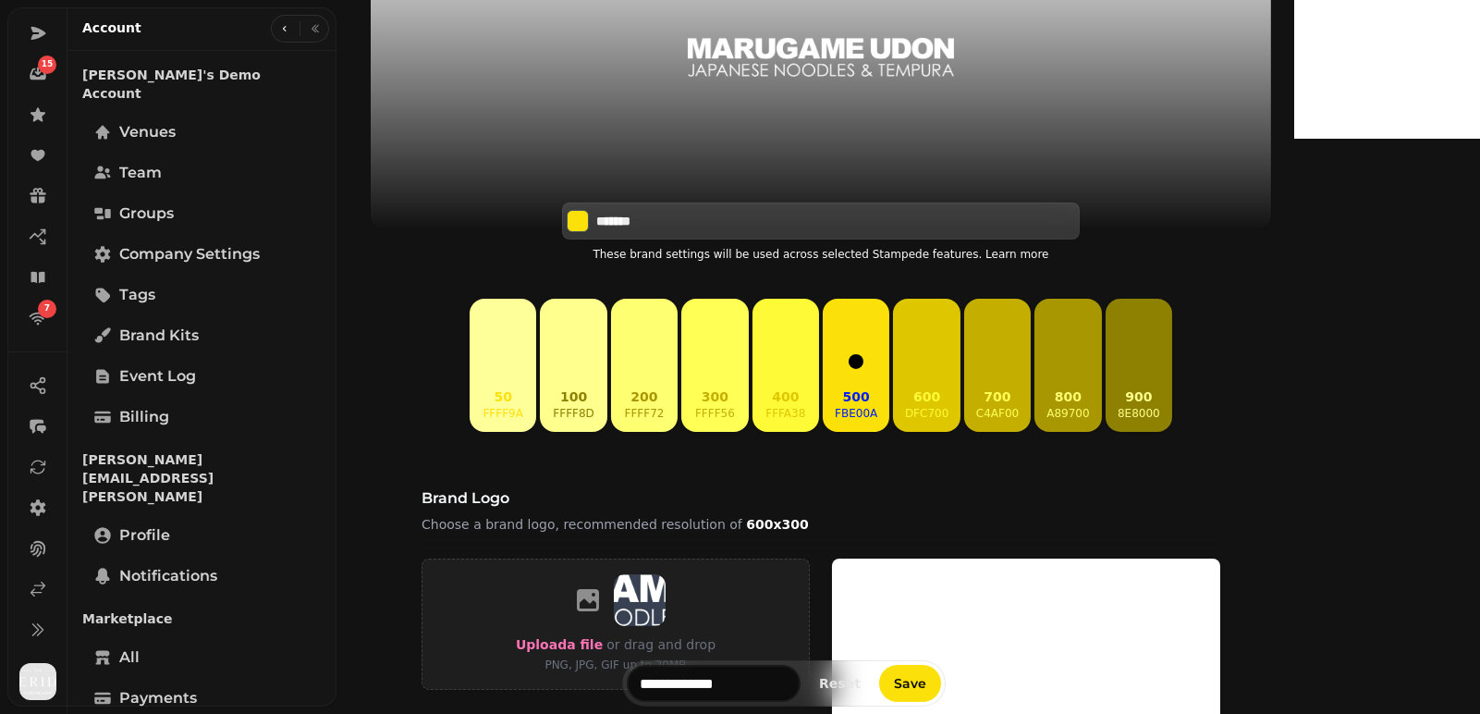
click at [726, 215] on input "*******" at bounding box center [660, 221] width 129 height 18
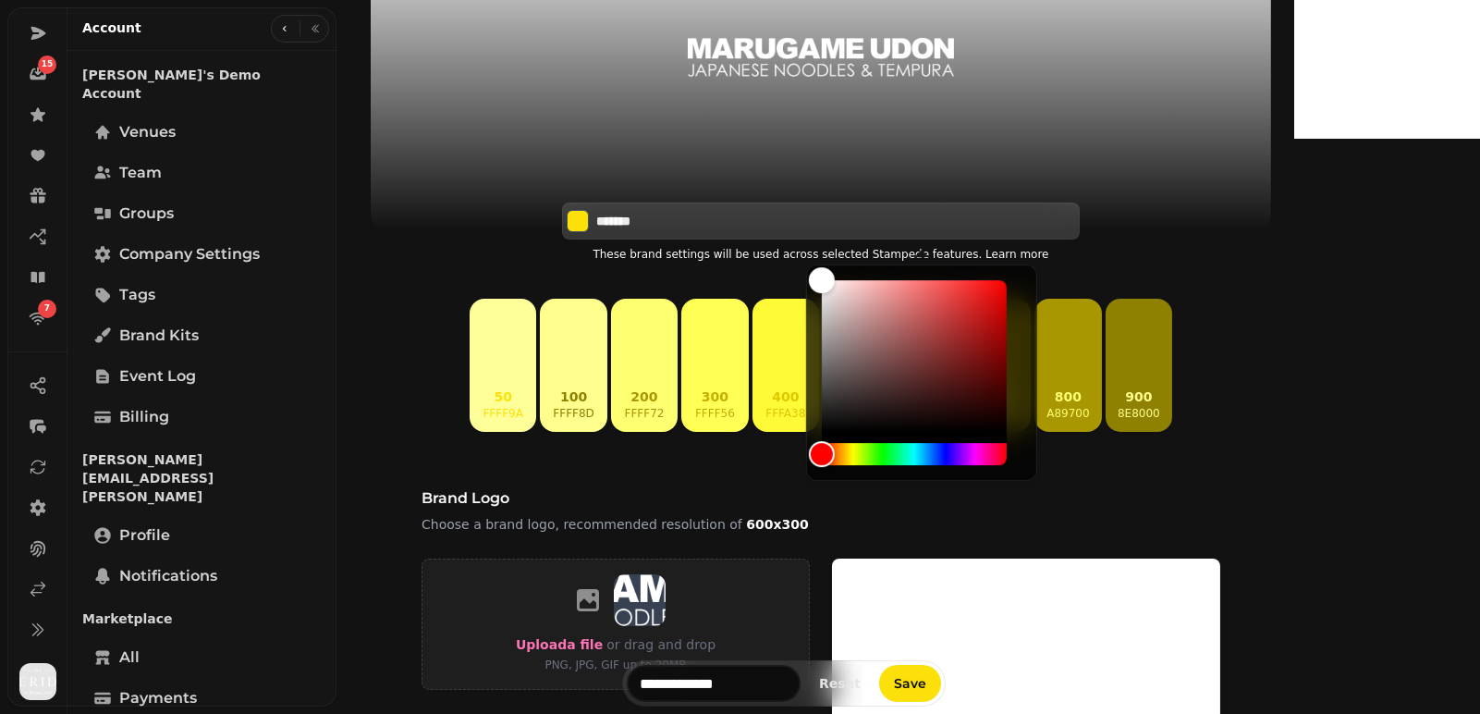
click at [726, 215] on input "*******" at bounding box center [660, 221] width 129 height 18
click at [726, 223] on input "*******" at bounding box center [660, 221] width 129 height 18
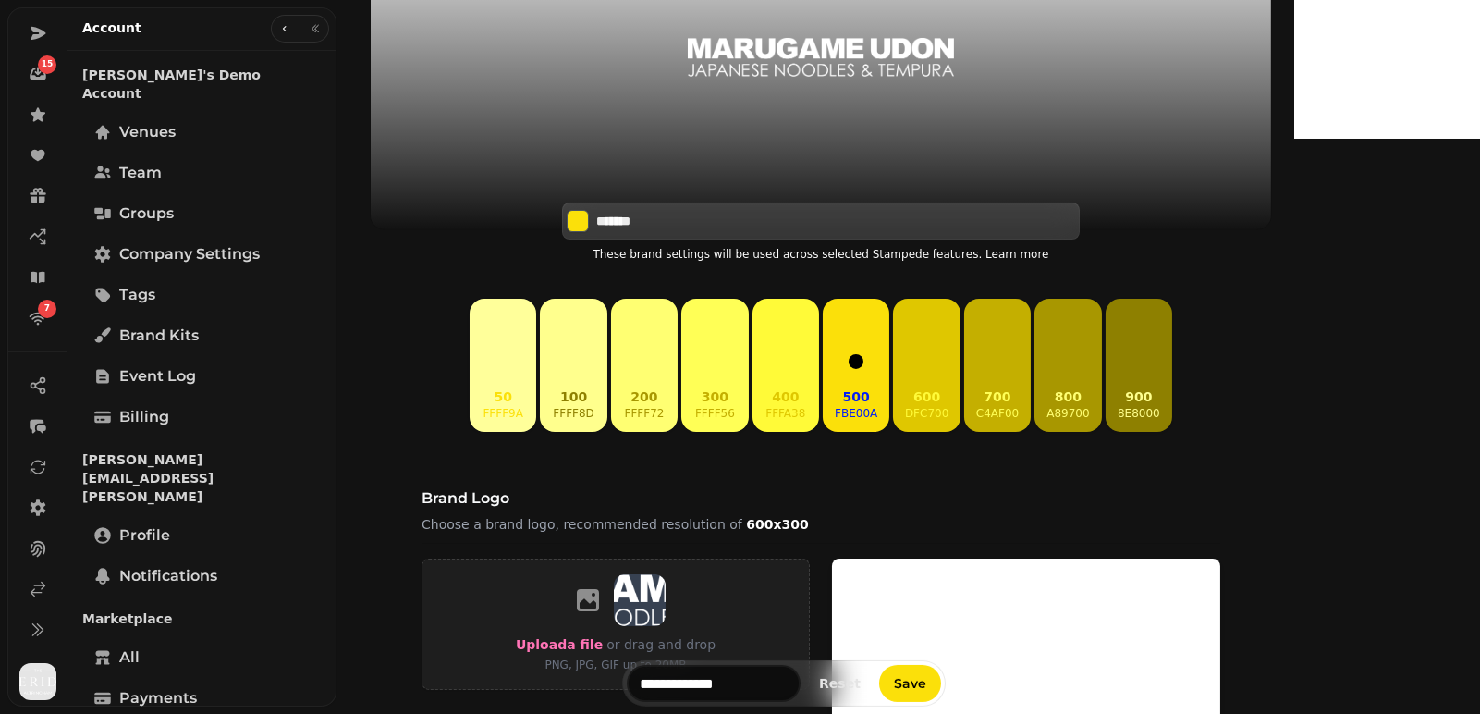
paste input
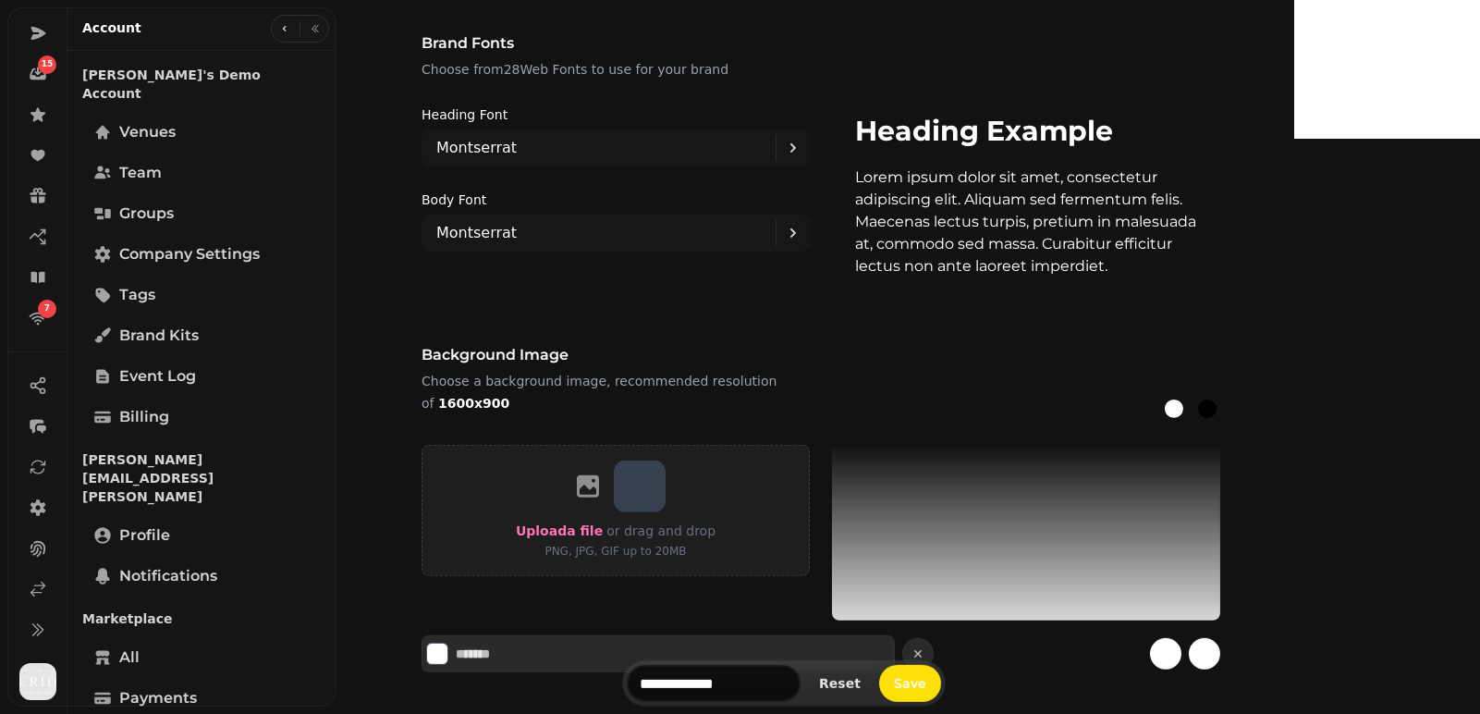
scroll to position [1568, 0]
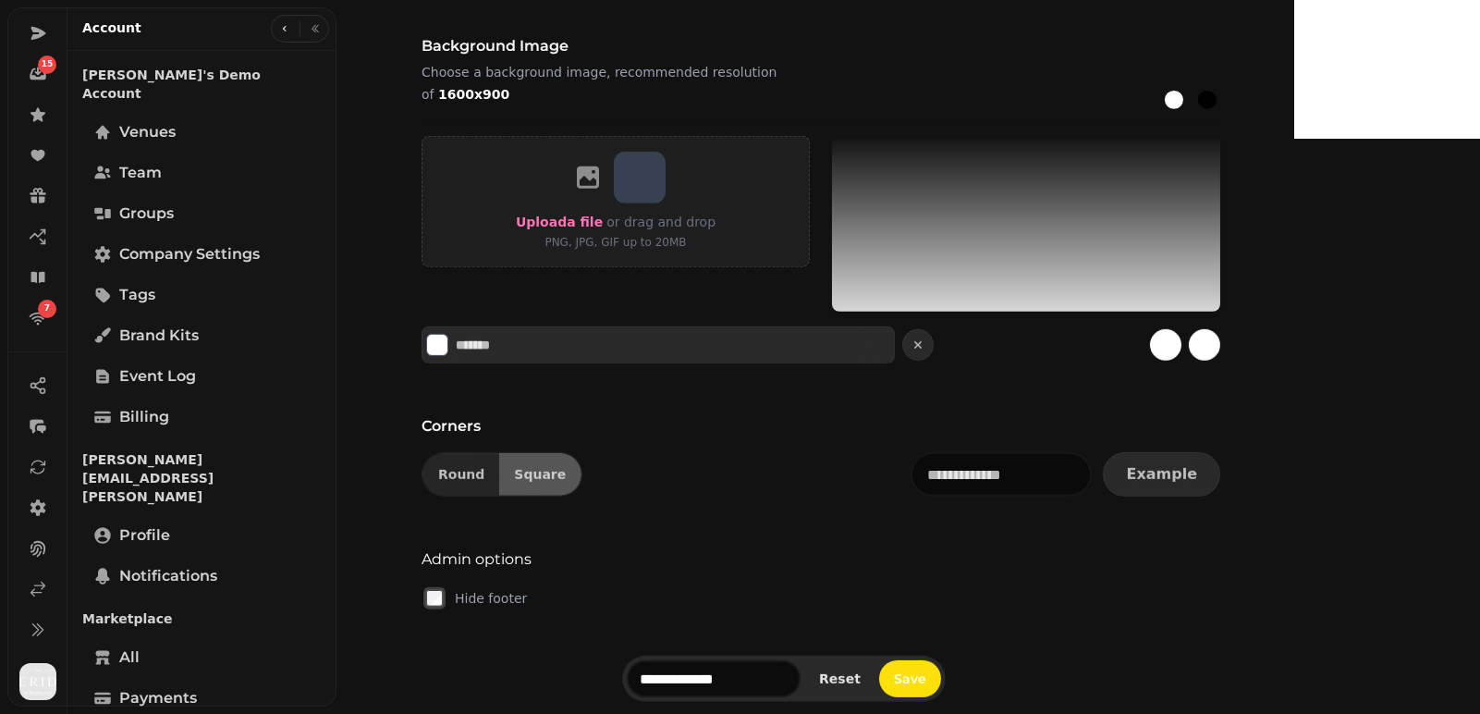
type input "*******"
click at [1217, 100] on div at bounding box center [1207, 100] width 18 height 18
type input "*******"
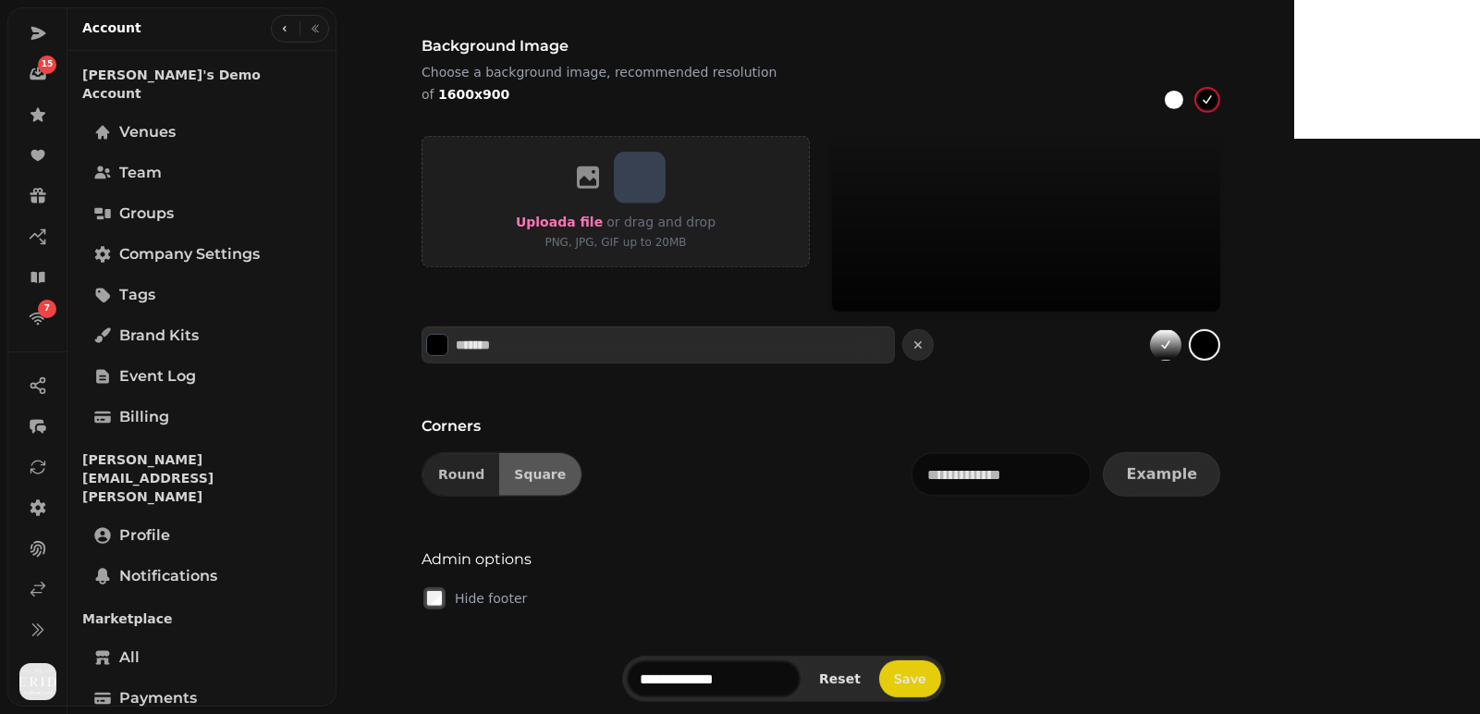
click at [927, 676] on span "Save" at bounding box center [910, 678] width 32 height 13
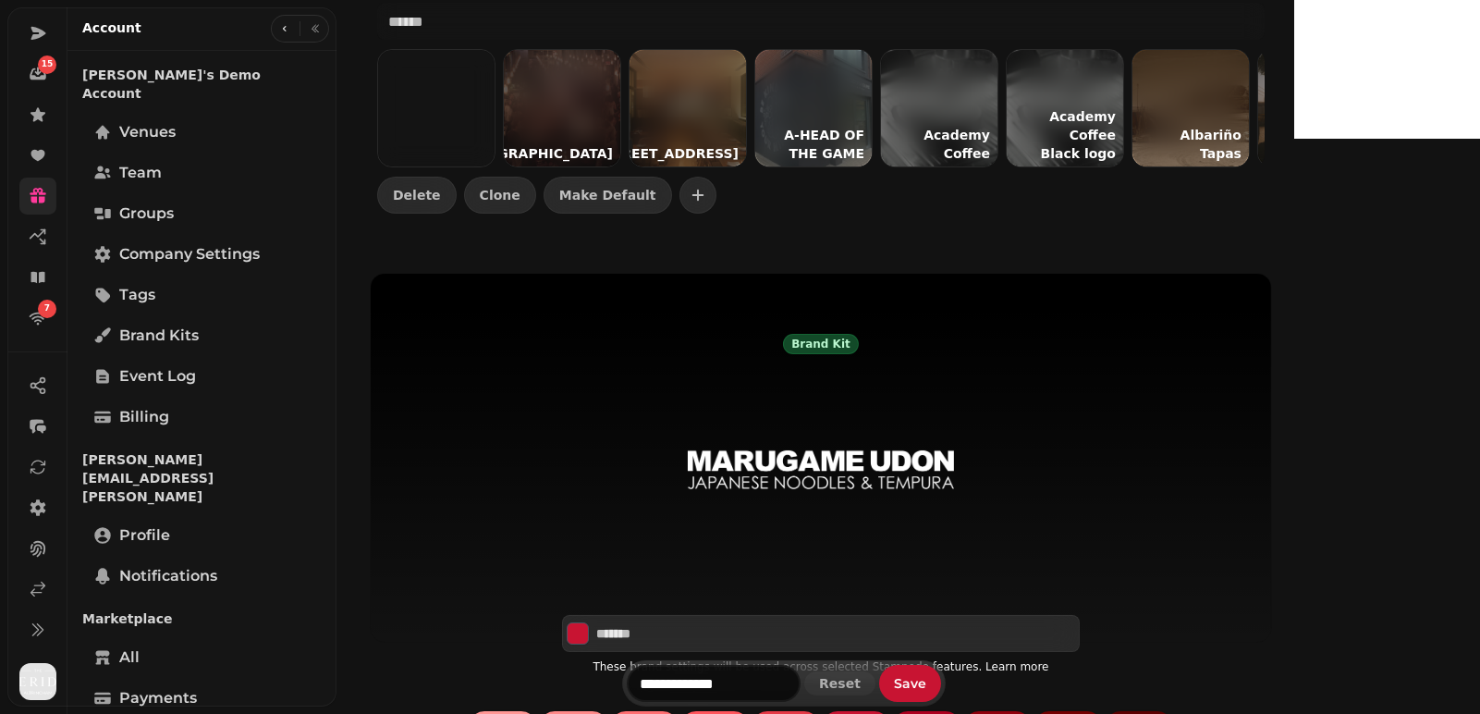
scroll to position [0, 0]
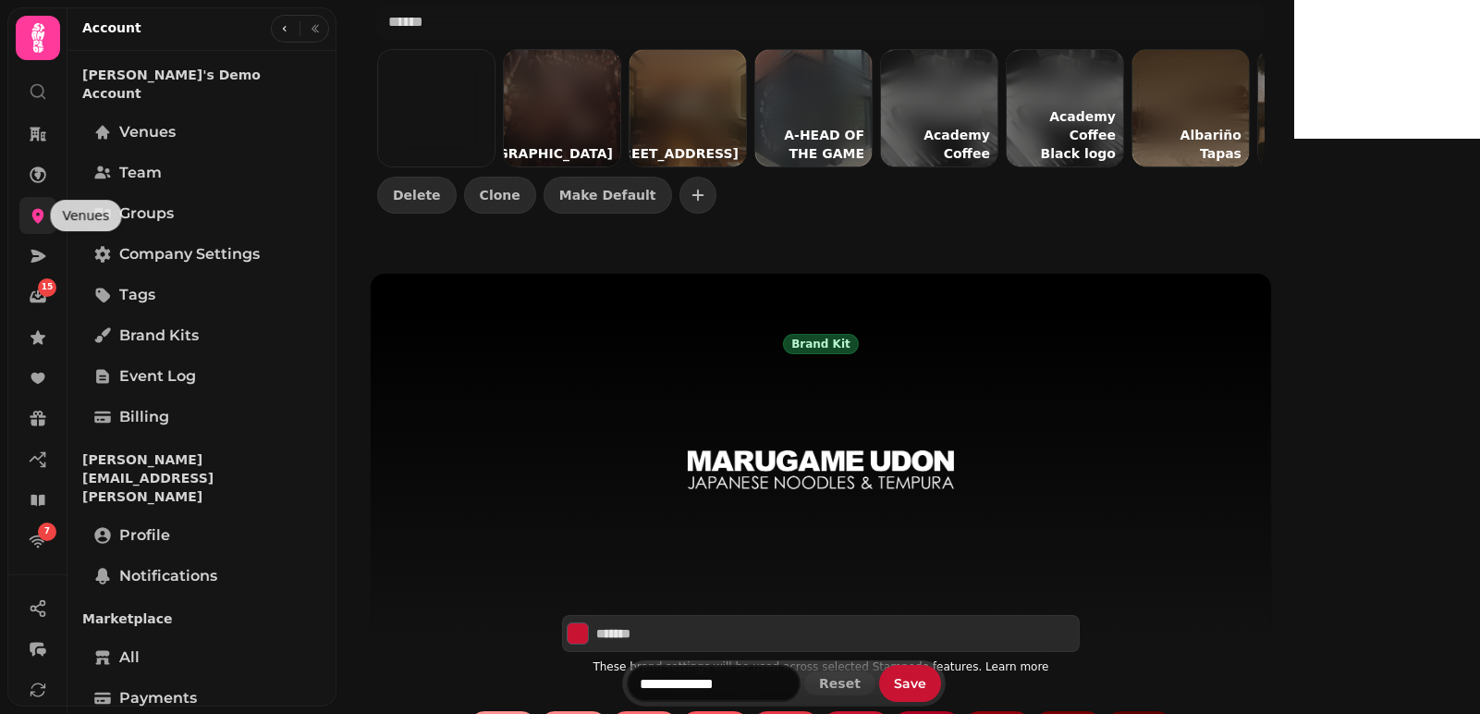
click at [29, 206] on icon at bounding box center [38, 215] width 18 height 18
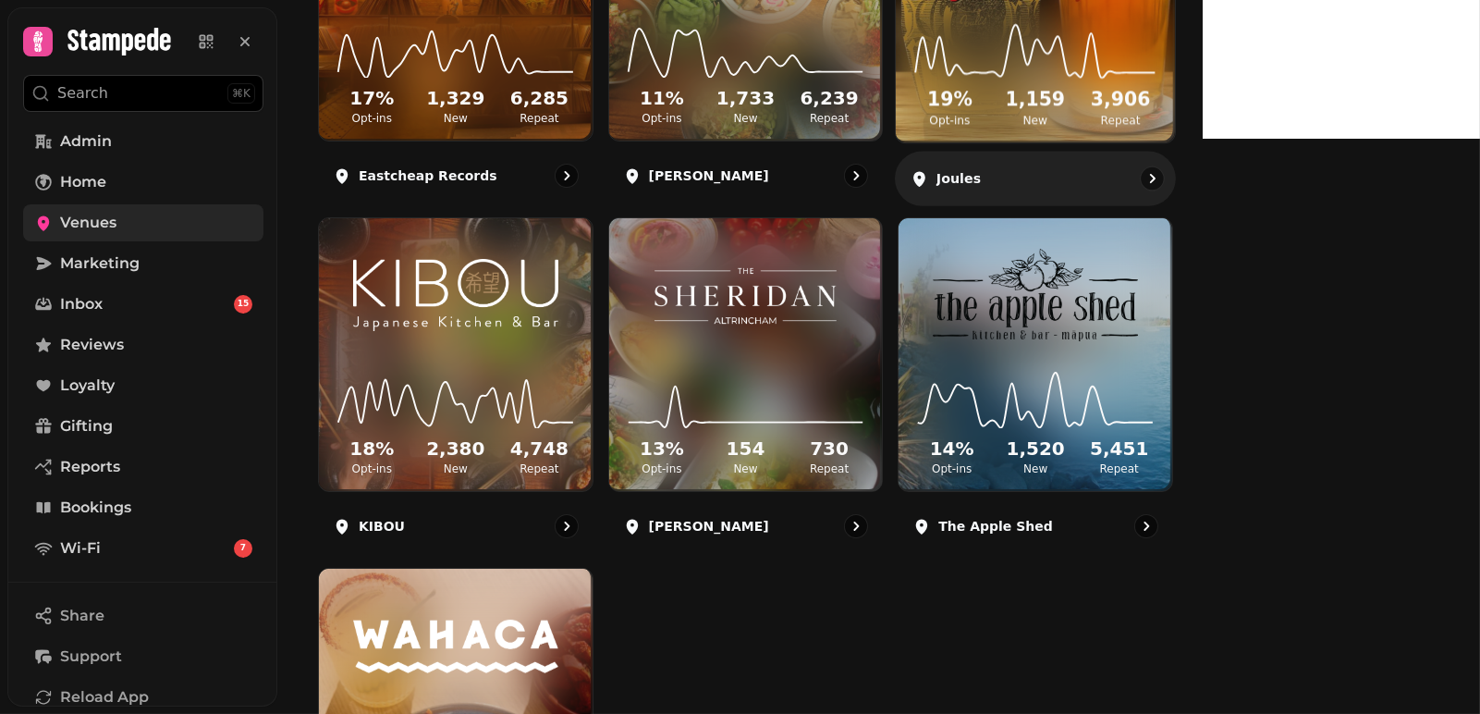
scroll to position [407, 0]
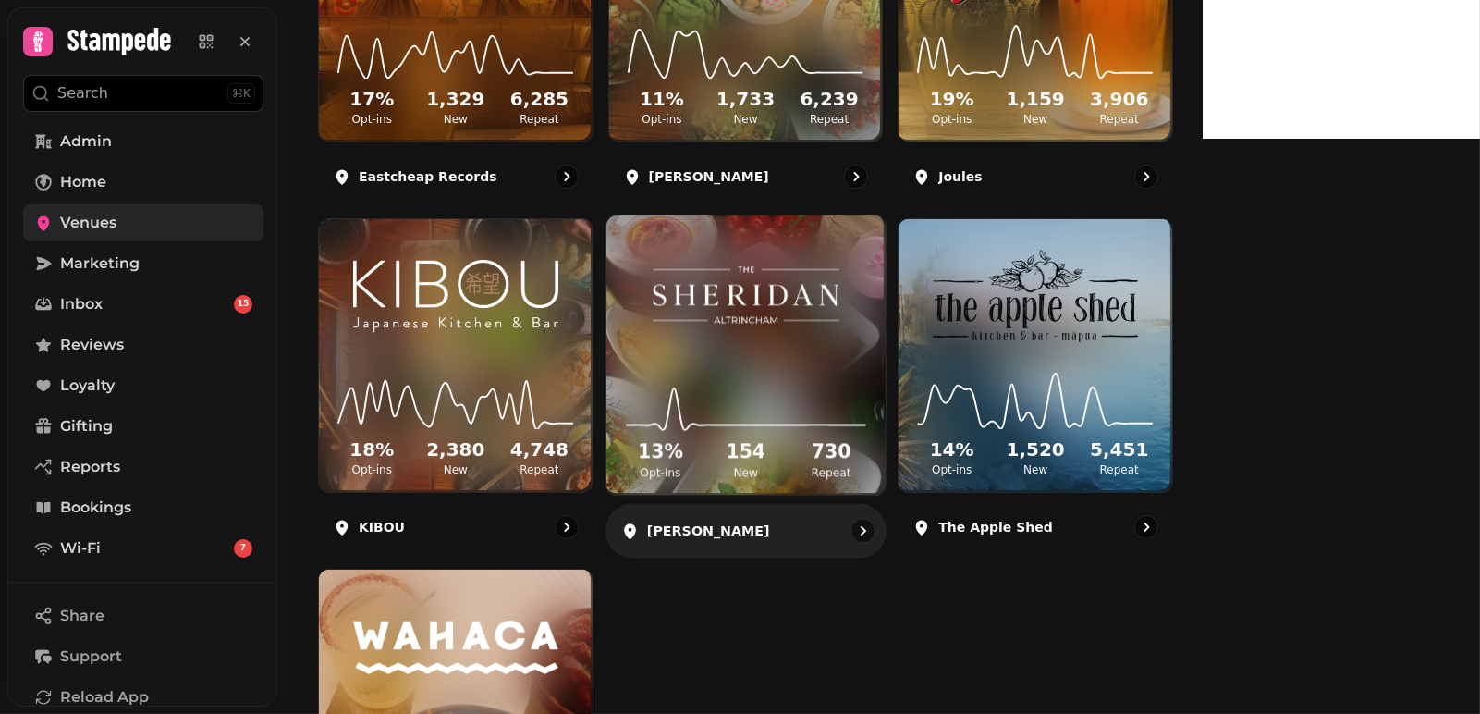
click at [850, 354] on img at bounding box center [745, 294] width 209 height 121
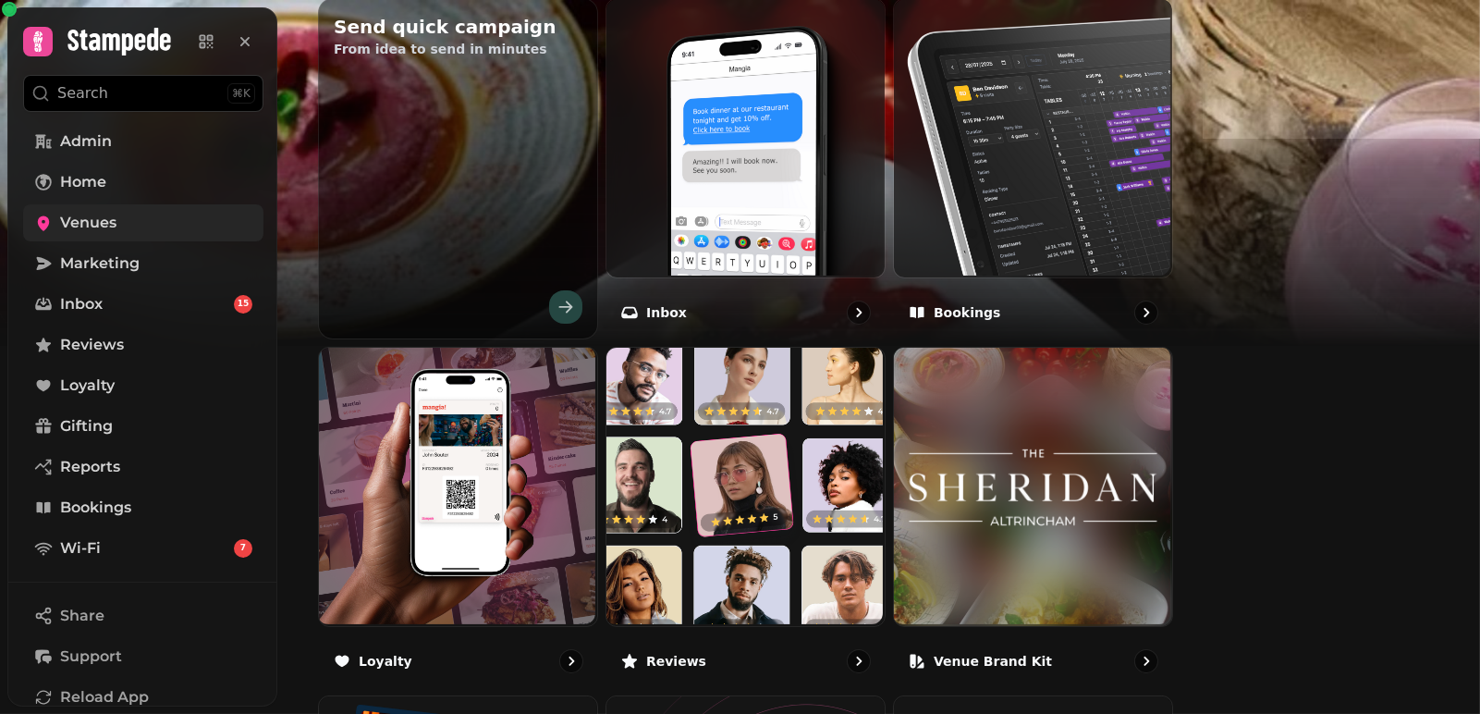
scroll to position [670, 0]
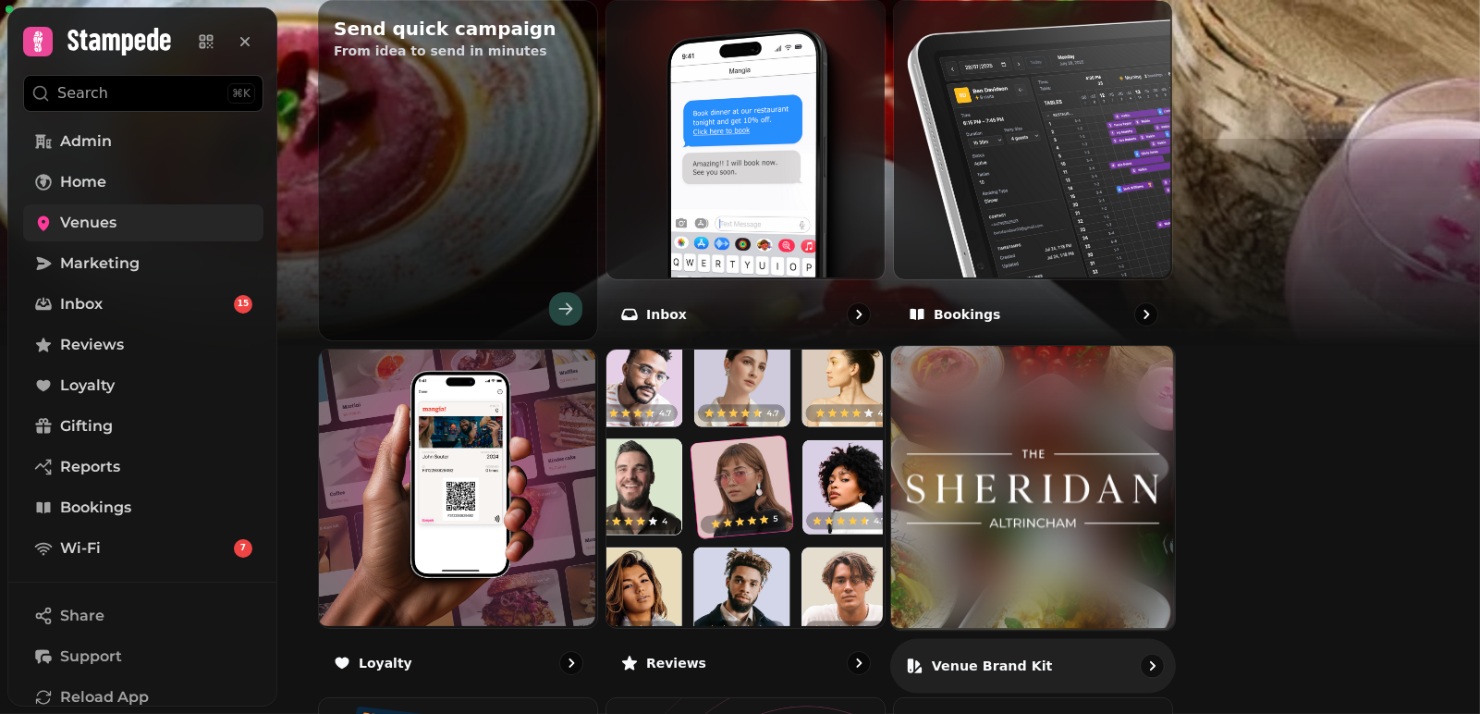
click at [1137, 517] on img at bounding box center [1033, 488] width 284 height 284
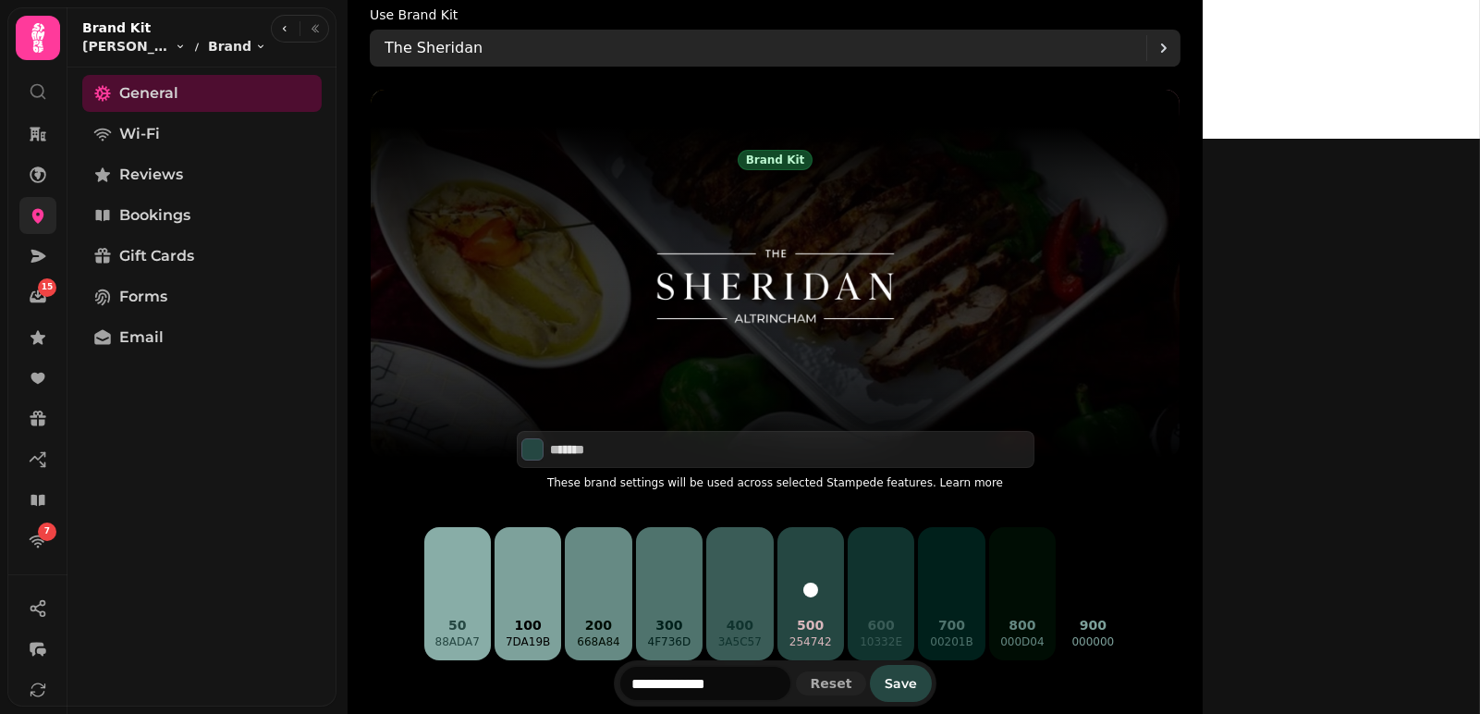
click at [632, 46] on div "The Sheridan" at bounding box center [766, 48] width 762 height 37
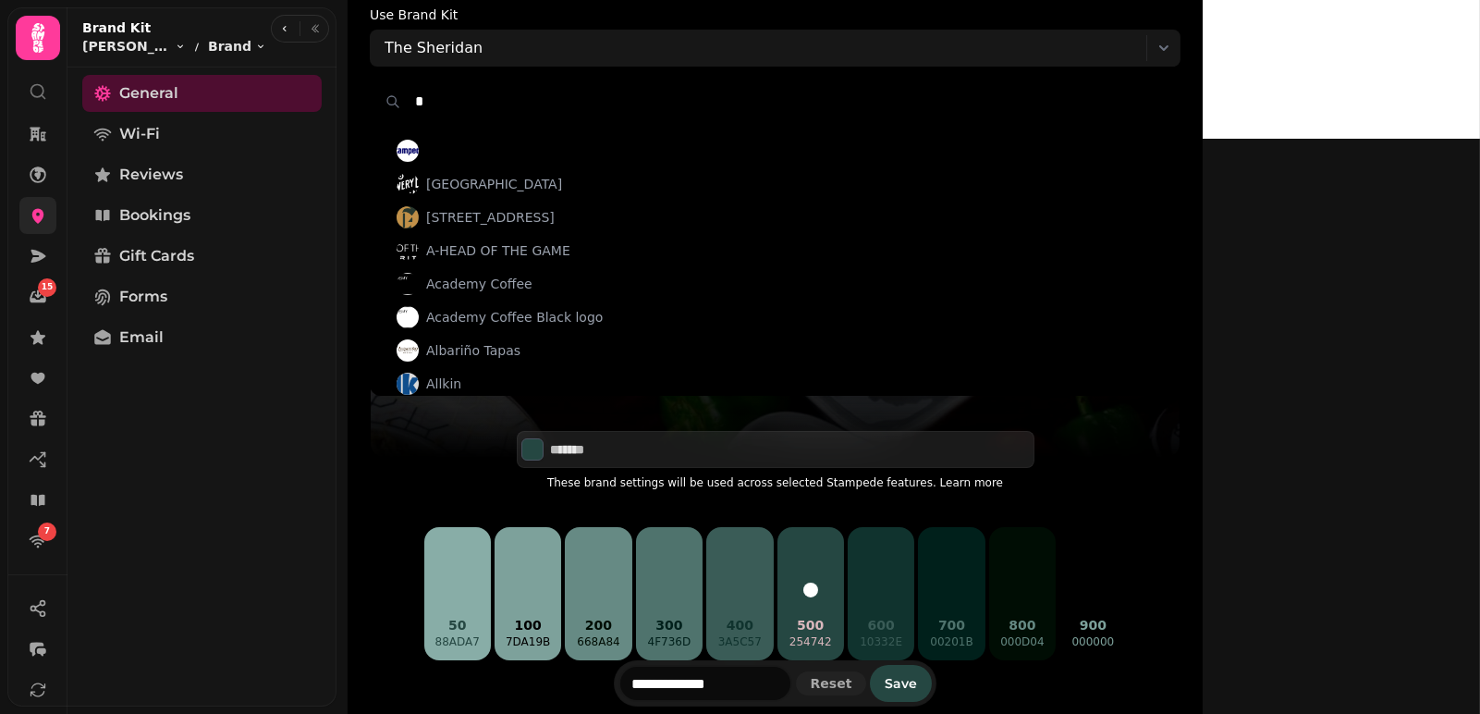
type input "**"
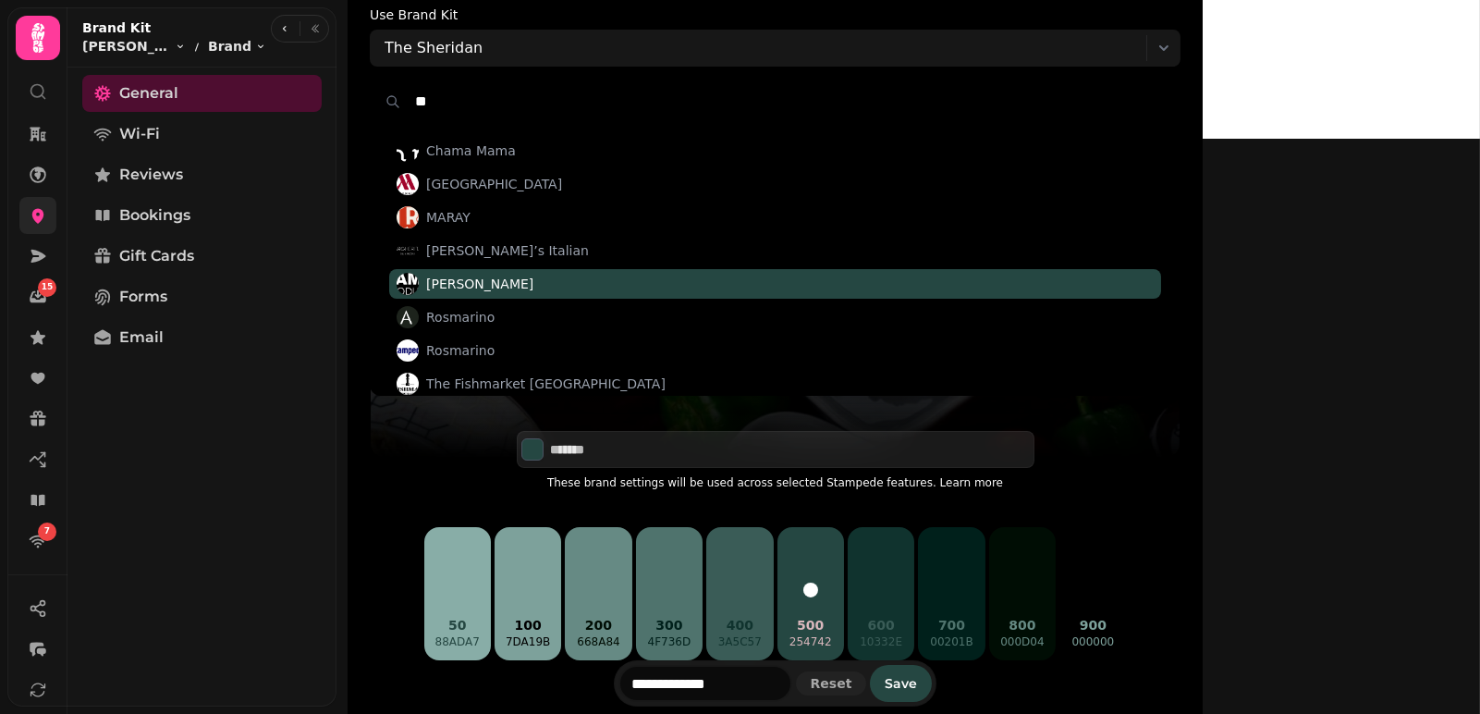
click at [534, 283] on span "[PERSON_NAME]" at bounding box center [479, 284] width 107 height 18
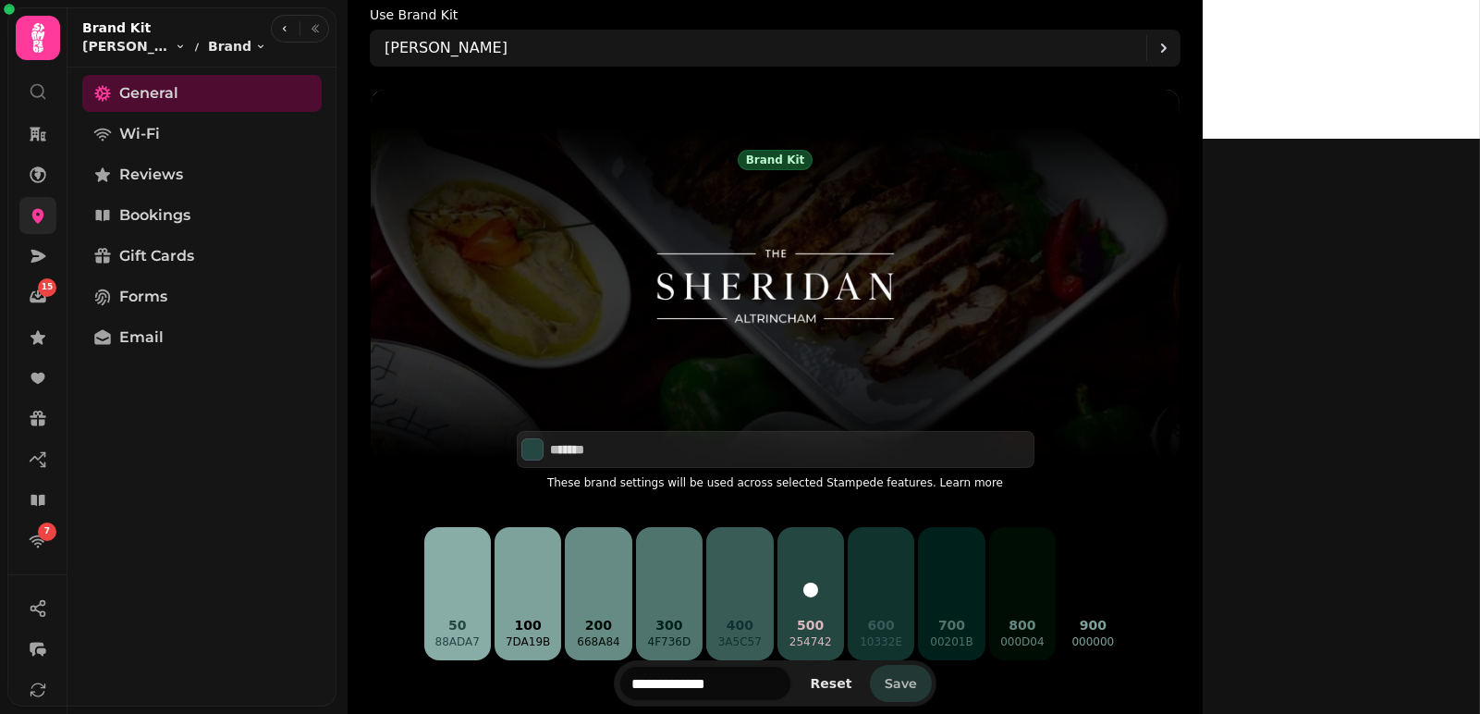
type input "*******"
type input "**********"
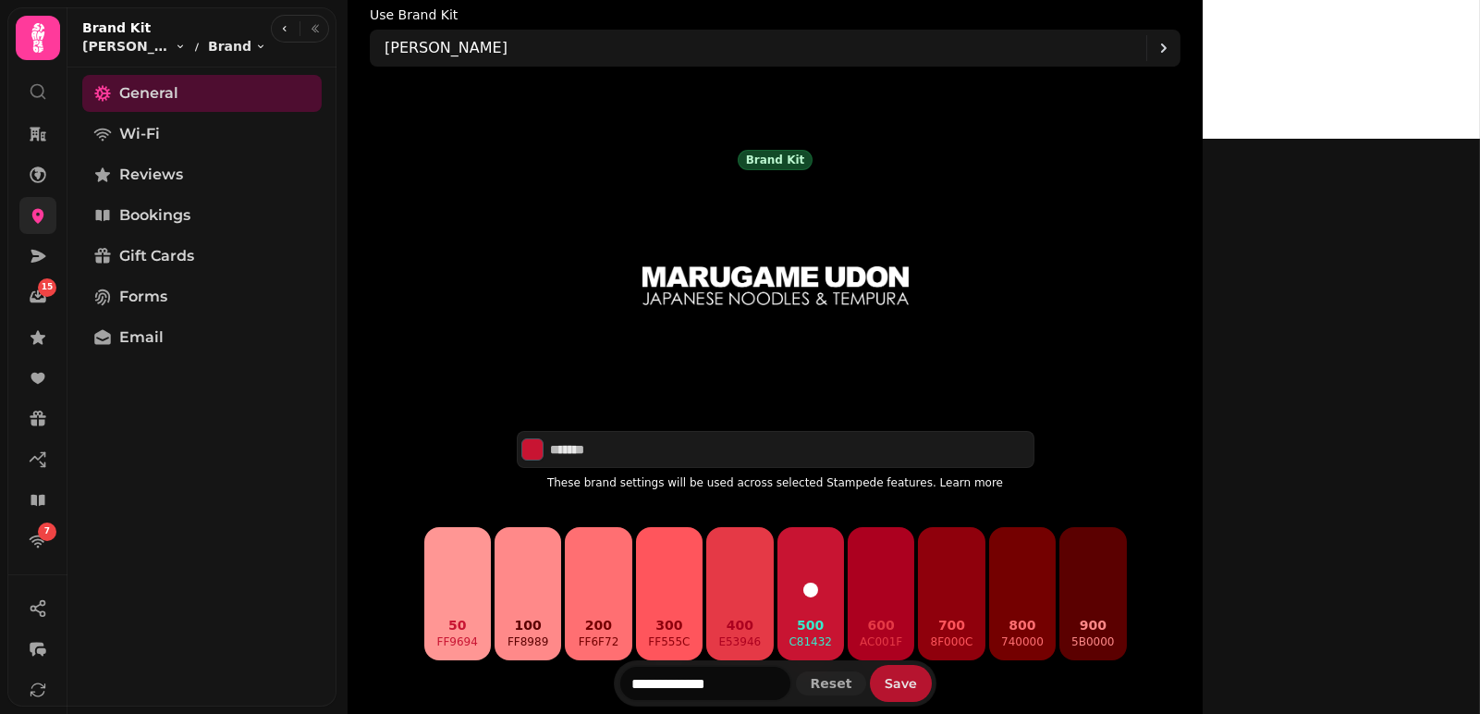
click at [932, 674] on button "Save" at bounding box center [901, 683] width 62 height 37
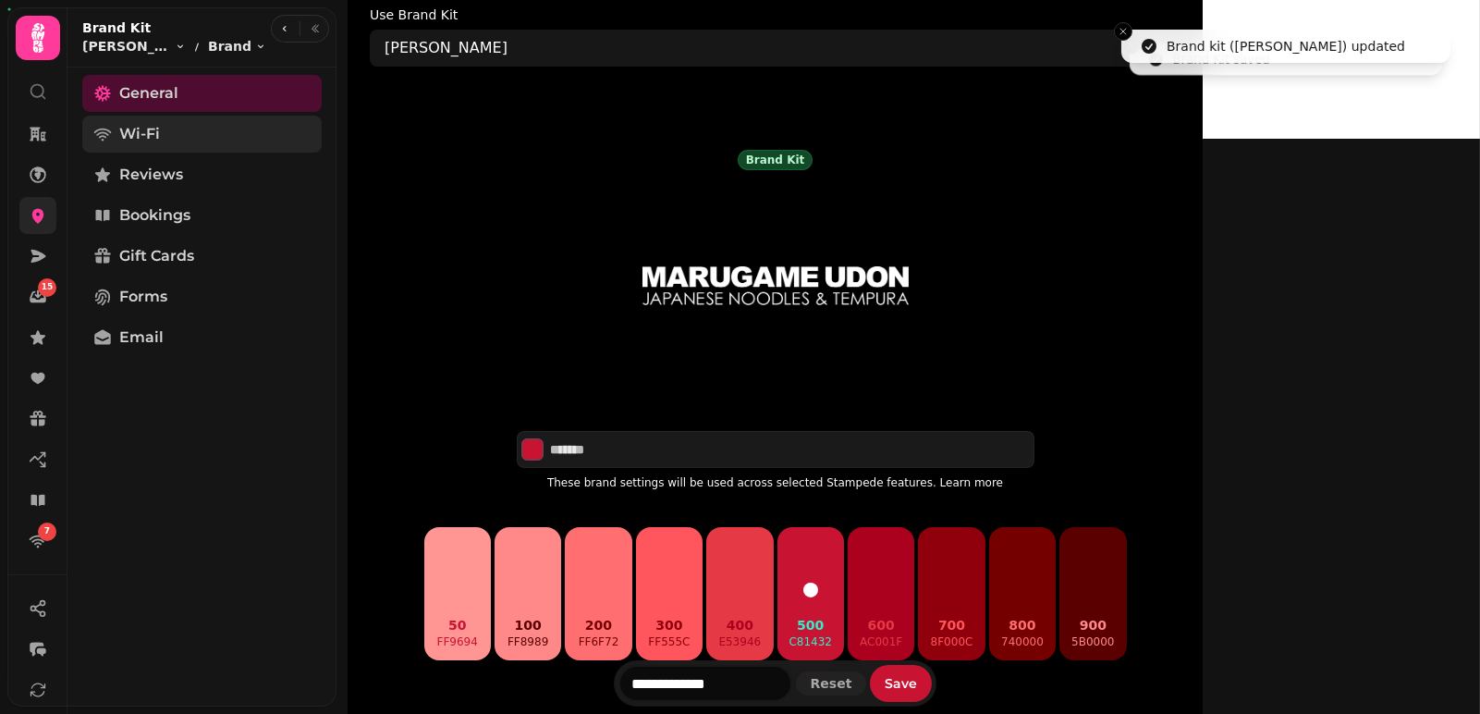
click at [190, 149] on link "Wi-Fi" at bounding box center [201, 134] width 239 height 37
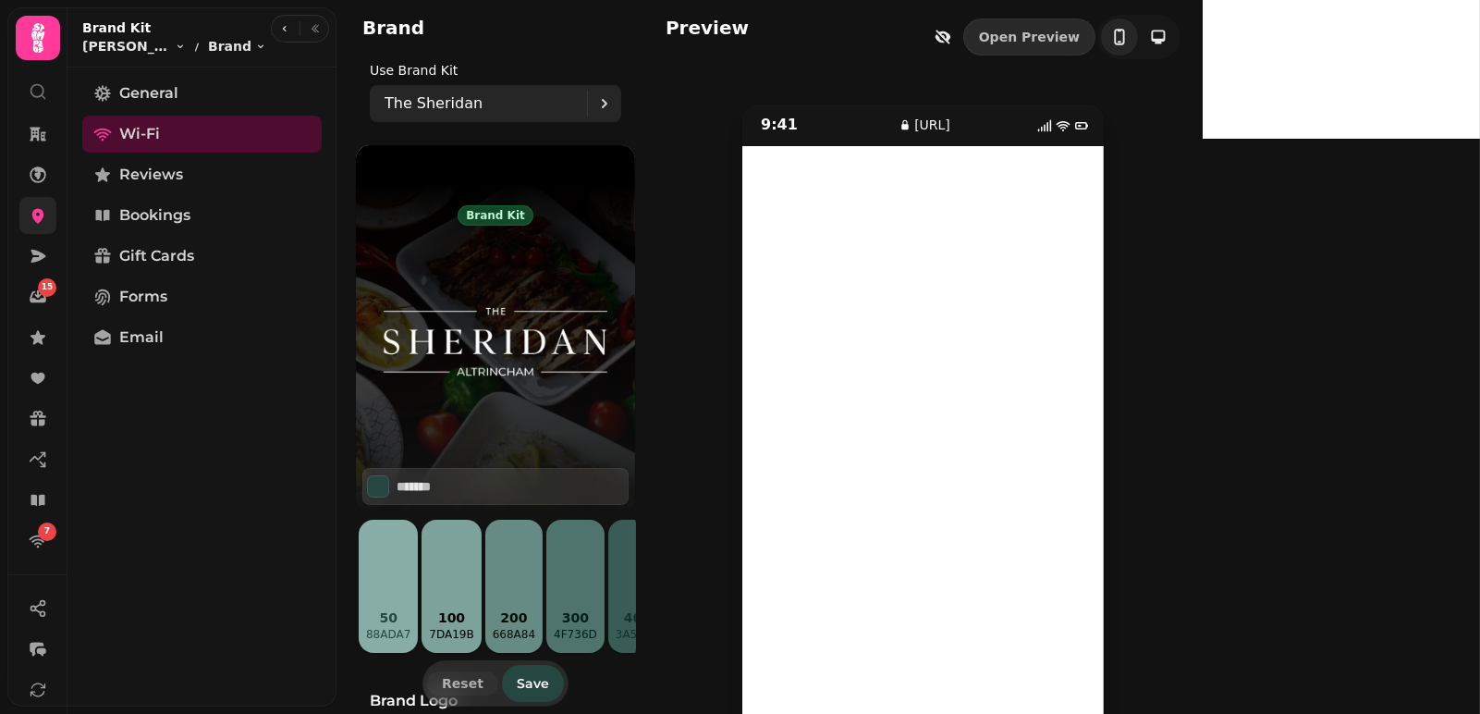
click at [427, 102] on p "The Sheridan" at bounding box center [434, 103] width 98 height 22
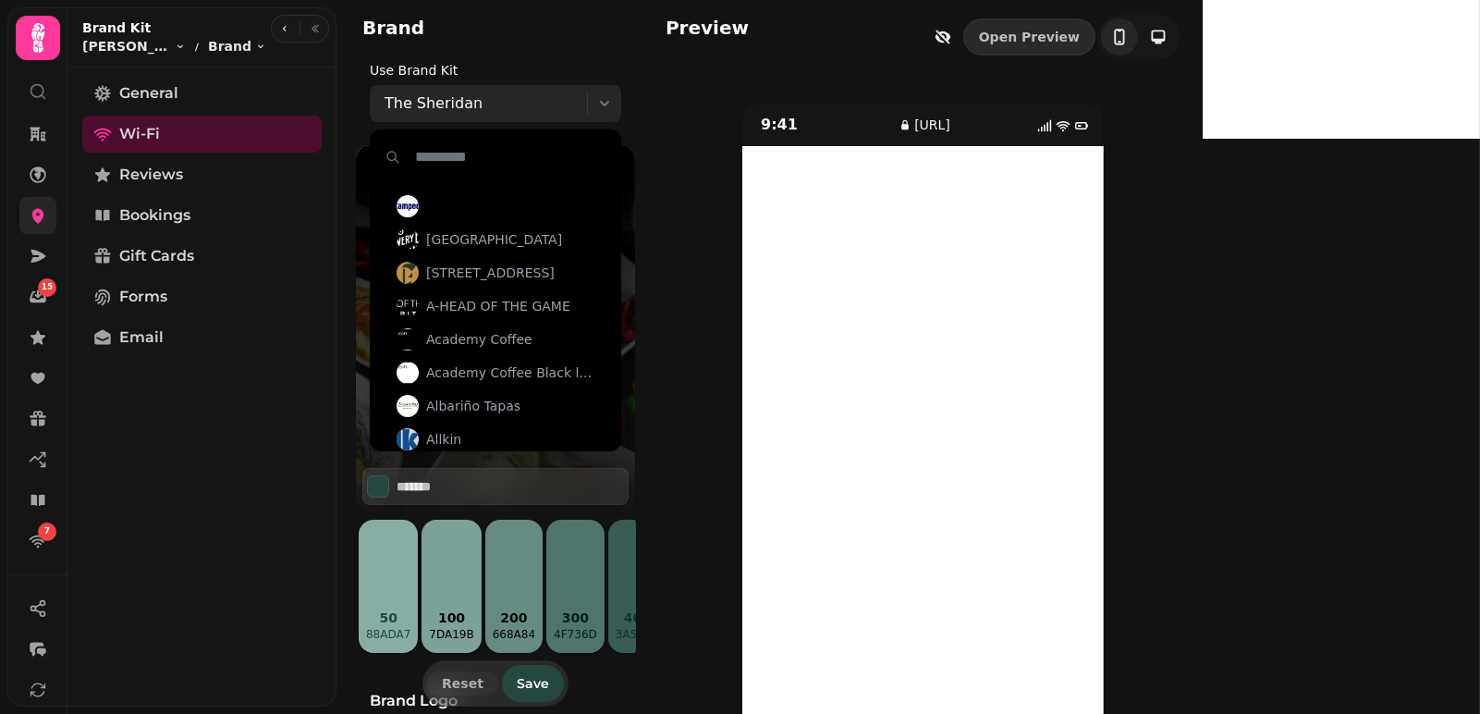
click at [427, 102] on p "The Sheridan" at bounding box center [434, 103] width 98 height 22
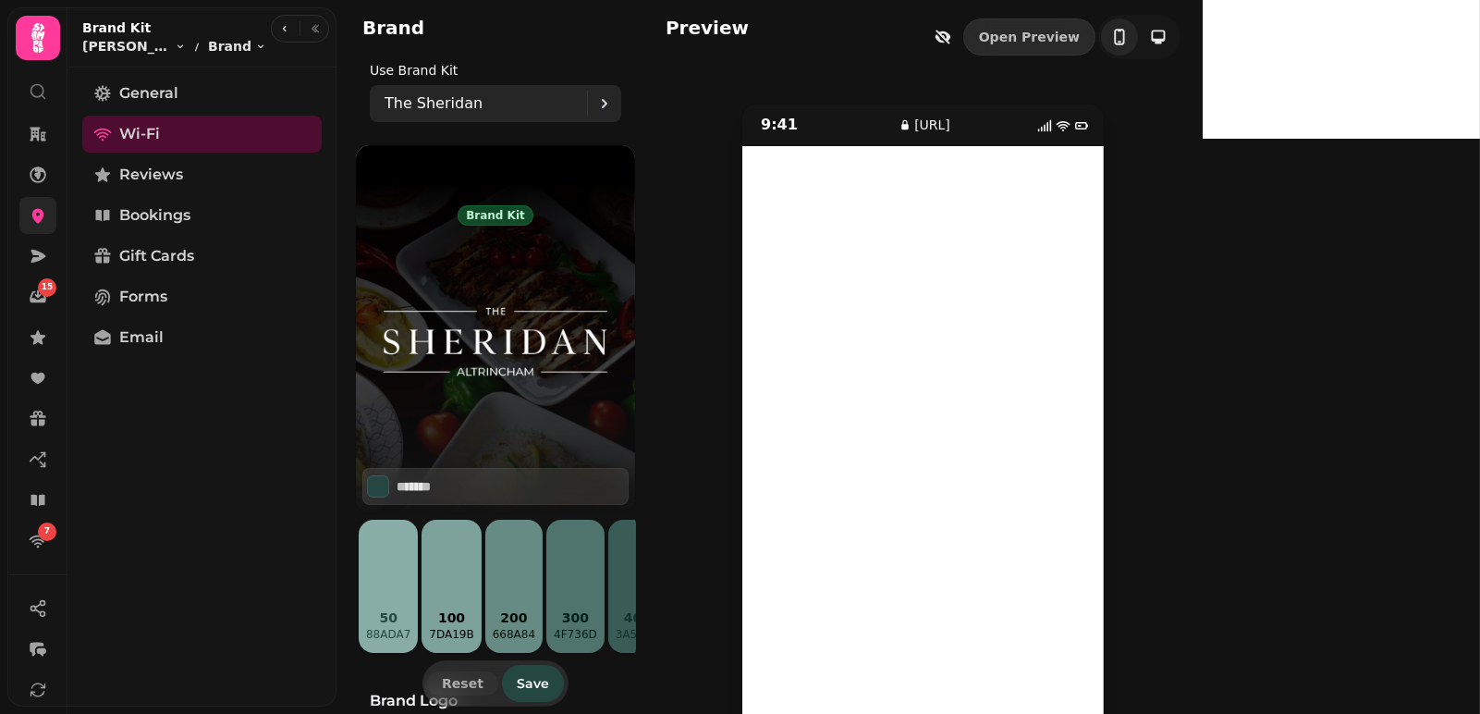
click at [427, 102] on p "The Sheridan" at bounding box center [434, 103] width 98 height 22
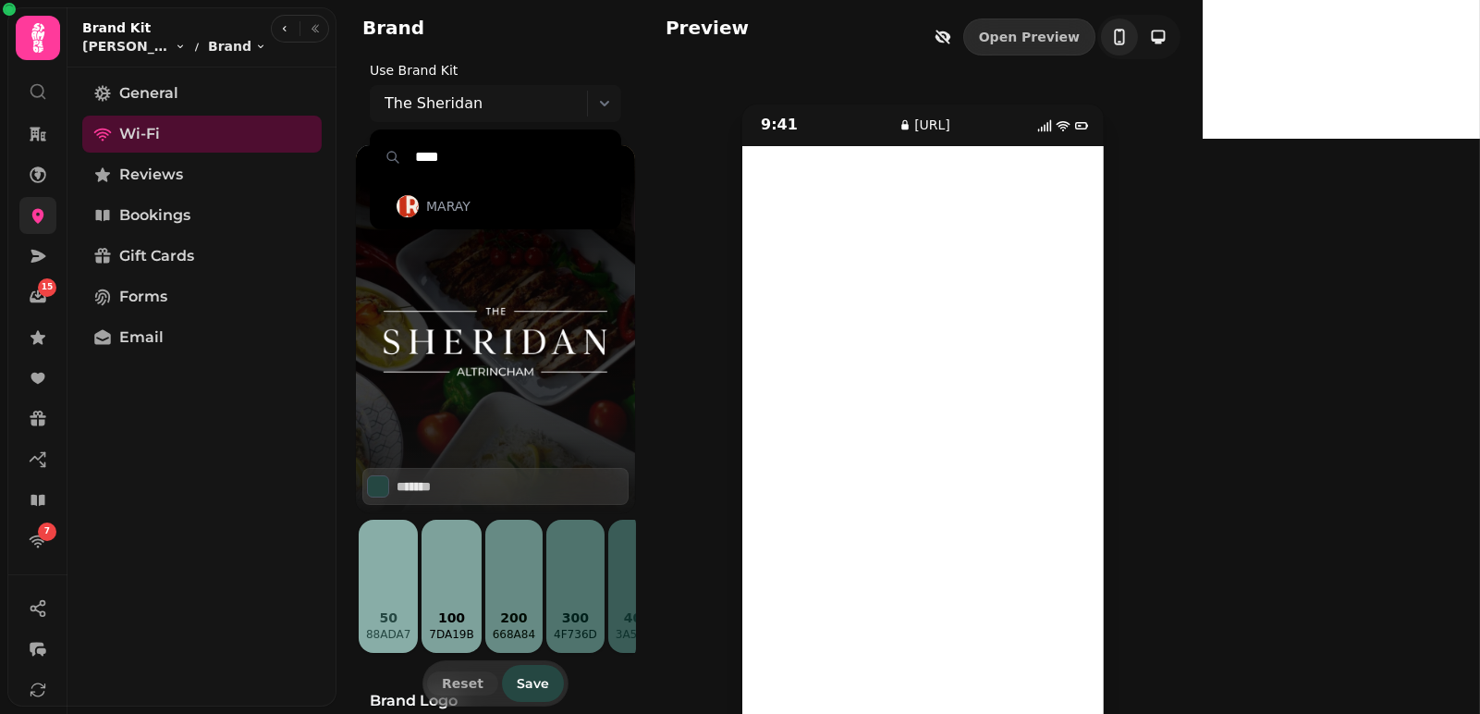
type input "***"
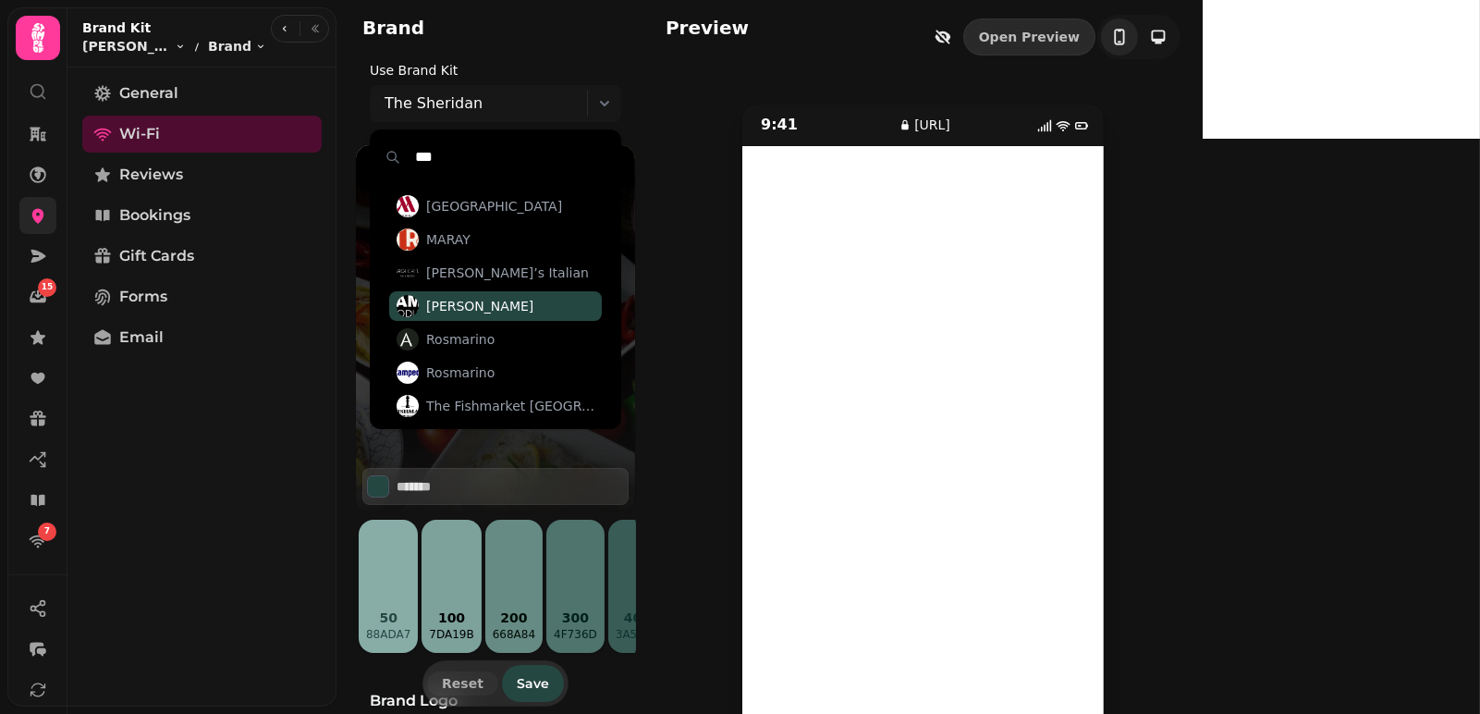
click at [480, 299] on span "[PERSON_NAME]" at bounding box center [479, 306] width 107 height 18
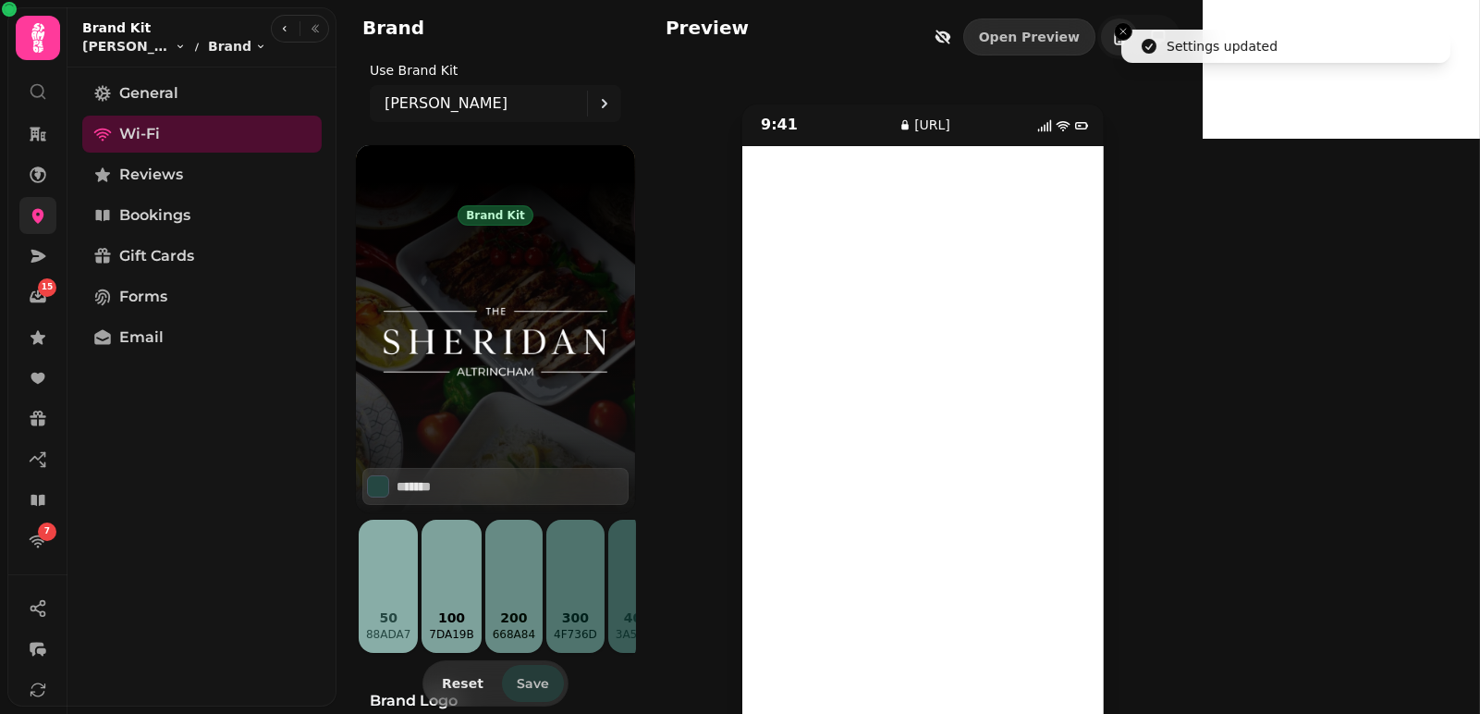
type input "*******"
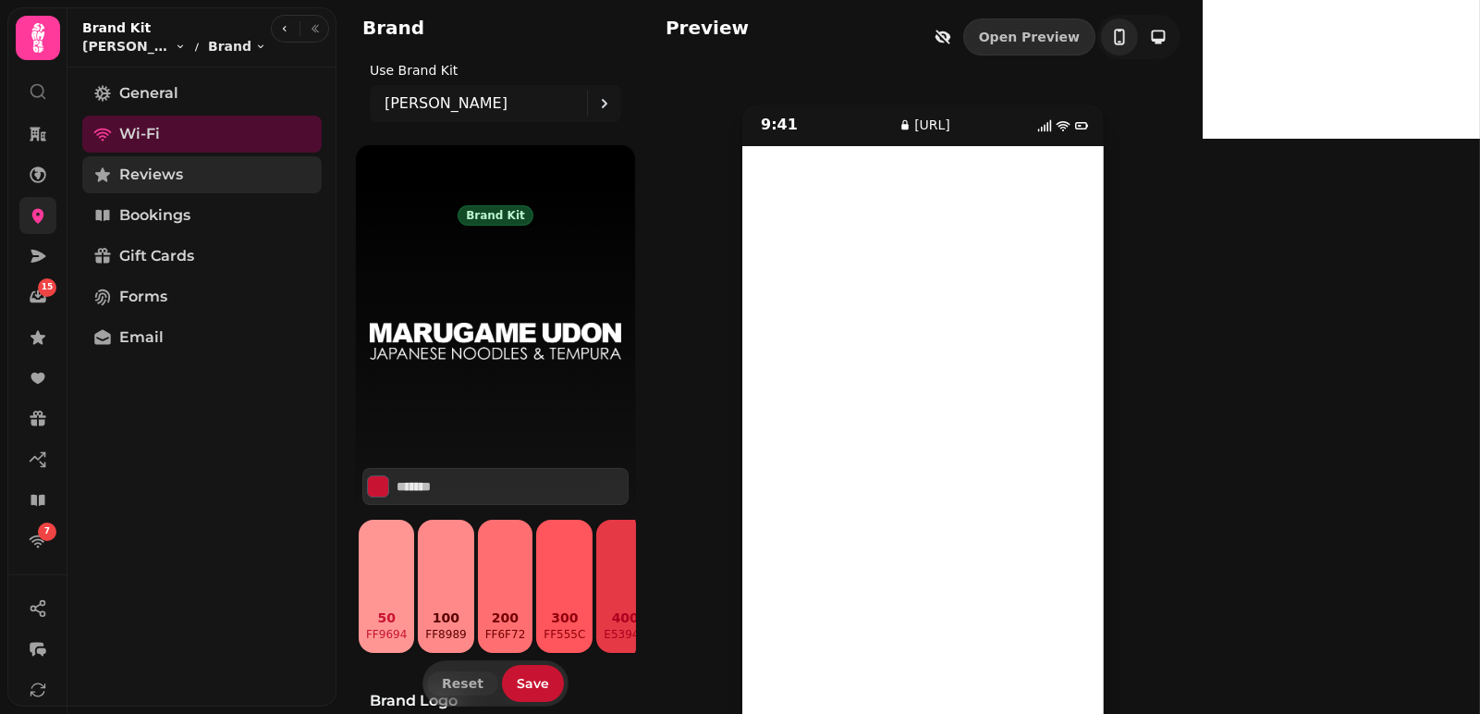
click at [155, 175] on span "Reviews" at bounding box center [151, 175] width 64 height 22
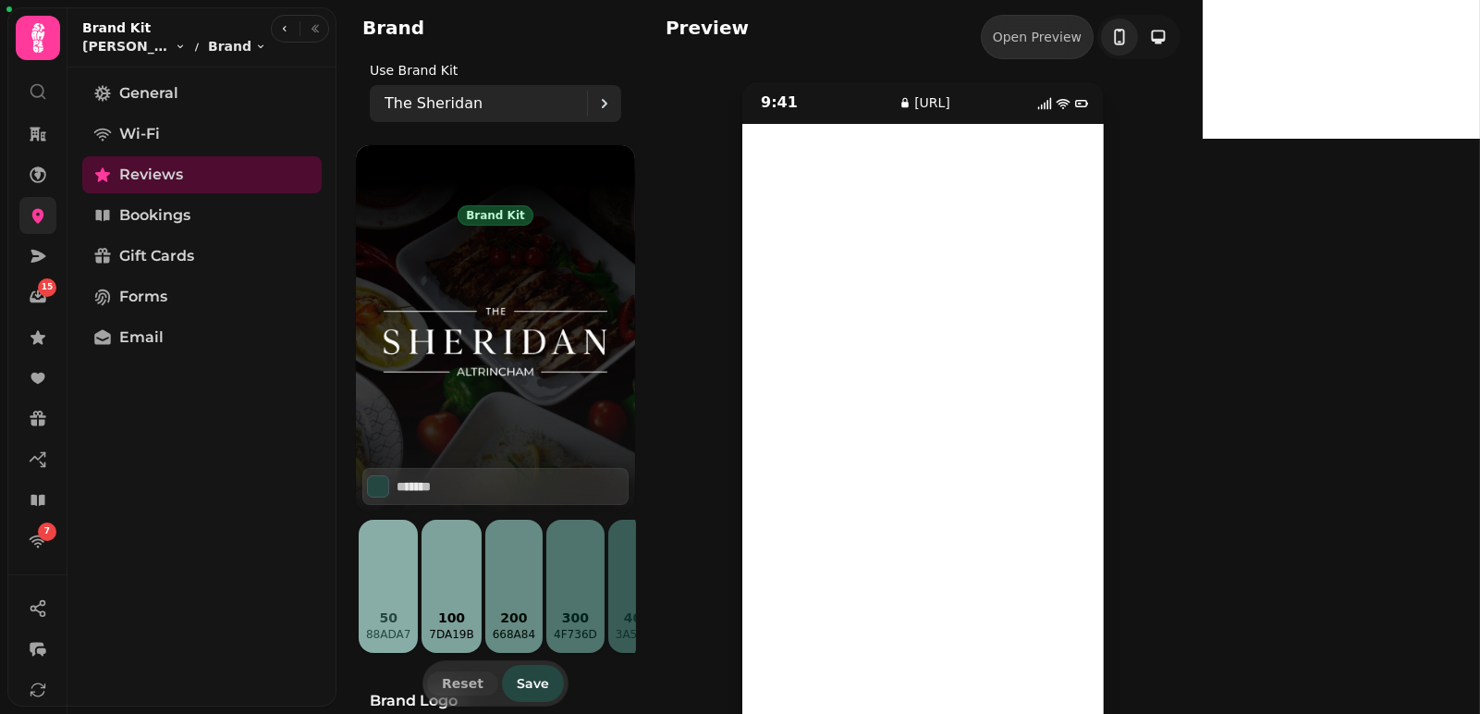
click at [529, 94] on div "The Sheridan" at bounding box center [486, 103] width 203 height 37
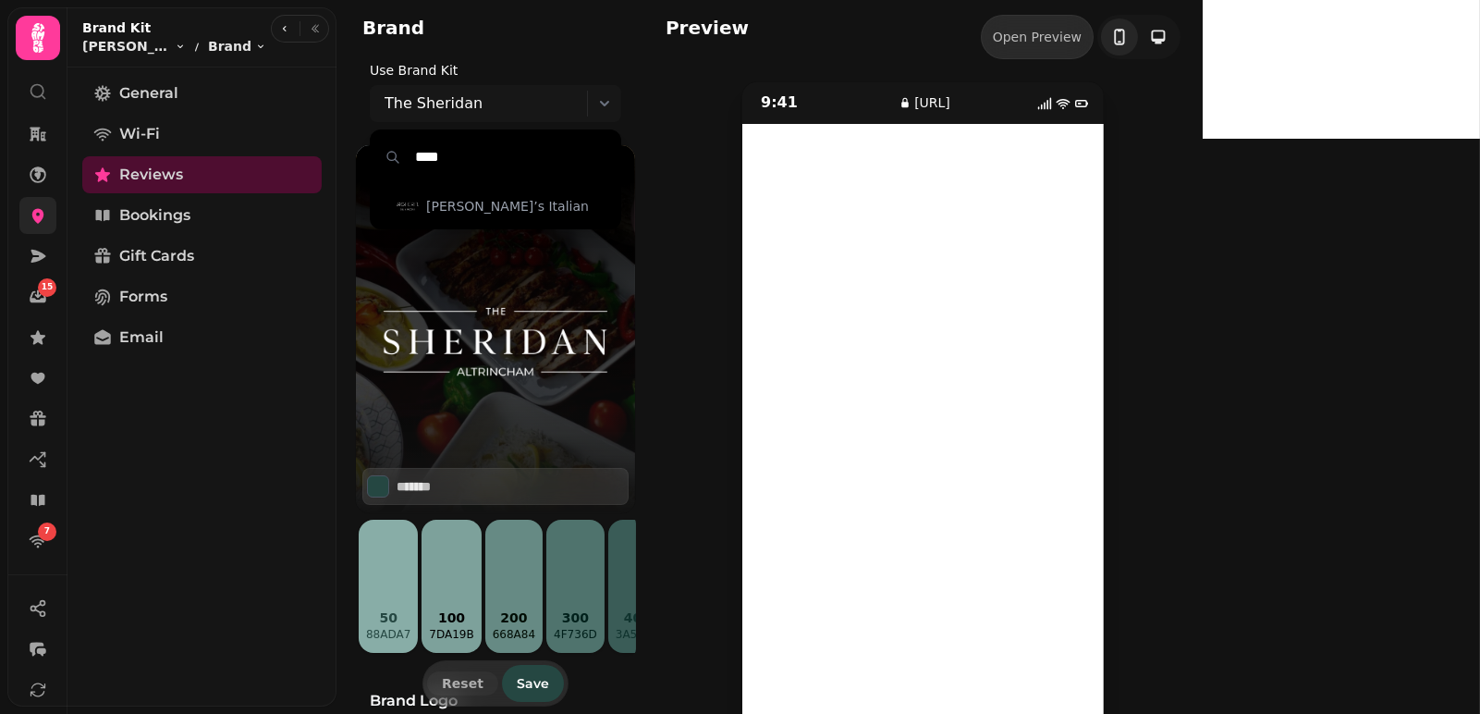
type input "***"
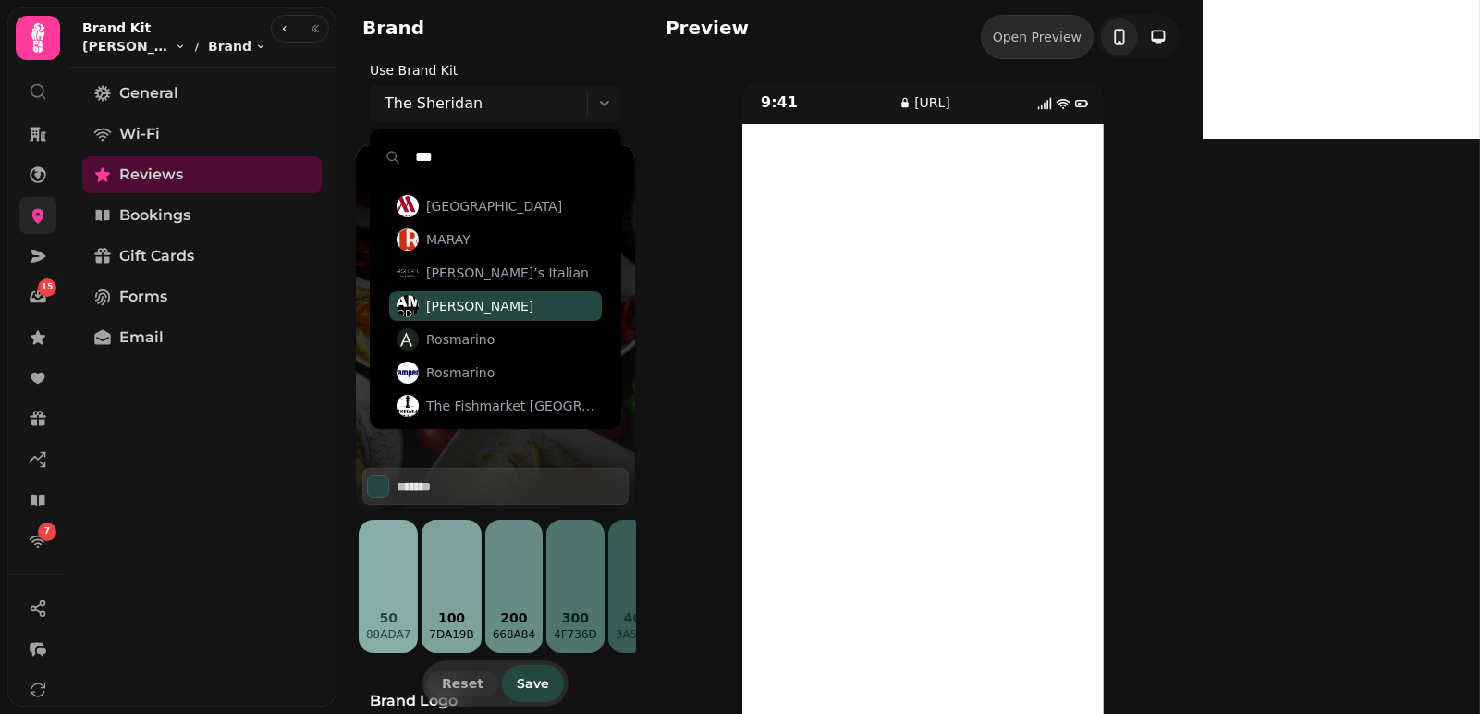
click at [490, 301] on span "[PERSON_NAME]" at bounding box center [479, 306] width 107 height 18
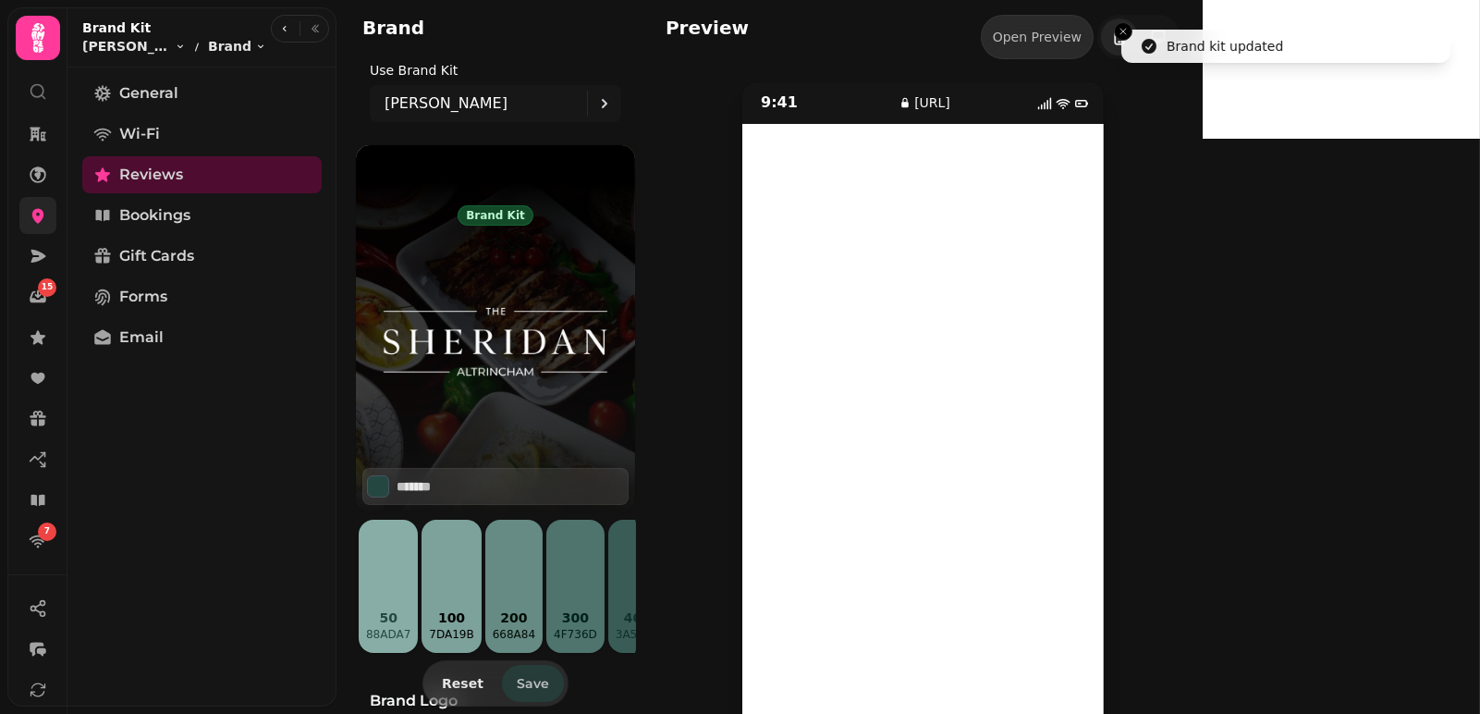
type input "*******"
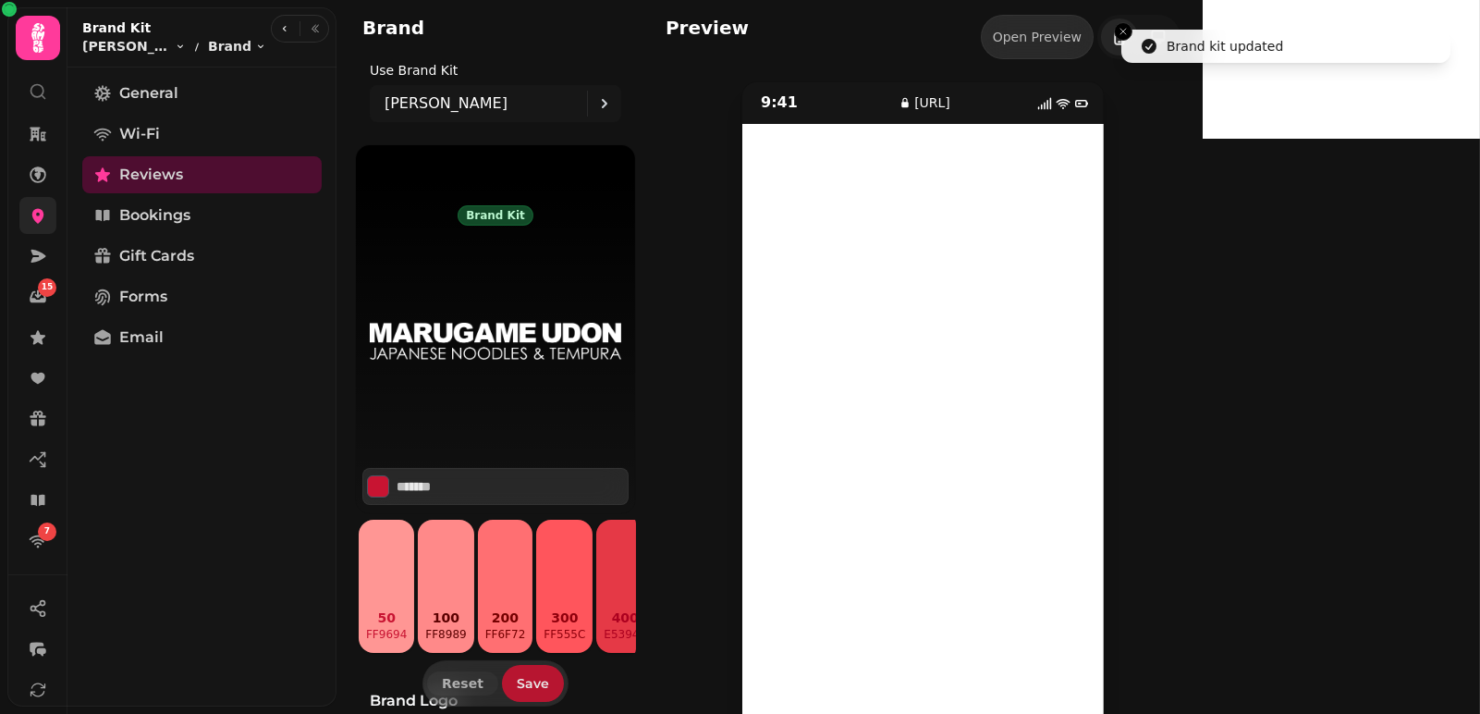
click at [534, 686] on span "Save" at bounding box center [533, 683] width 32 height 13
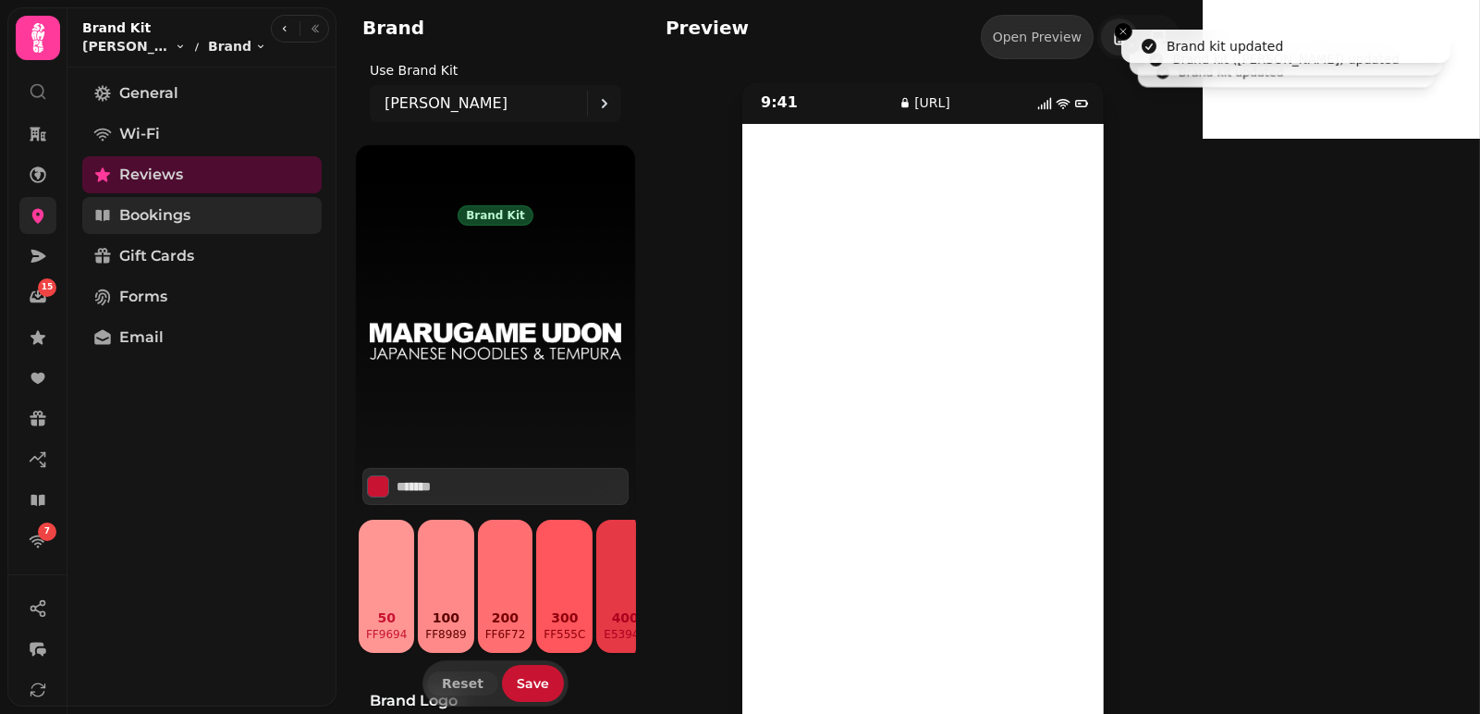
click at [204, 218] on link "Bookings" at bounding box center [201, 215] width 239 height 37
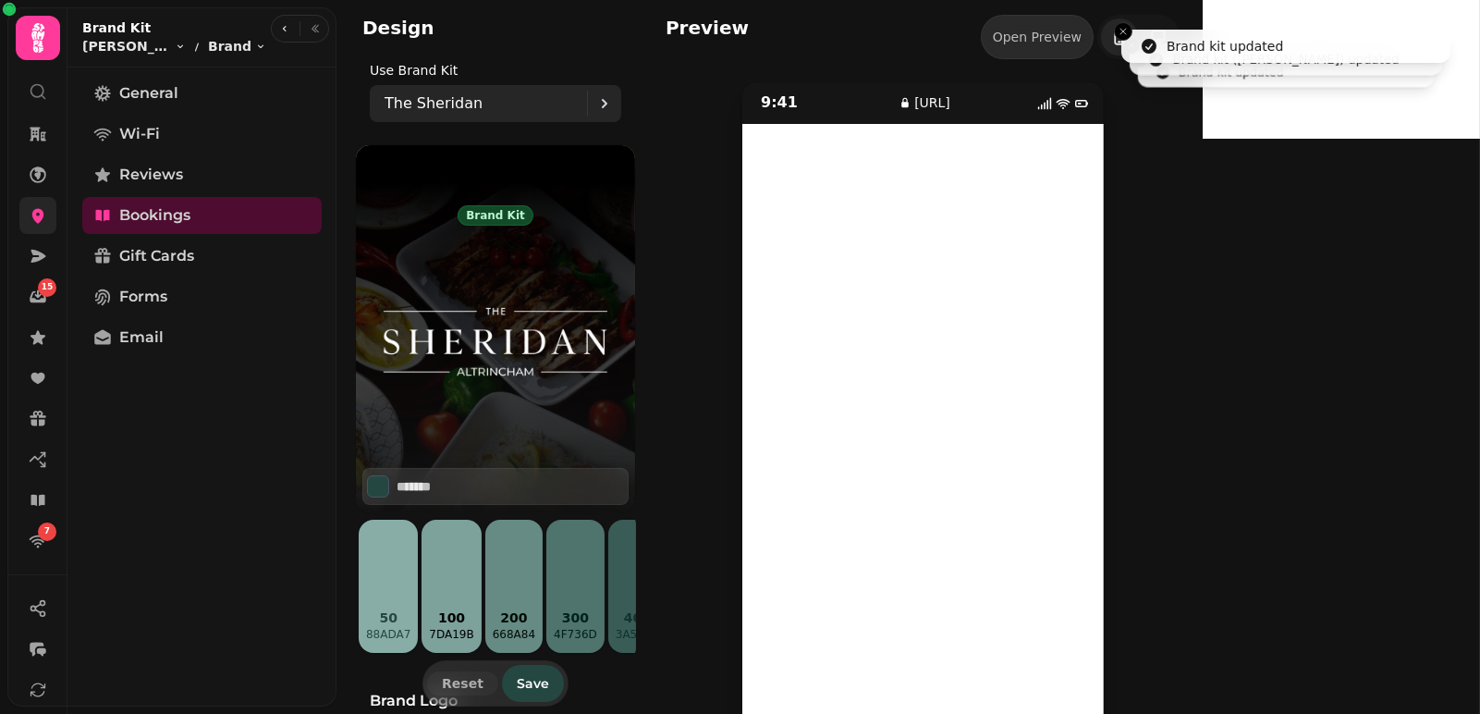
click at [467, 102] on p "The Sheridan" at bounding box center [434, 103] width 98 height 22
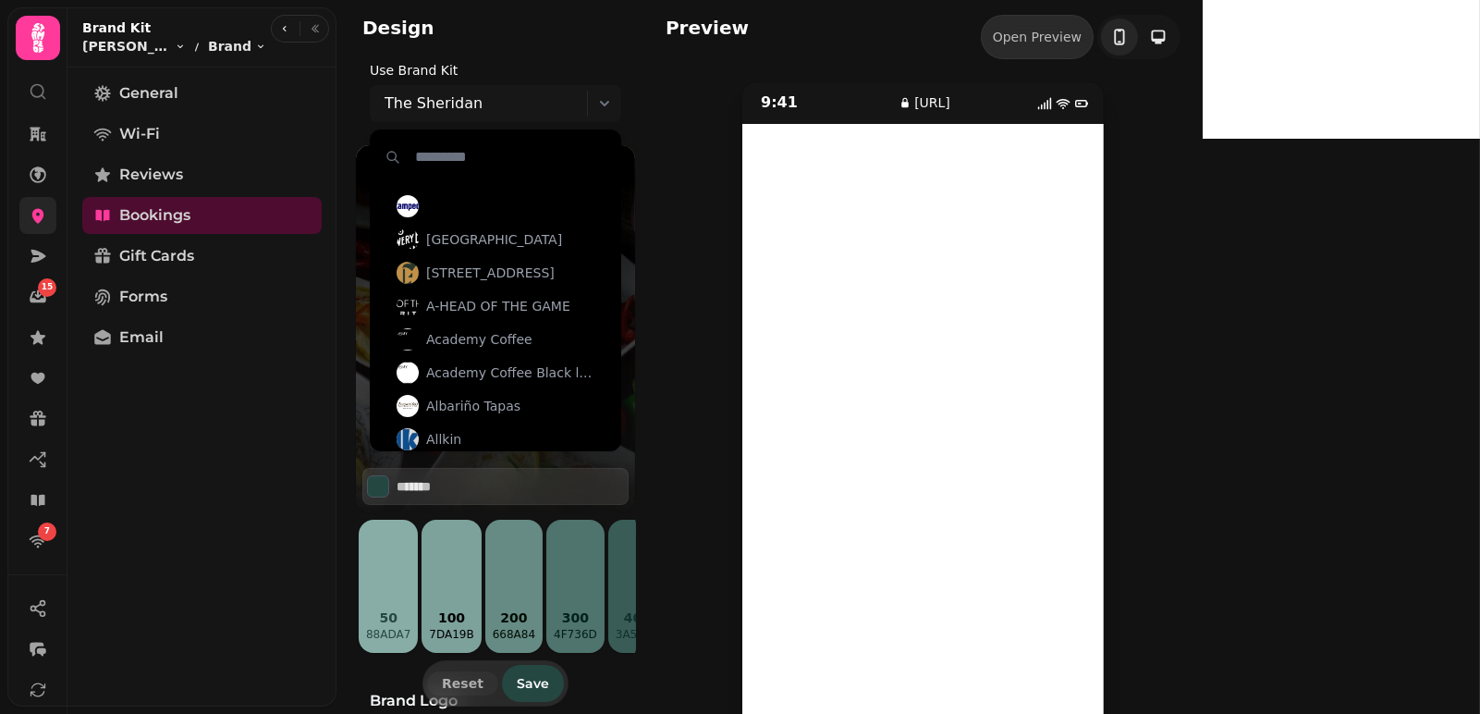
click at [443, 143] on input "text" at bounding box center [496, 157] width 250 height 54
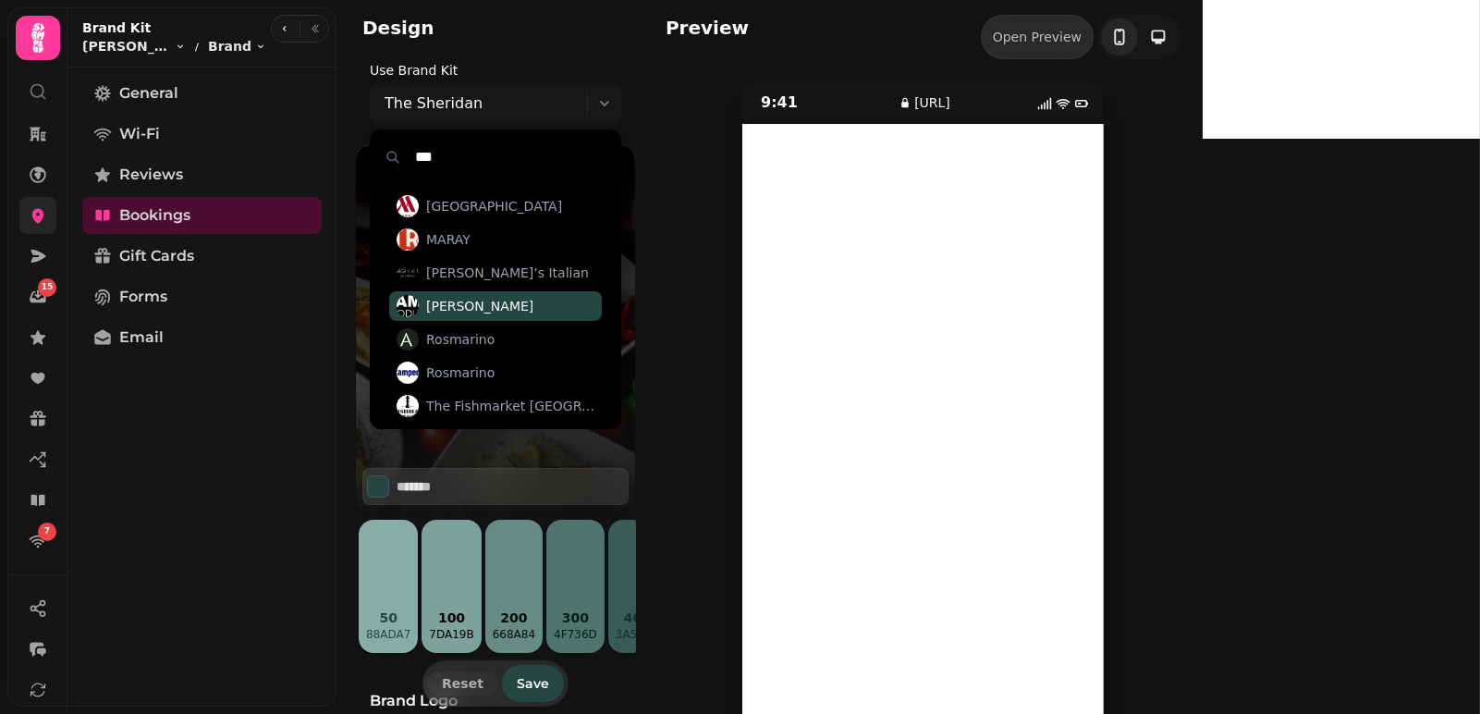
type input "***"
click at [460, 305] on span "[PERSON_NAME]" at bounding box center [479, 306] width 107 height 18
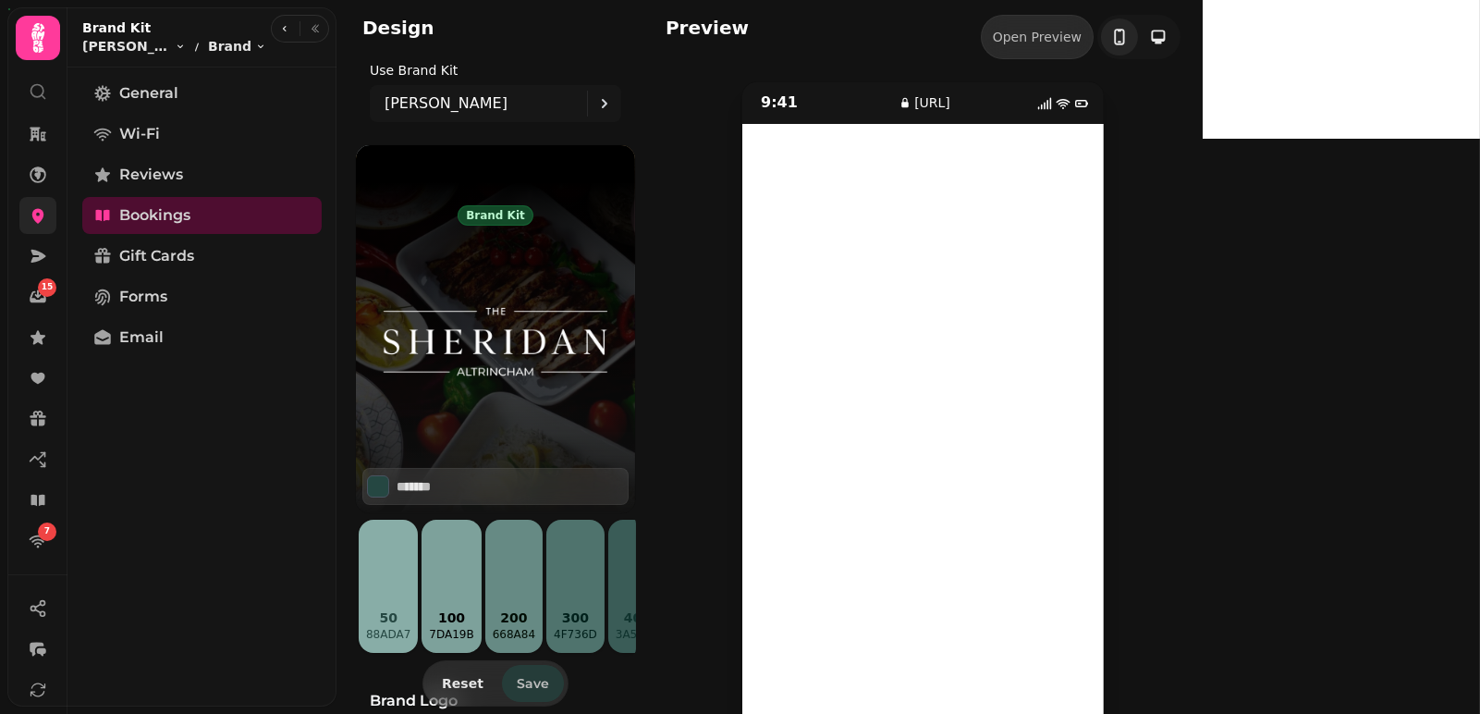
type input "*******"
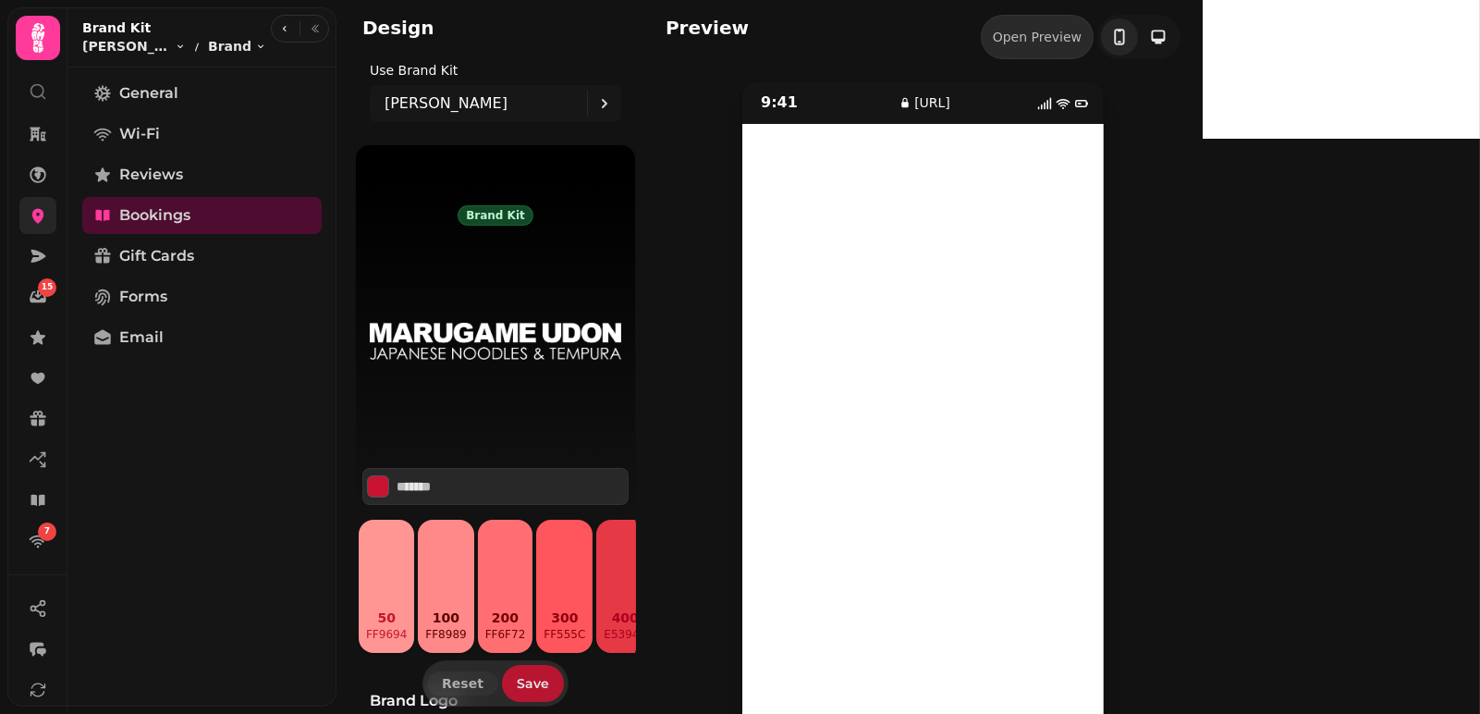
click at [517, 685] on span "Save" at bounding box center [533, 683] width 32 height 13
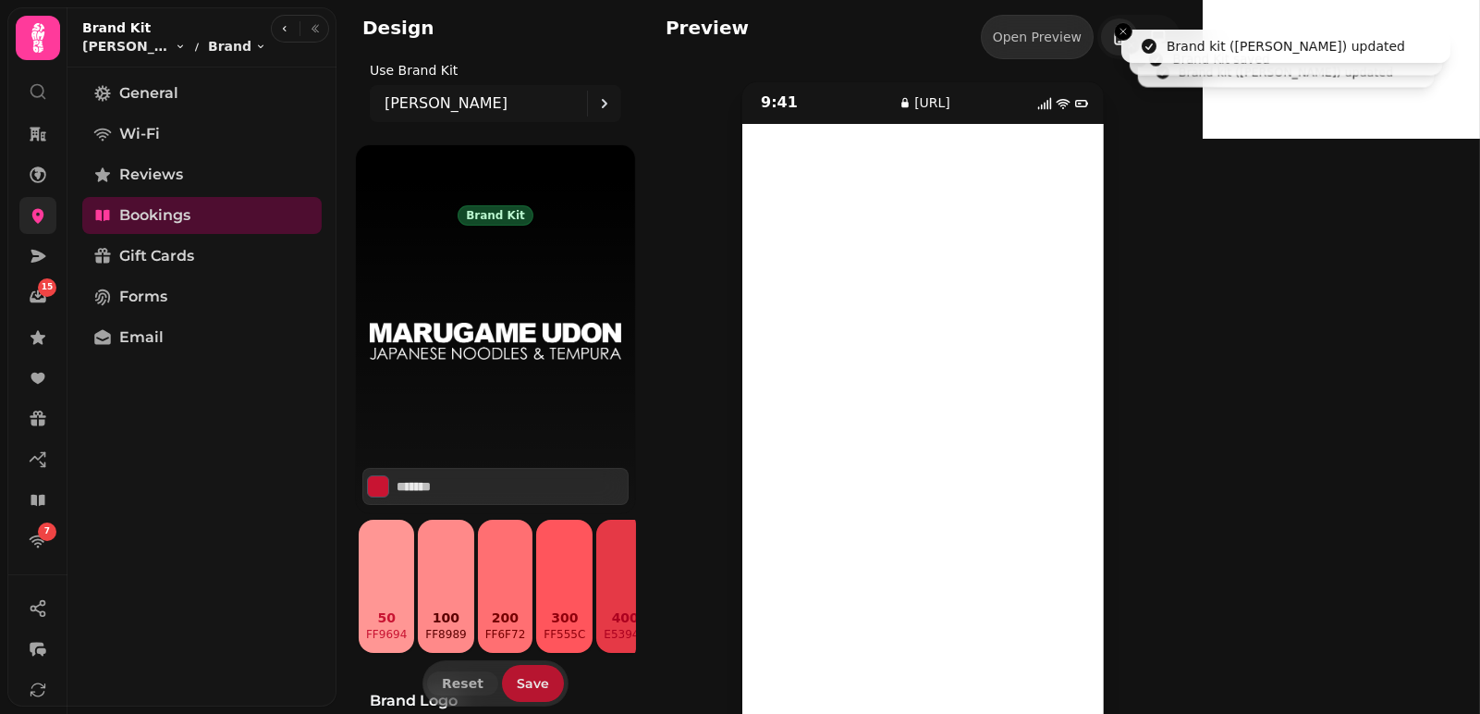
click at [517, 685] on span "Save" at bounding box center [533, 683] width 32 height 13
click at [527, 691] on button "Save" at bounding box center [533, 683] width 62 height 37
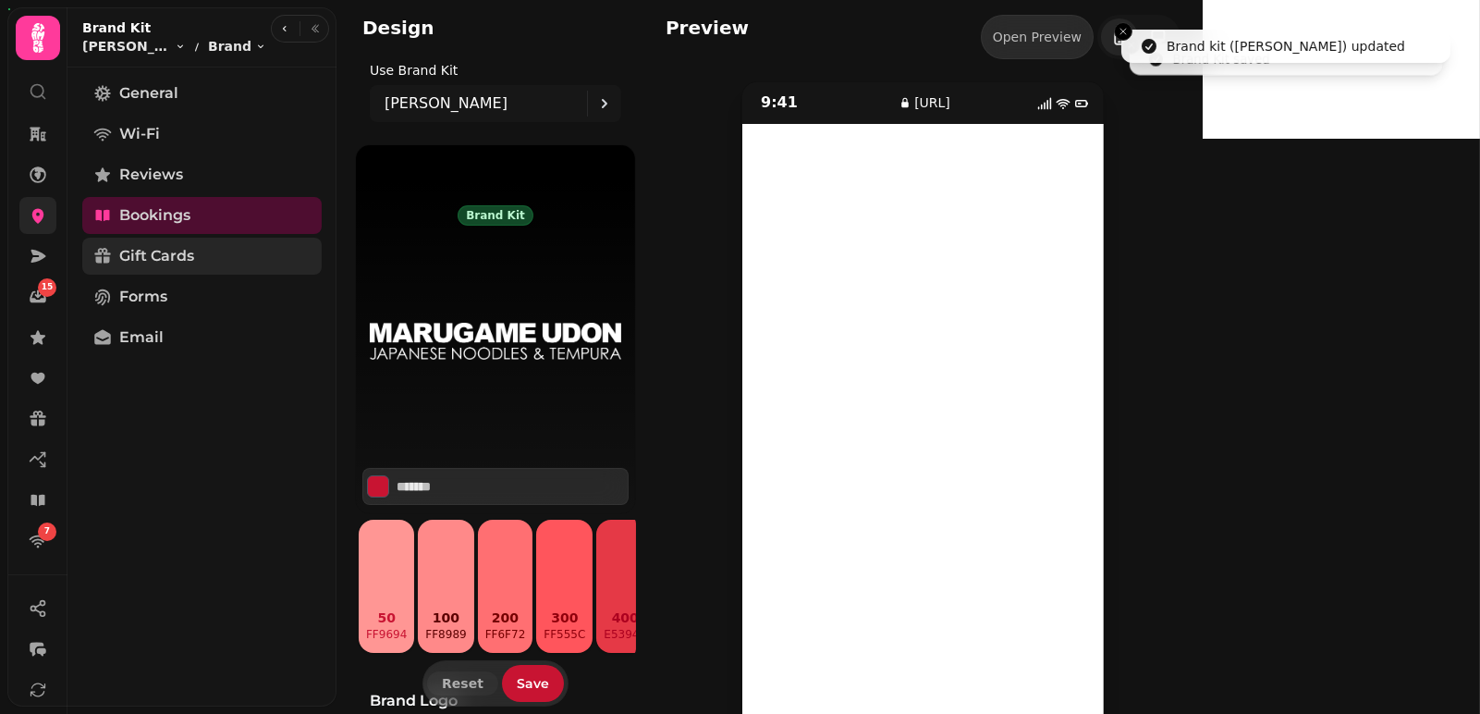
click at [163, 264] on span "Gift Cards" at bounding box center [156, 256] width 75 height 22
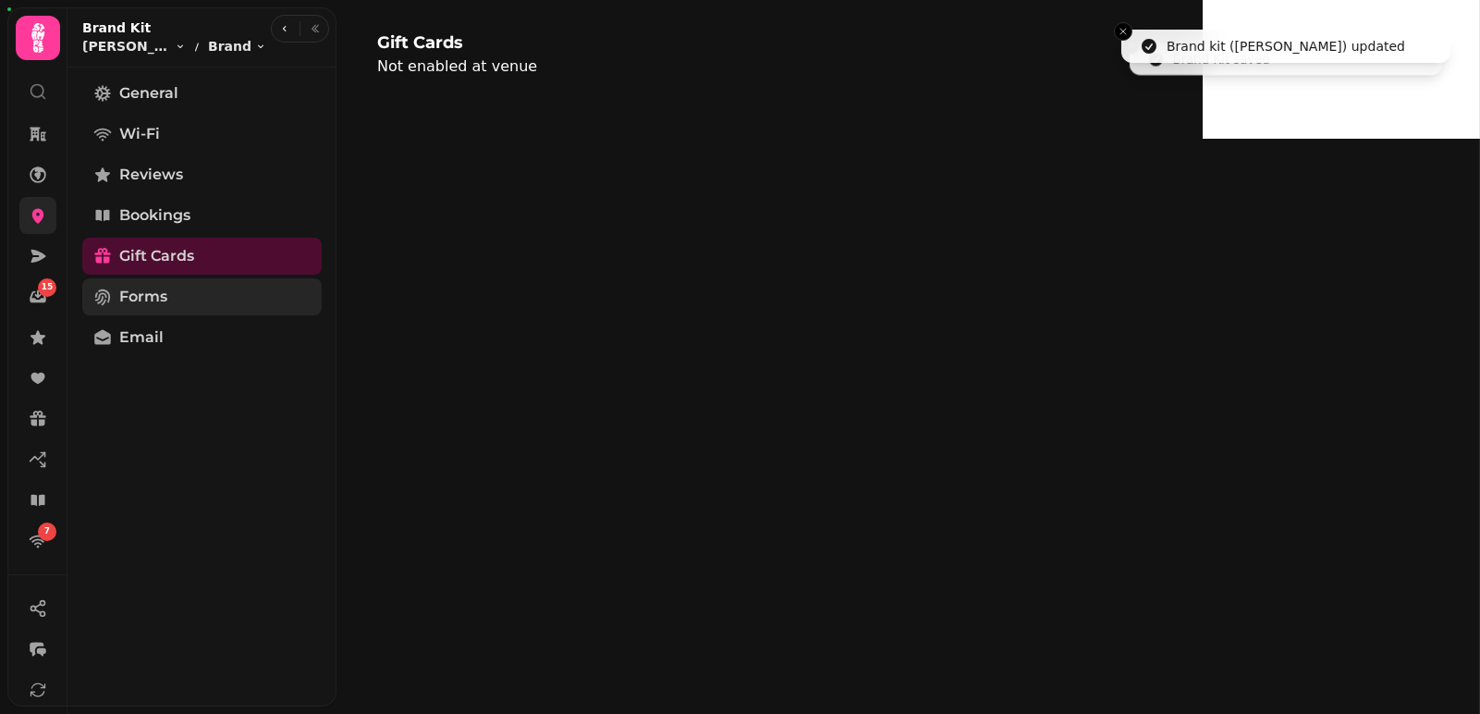
click at [155, 291] on span "Forms" at bounding box center [143, 297] width 48 height 22
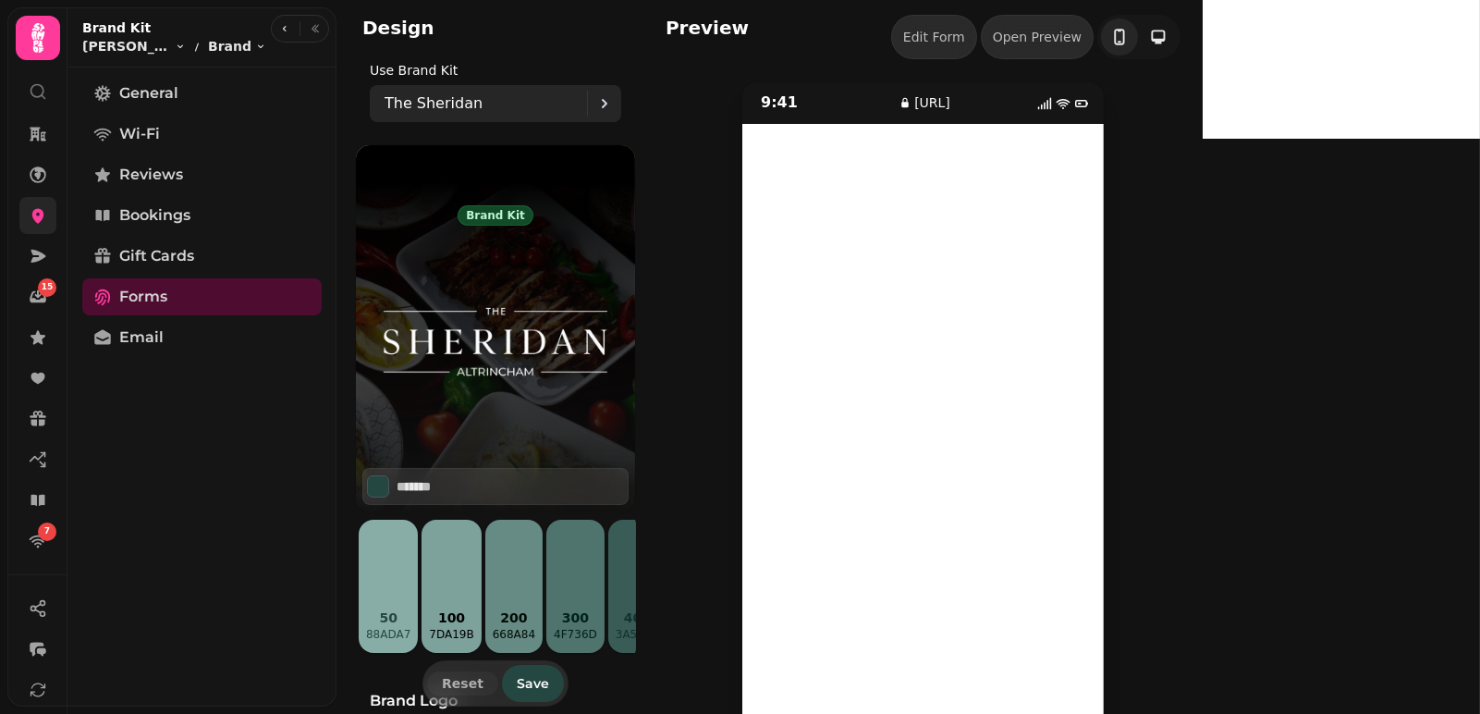
click at [442, 110] on p "The Sheridan" at bounding box center [434, 103] width 98 height 22
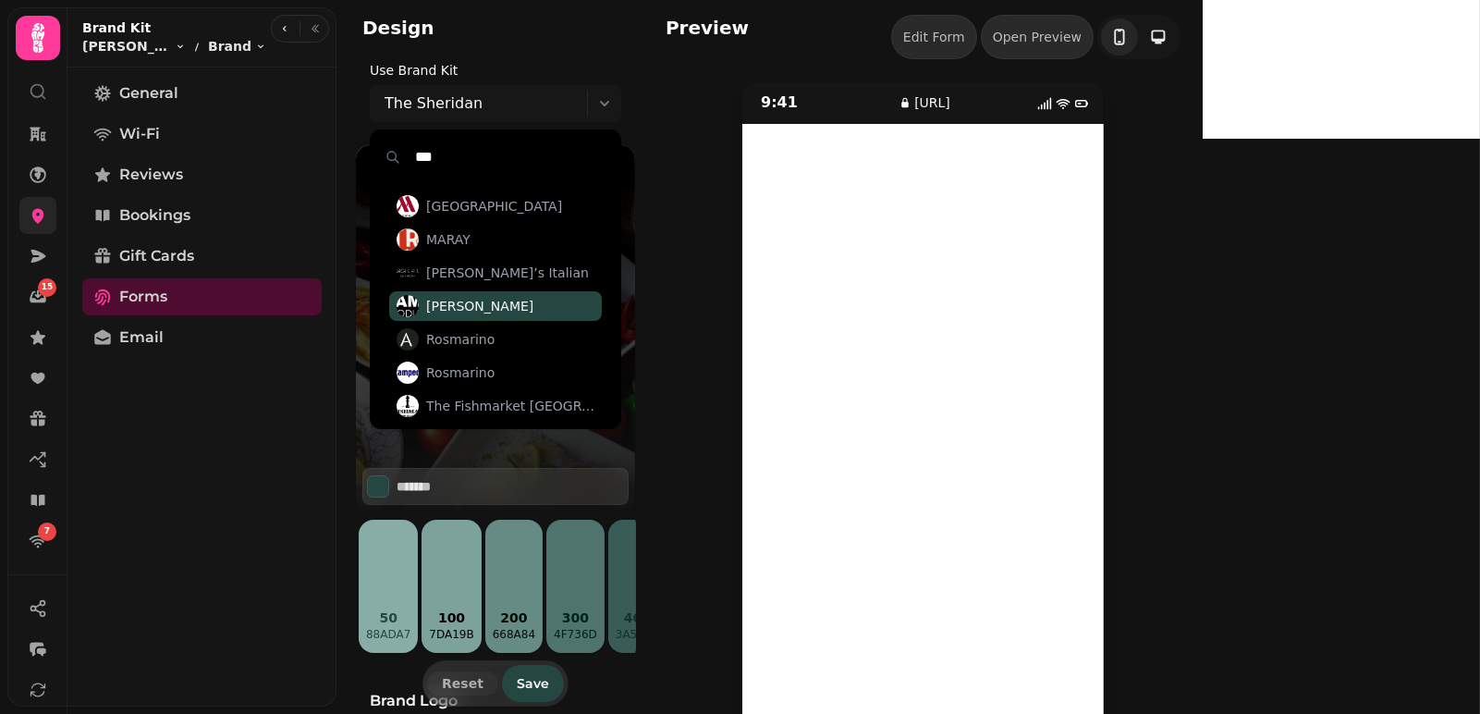
type input "***"
click at [442, 307] on span "[PERSON_NAME]" at bounding box center [479, 306] width 107 height 18
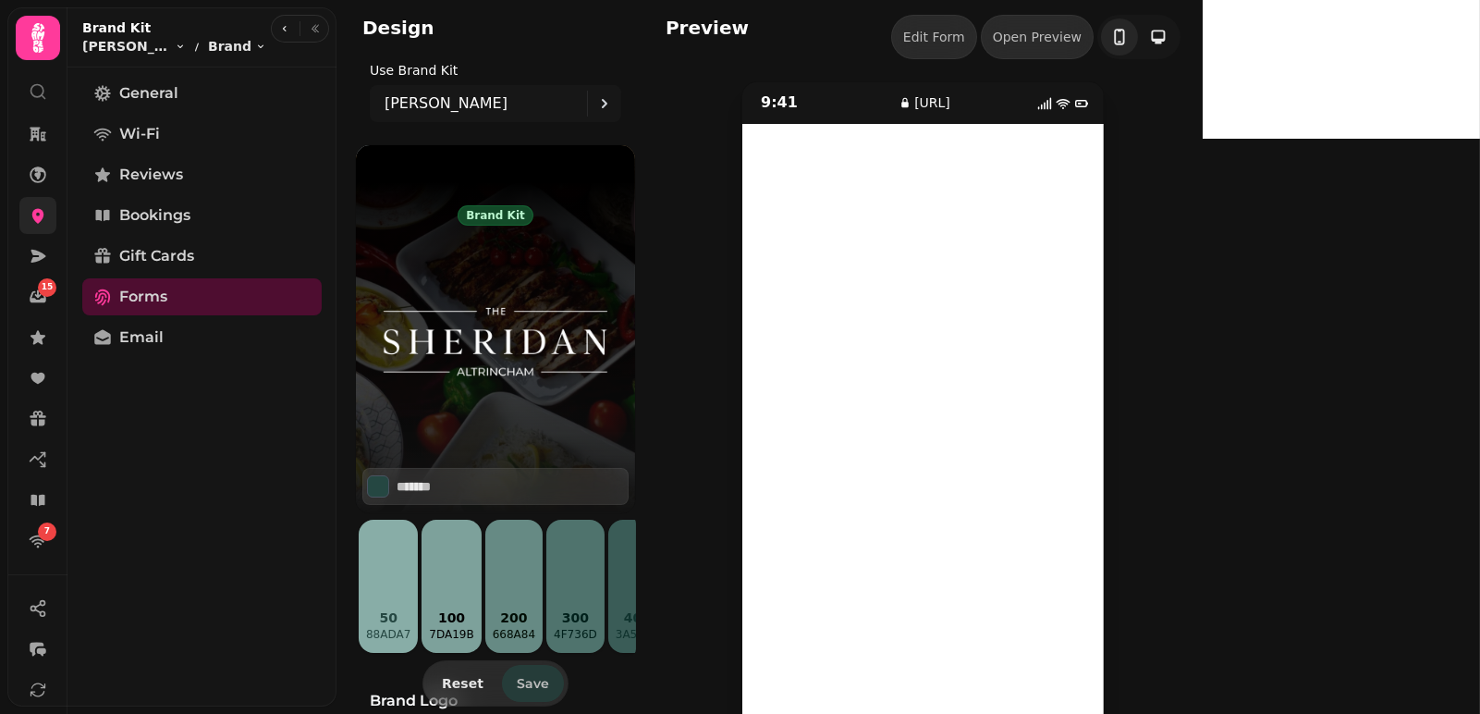
type input "*******"
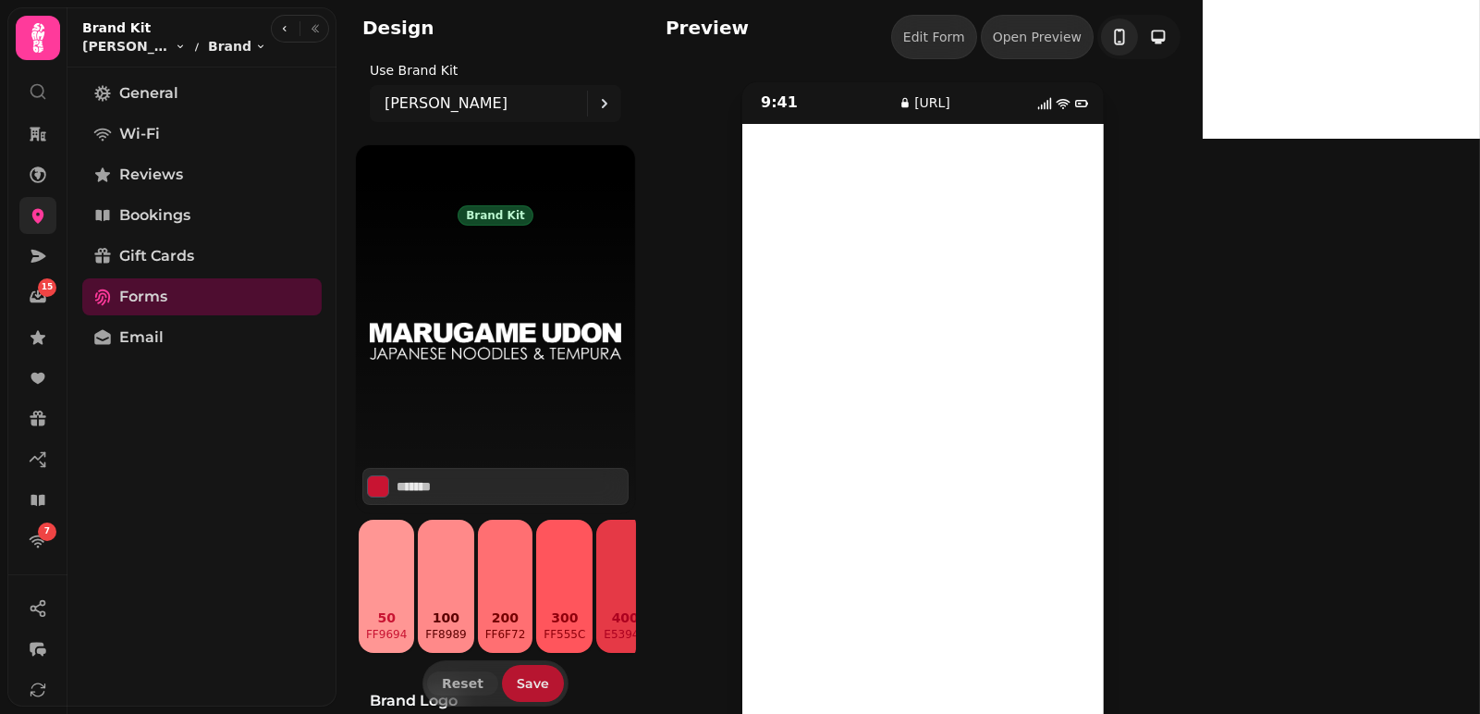
click at [520, 684] on span "Save" at bounding box center [533, 683] width 32 height 13
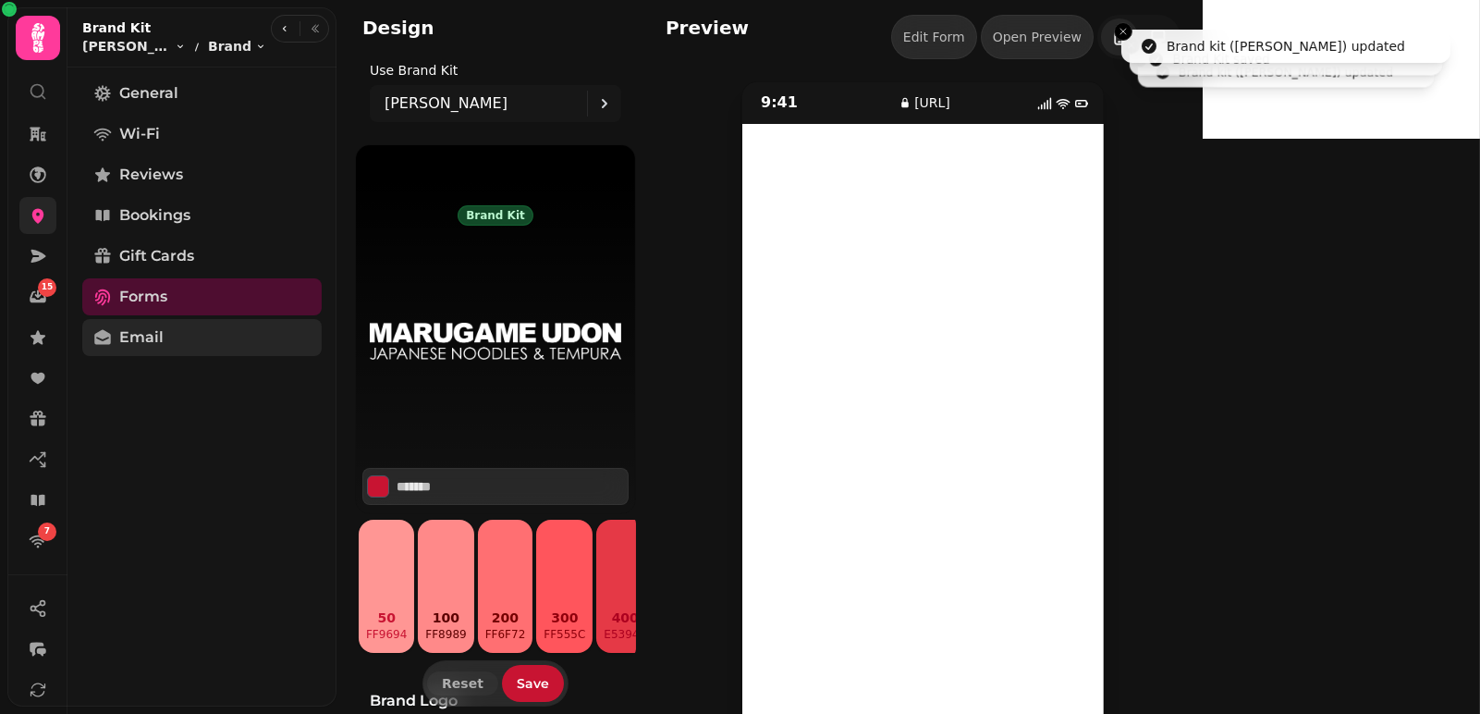
click at [134, 335] on span "Email" at bounding box center [141, 337] width 44 height 22
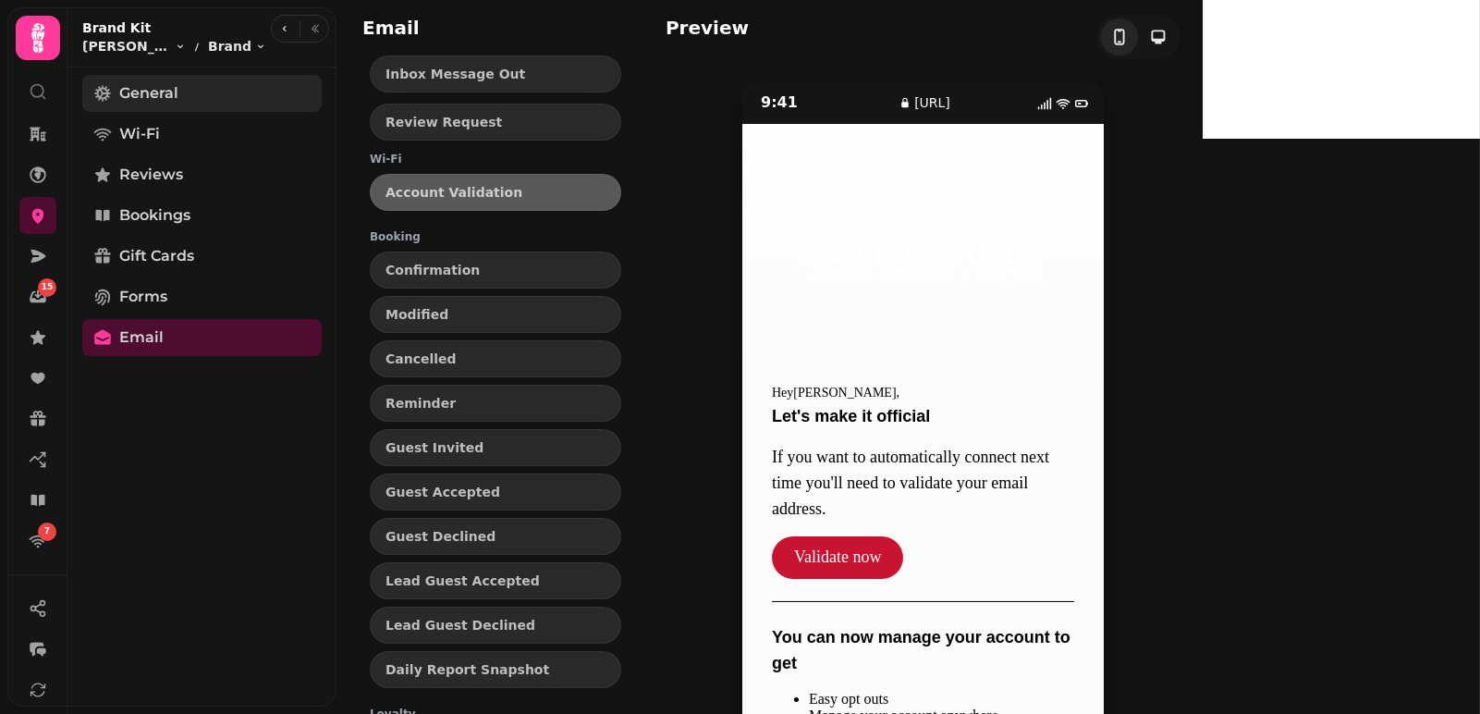
click at [161, 82] on span "General" at bounding box center [148, 93] width 59 height 22
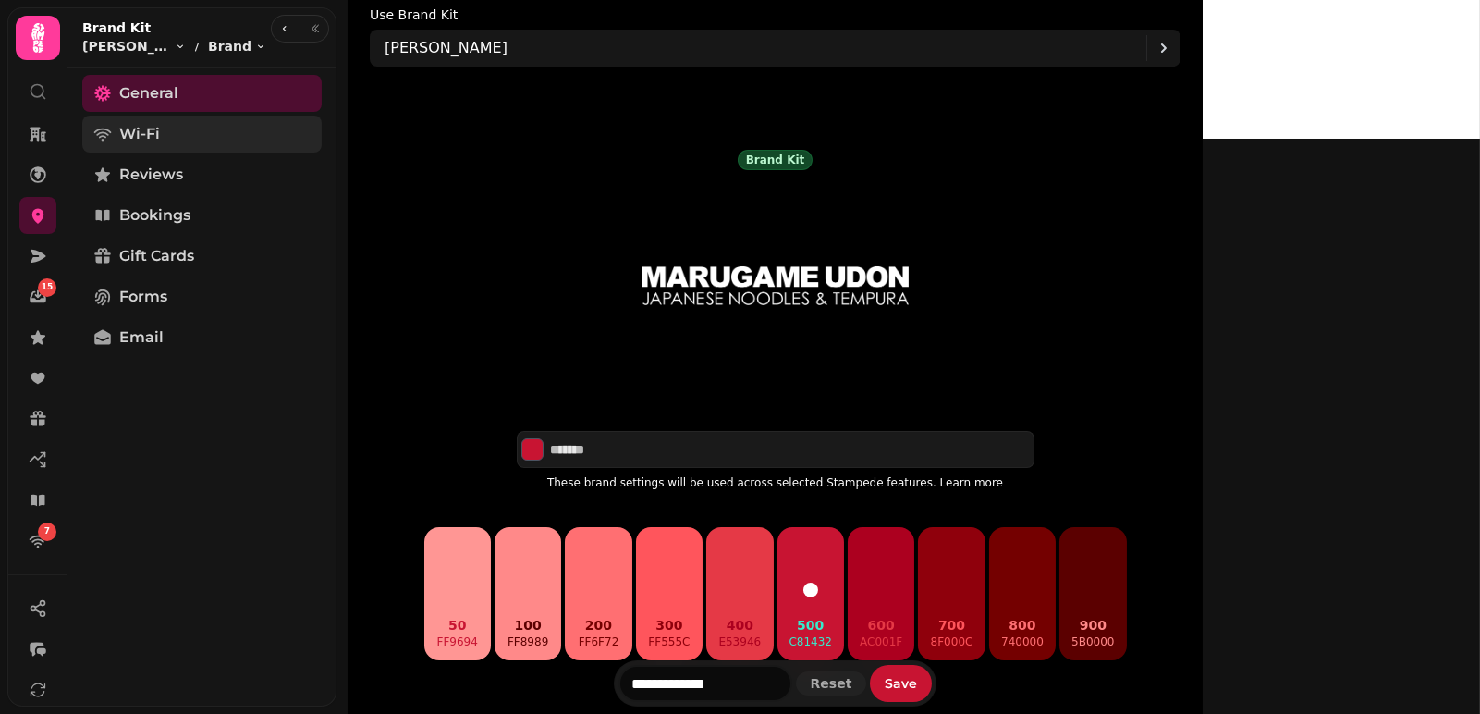
click at [126, 136] on span "Wi-Fi" at bounding box center [139, 134] width 41 height 22
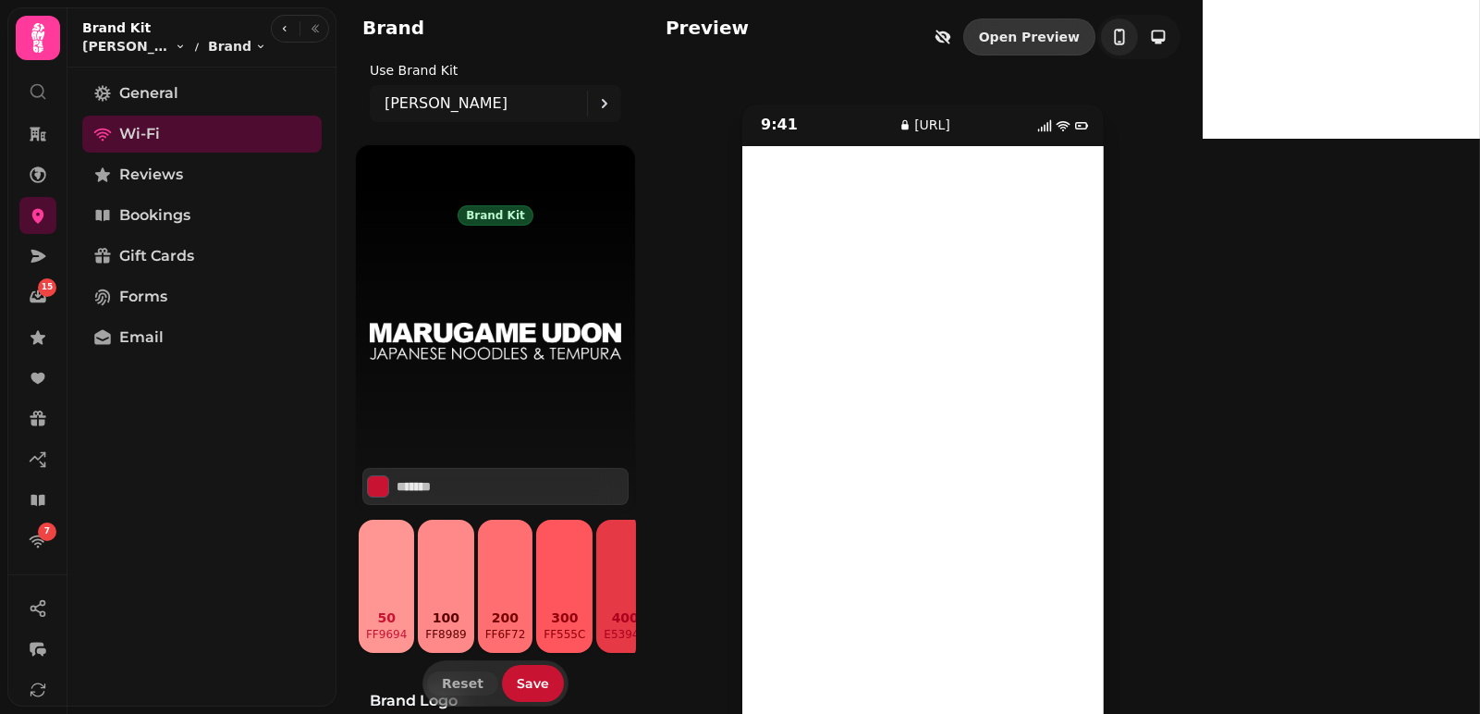
click at [1096, 20] on link "Open Preview" at bounding box center [1030, 36] width 132 height 37
click at [188, 169] on link "Reviews" at bounding box center [201, 174] width 239 height 37
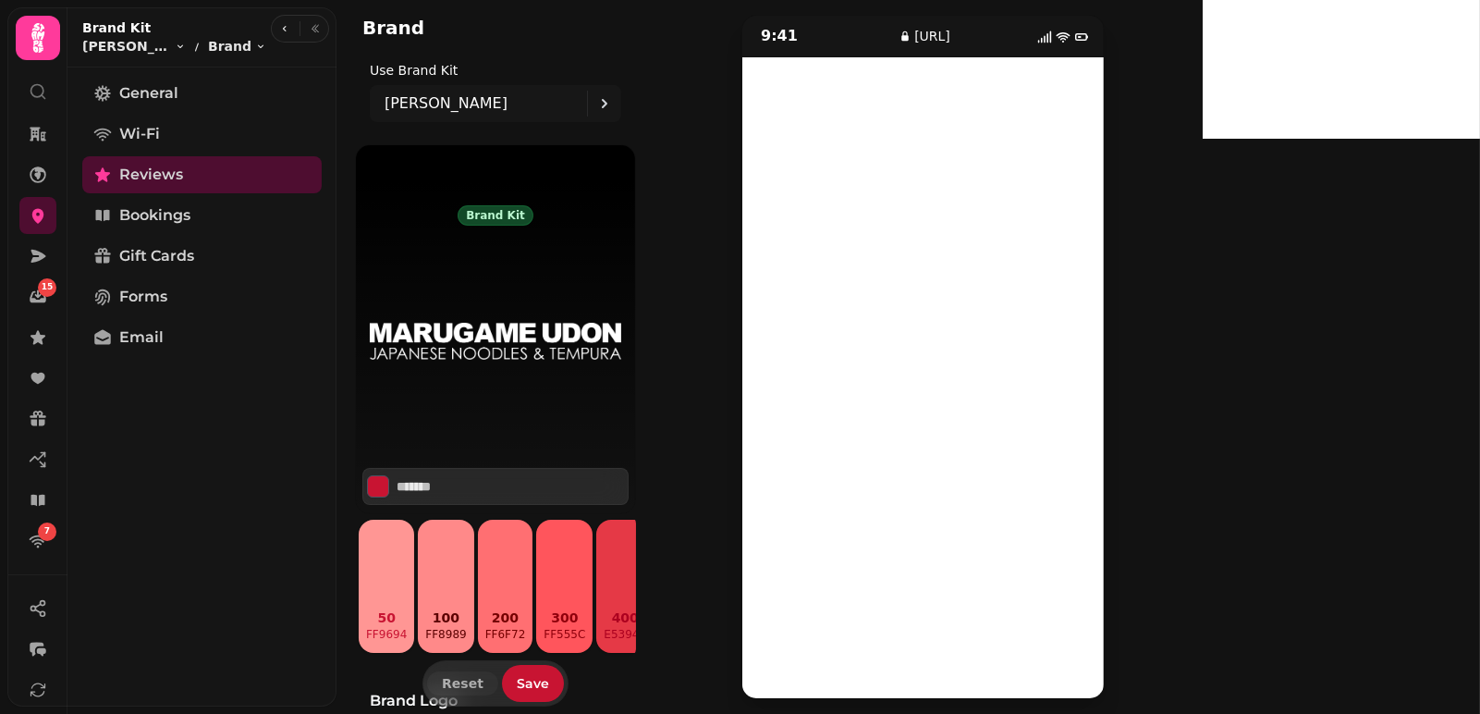
scroll to position [66, 0]
click at [138, 218] on span "Bookings" at bounding box center [154, 215] width 71 height 22
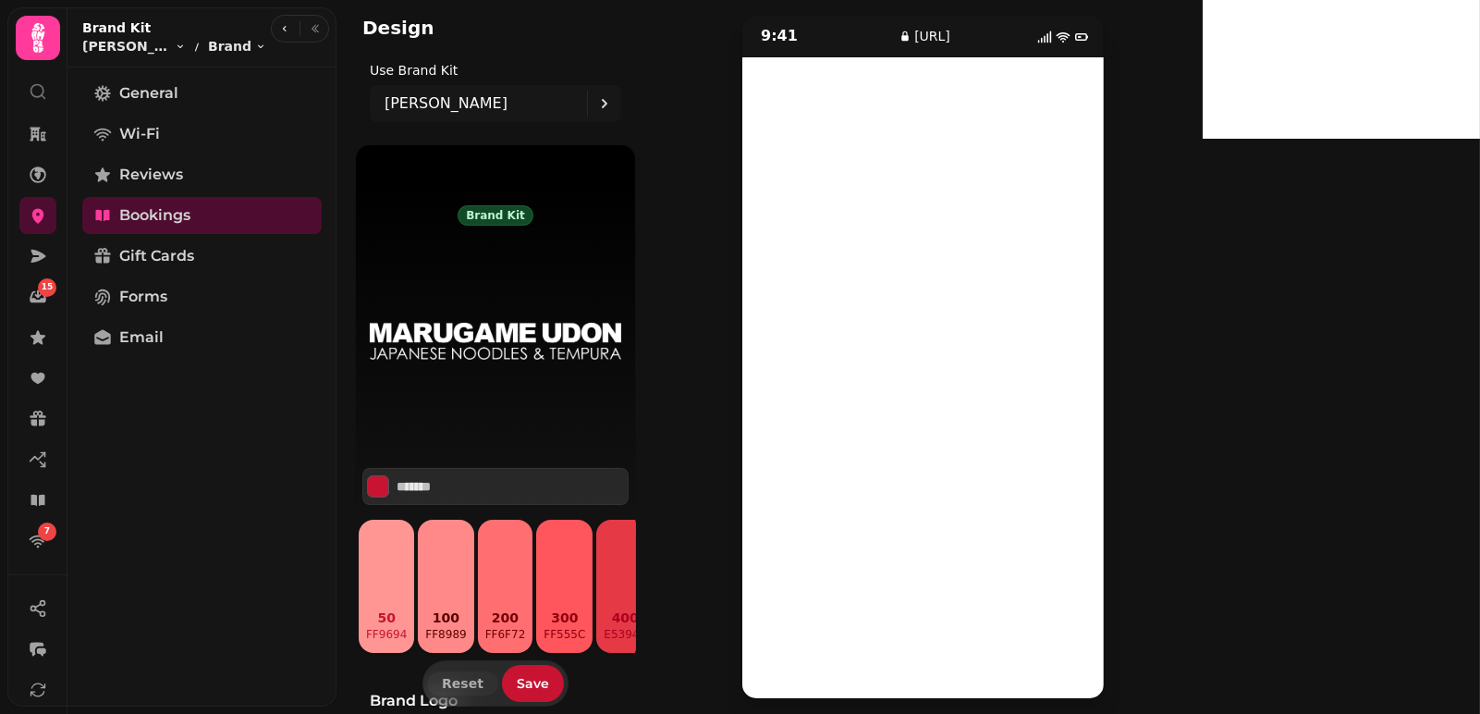
scroll to position [61, 0]
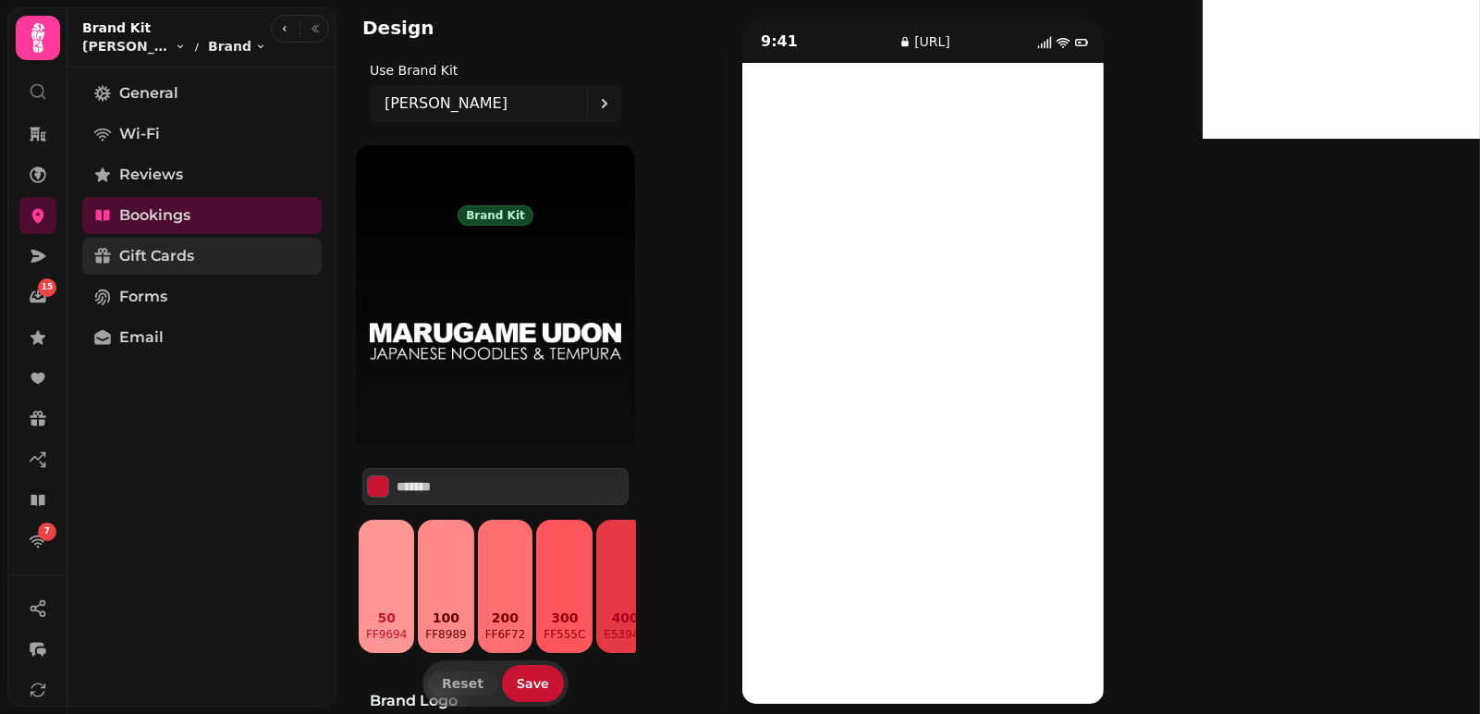
click at [155, 252] on span "Gift Cards" at bounding box center [156, 256] width 75 height 22
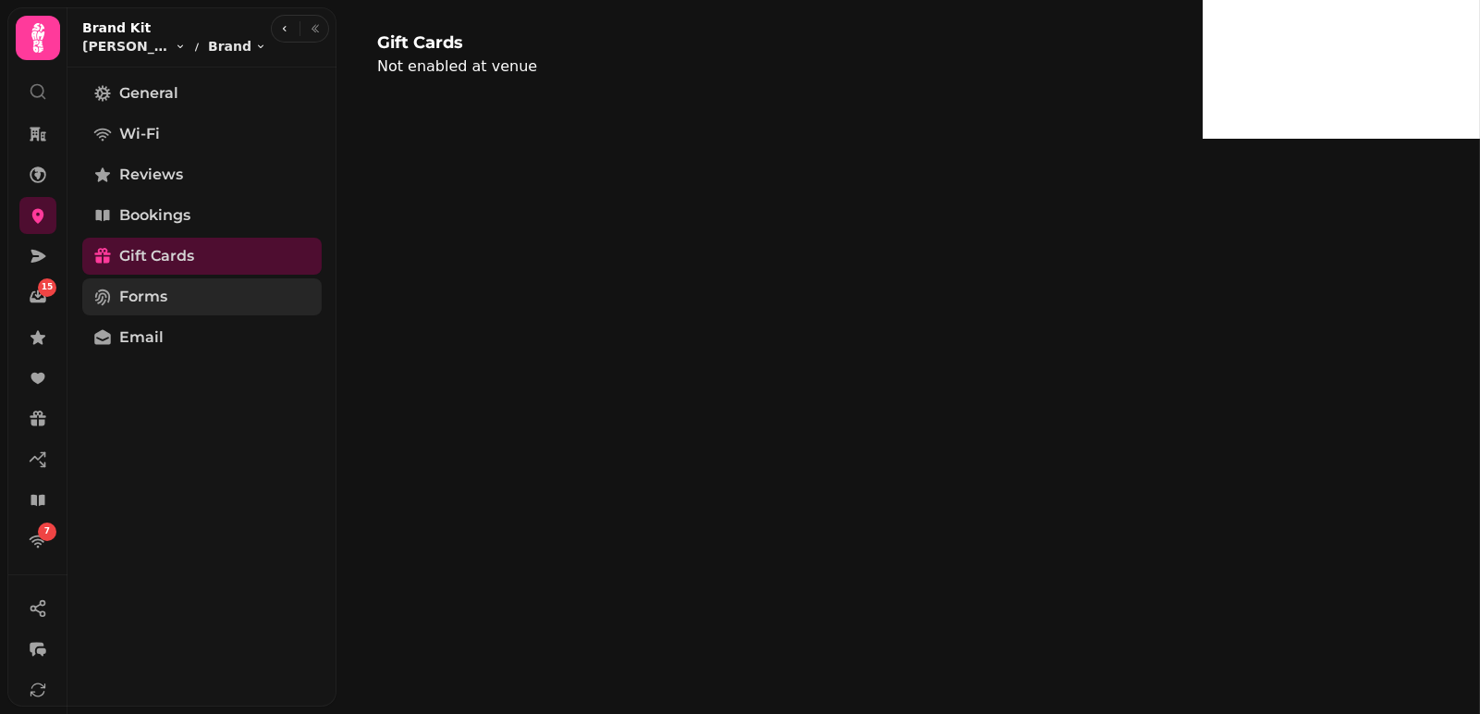
click at [133, 289] on span "Forms" at bounding box center [143, 297] width 48 height 22
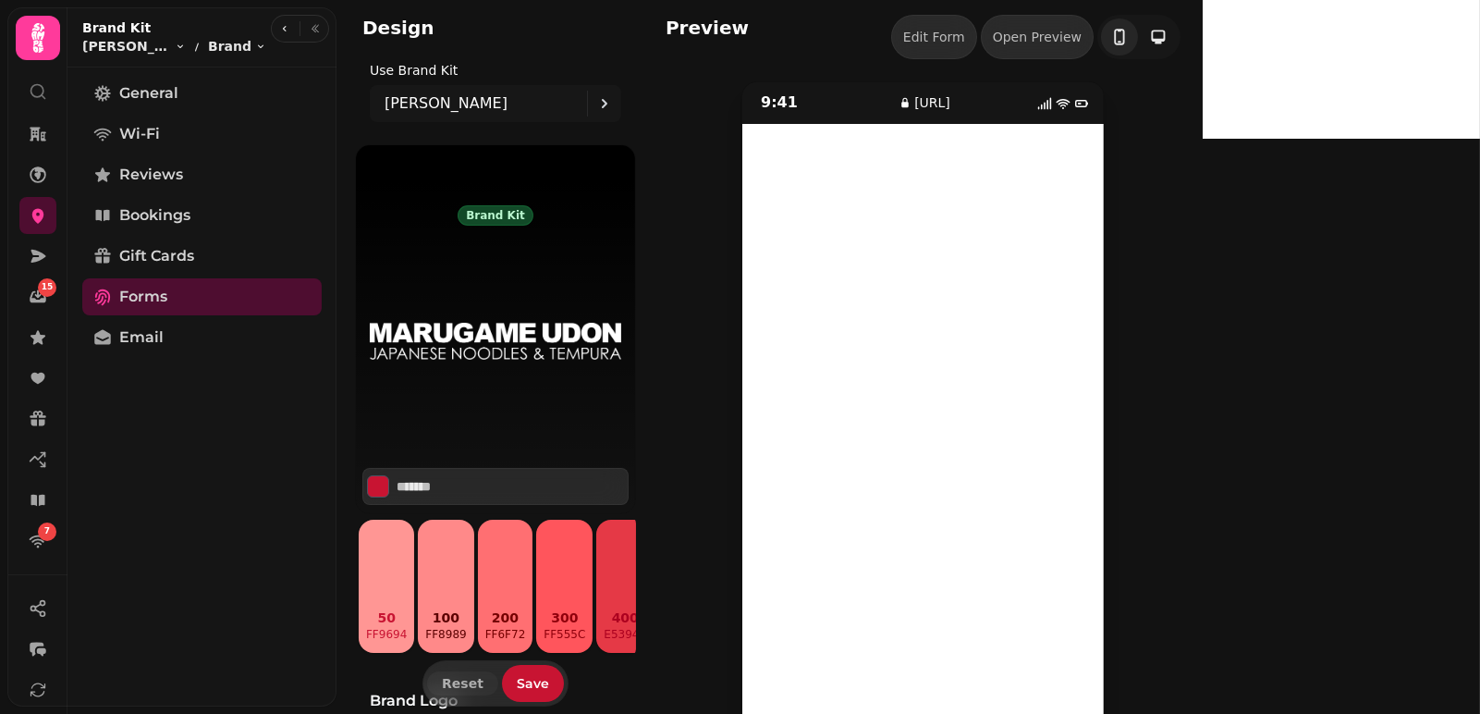
scroll to position [67, 0]
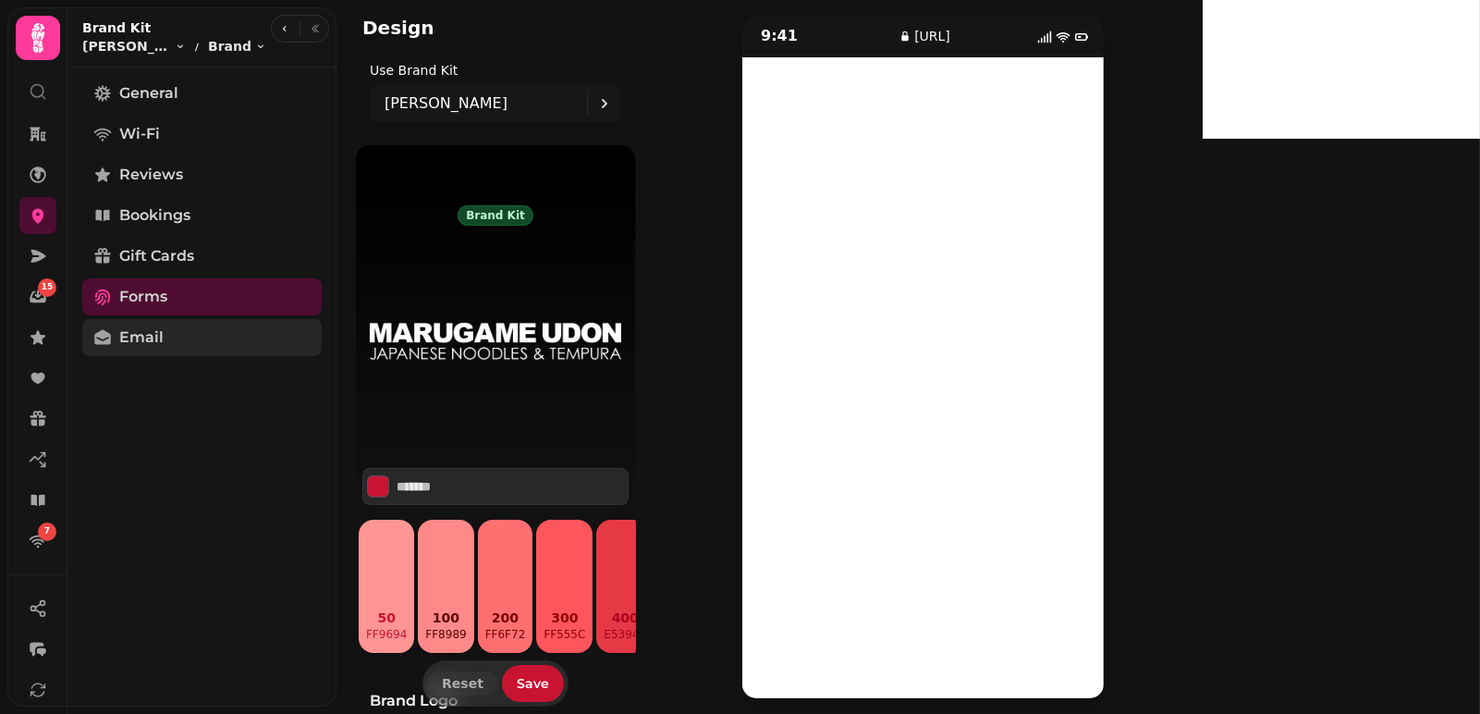
click at [142, 335] on span "Email" at bounding box center [141, 337] width 44 height 22
